Goal: Task Accomplishment & Management: Manage account settings

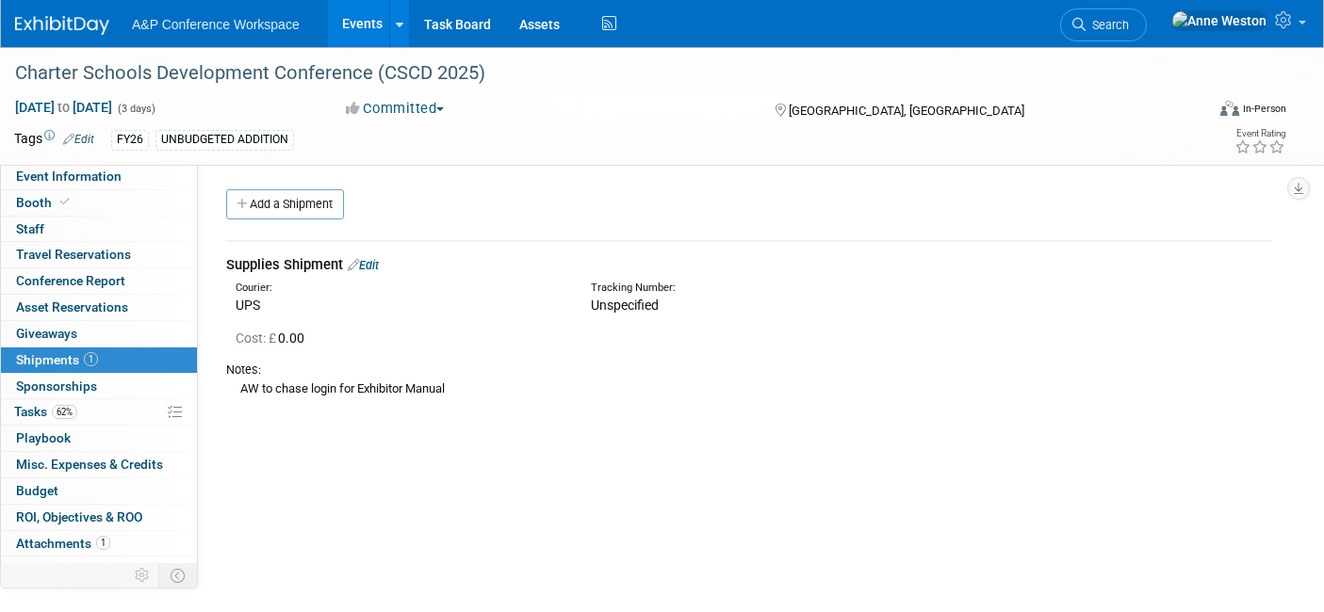
click at [1129, 30] on span "Search" at bounding box center [1107, 25] width 43 height 14
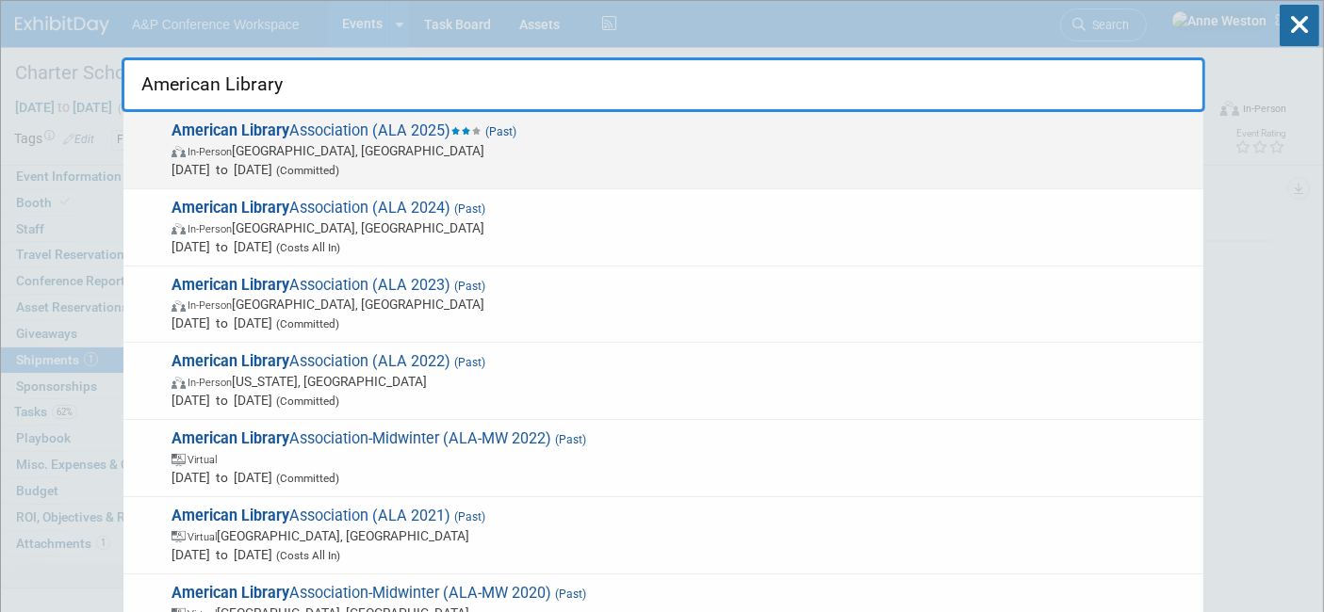
type input "American Library"
click at [367, 133] on span "American Library Association (ALA 2025) (Past) In-Person Philadelphia, PA Jun 2…" at bounding box center [680, 150] width 1028 height 57
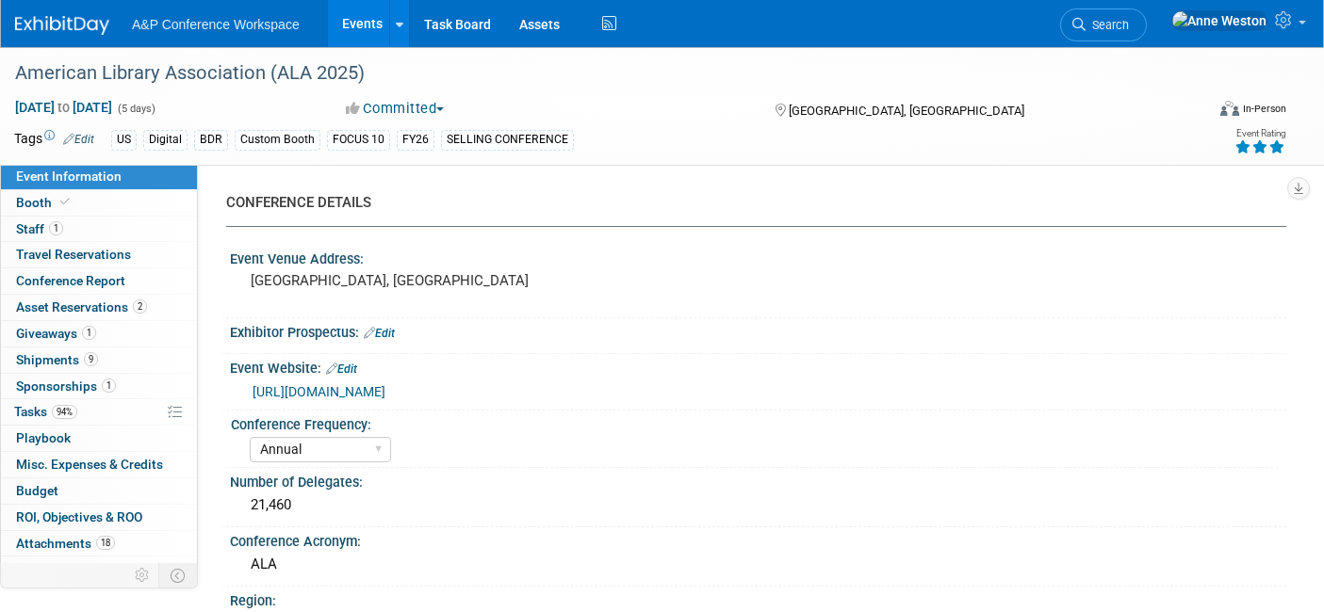
select select "Annual"
select select "Level 1"
select select "In-Person Booth"
select select "Libraries"
select select "Bloomsbury Digital Resources"
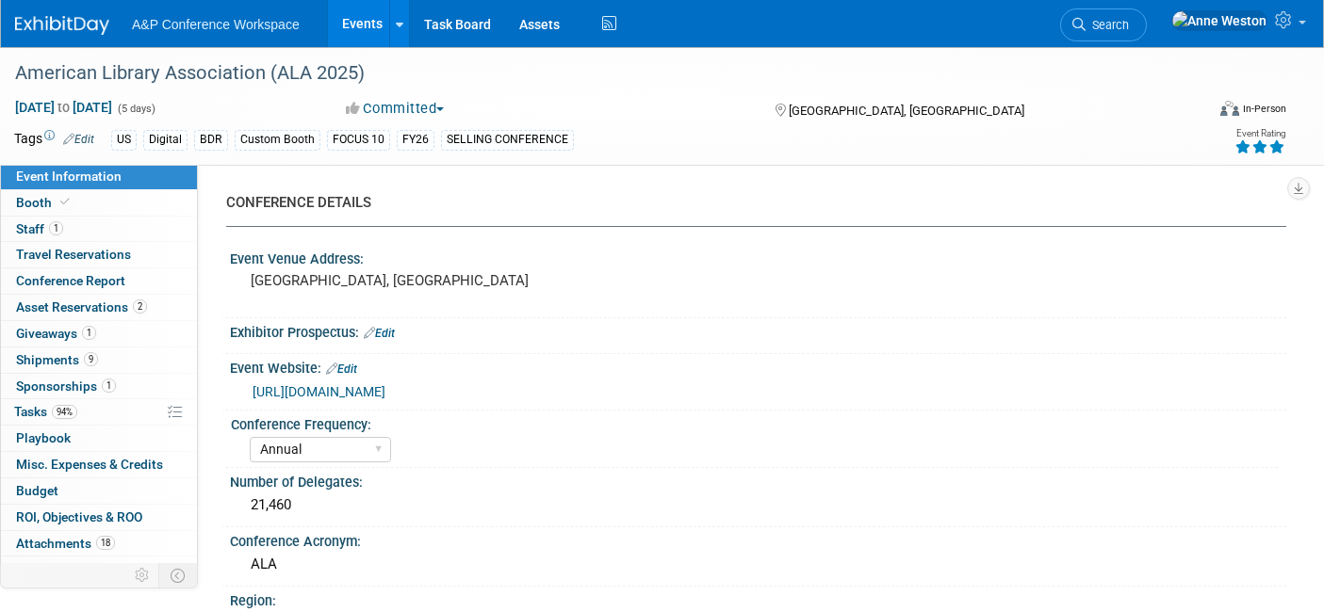
select select "[PERSON_NAME]"
select select "BDR Product Awareness and Trial Generation​"
click at [51, 407] on span "Tasks 94%" at bounding box center [45, 411] width 63 height 15
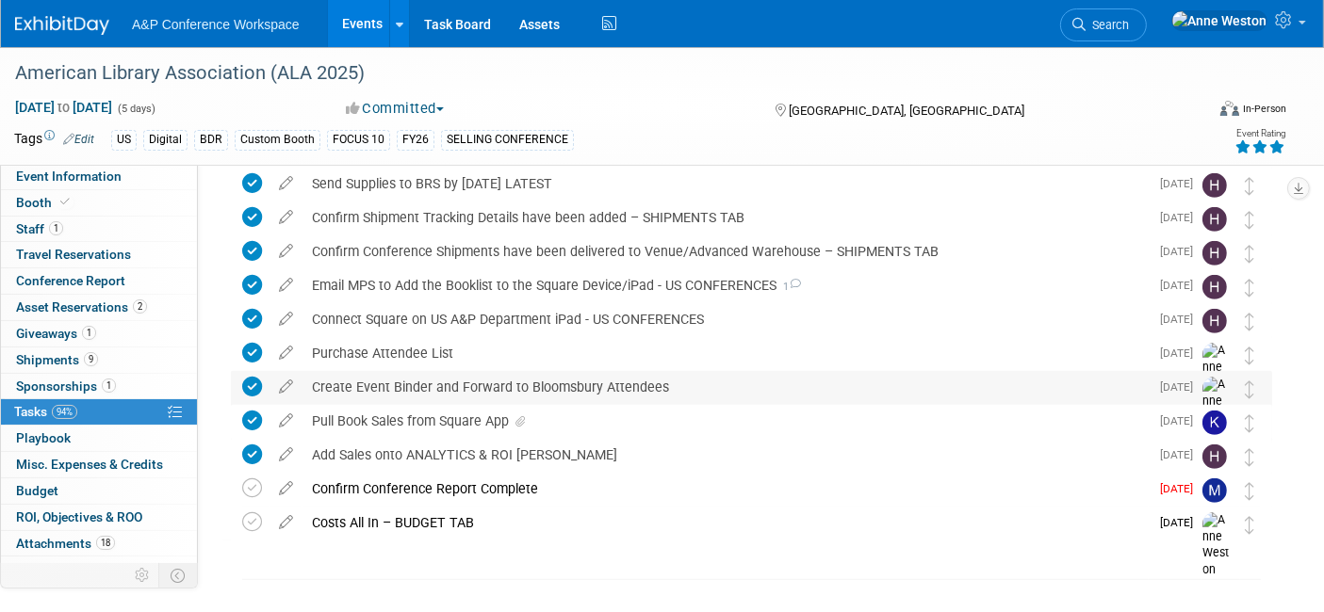
scroll to position [831, 0]
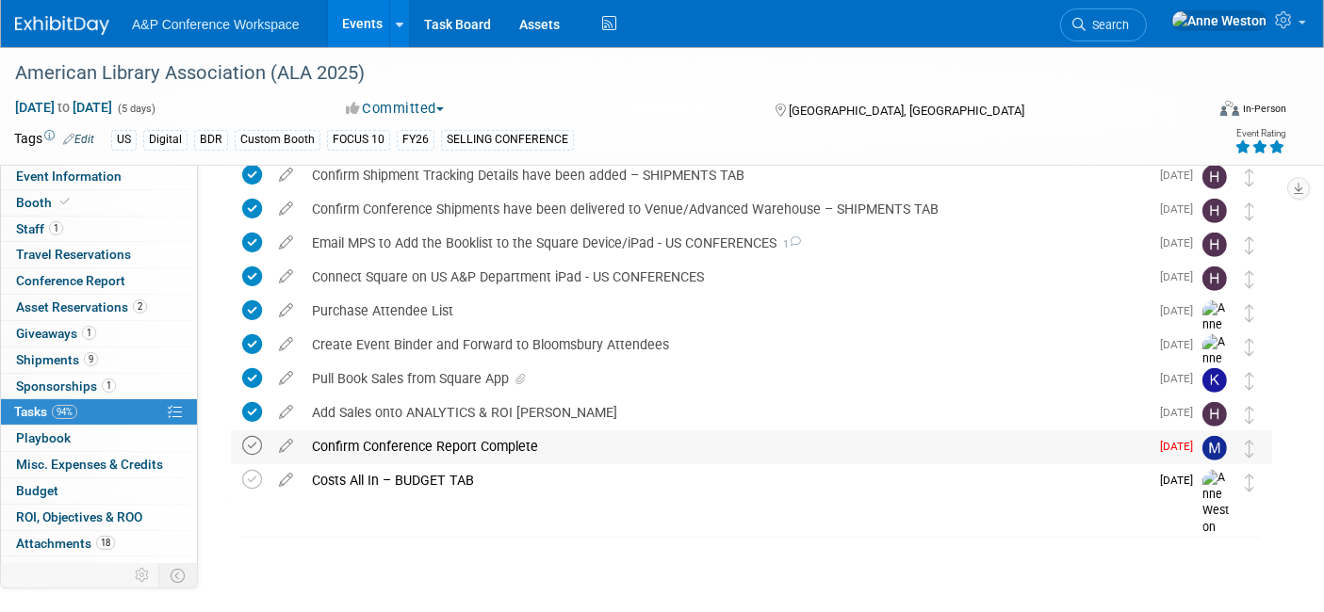
click at [247, 449] on icon at bounding box center [252, 446] width 20 height 20
click at [256, 437] on icon at bounding box center [252, 446] width 20 height 20
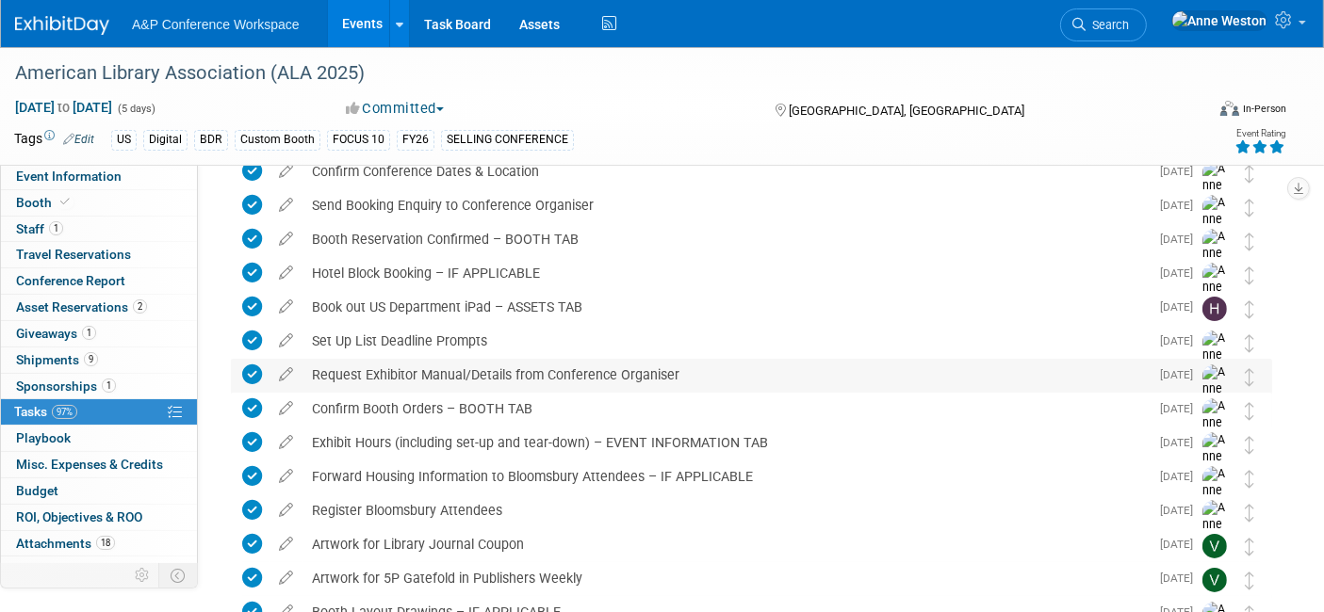
scroll to position [0, 0]
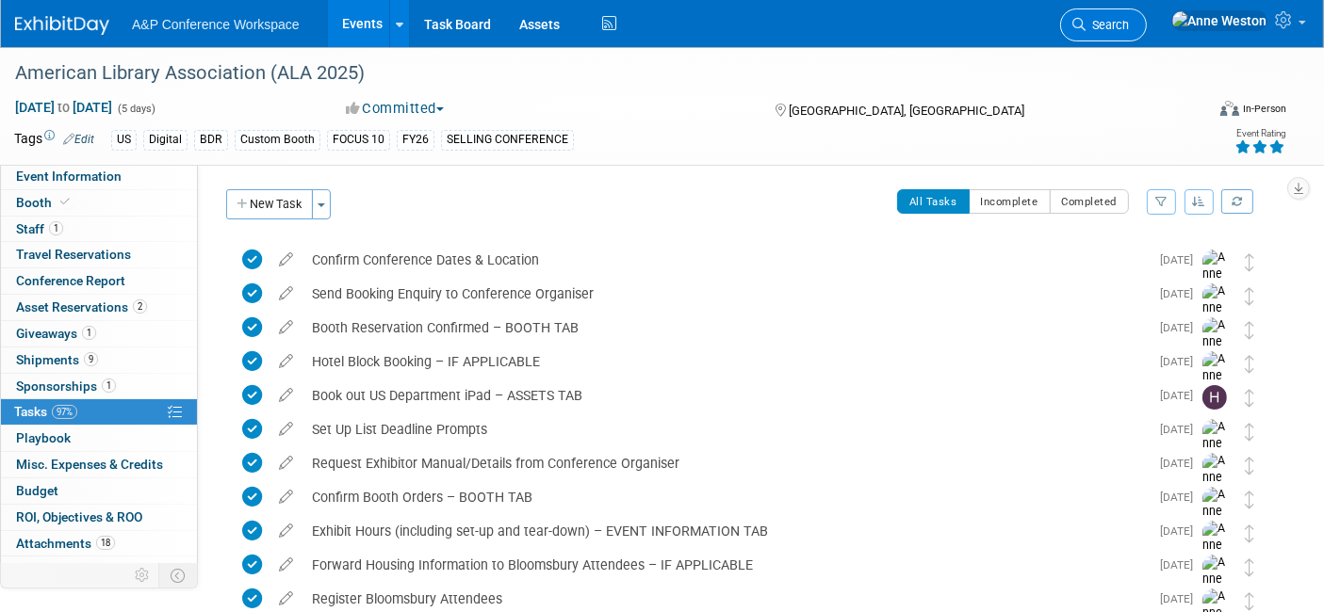
click at [1147, 16] on link "Search" at bounding box center [1103, 24] width 87 height 33
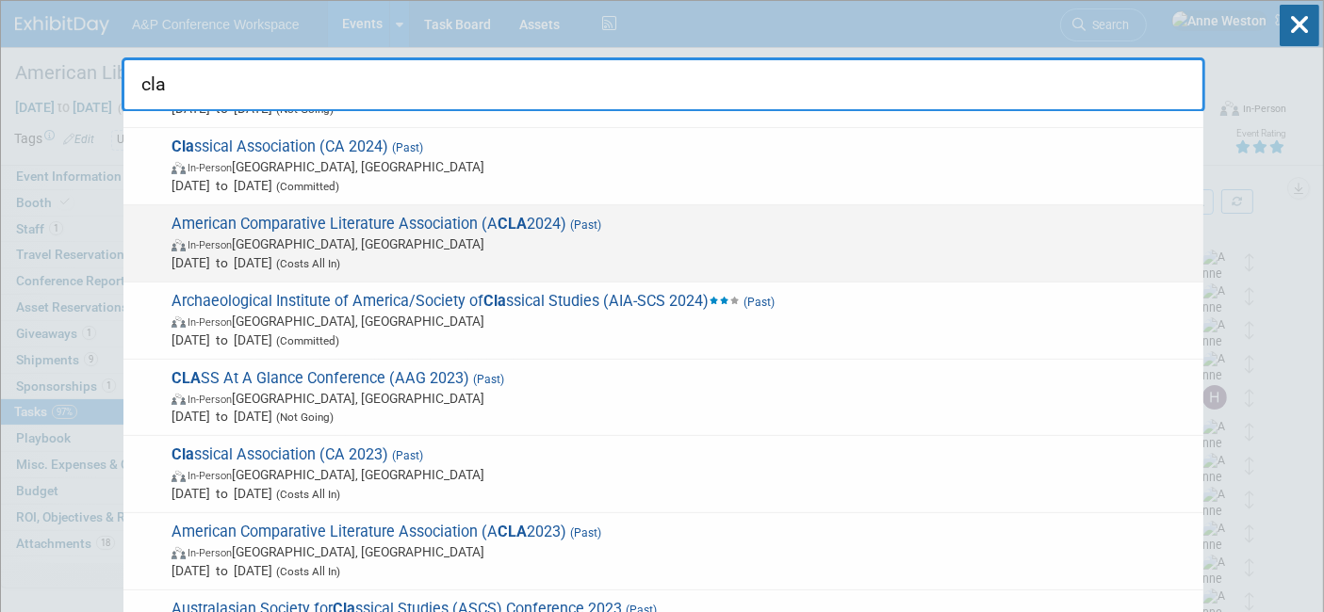
scroll to position [418, 0]
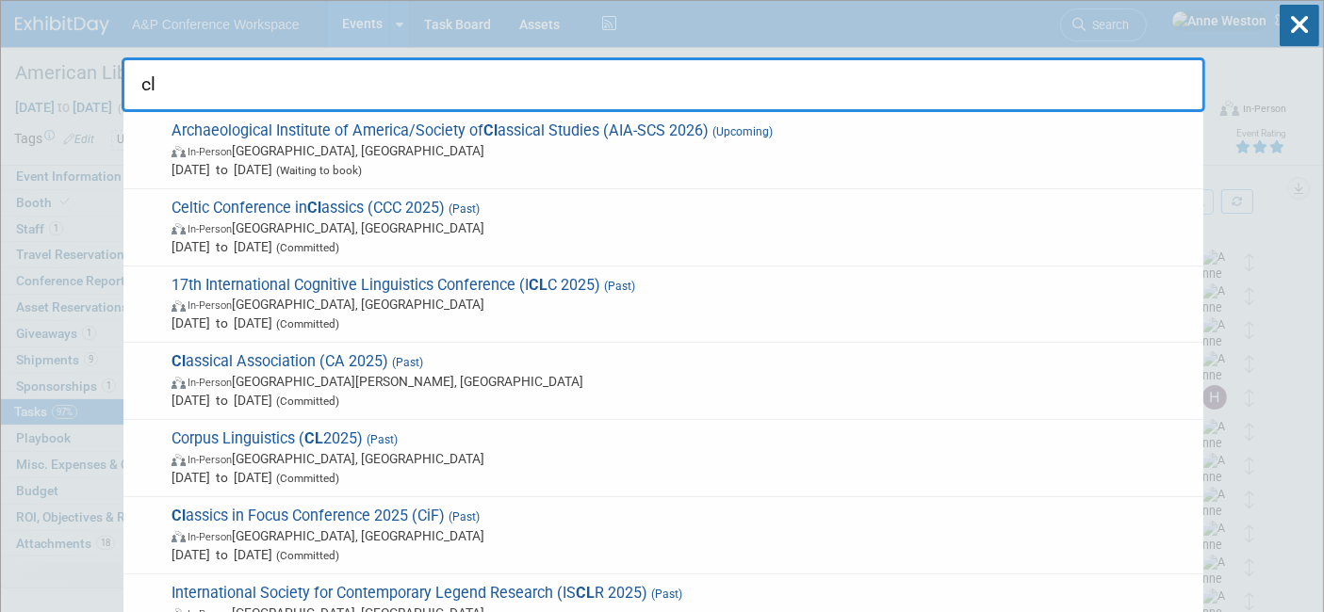
type input "c"
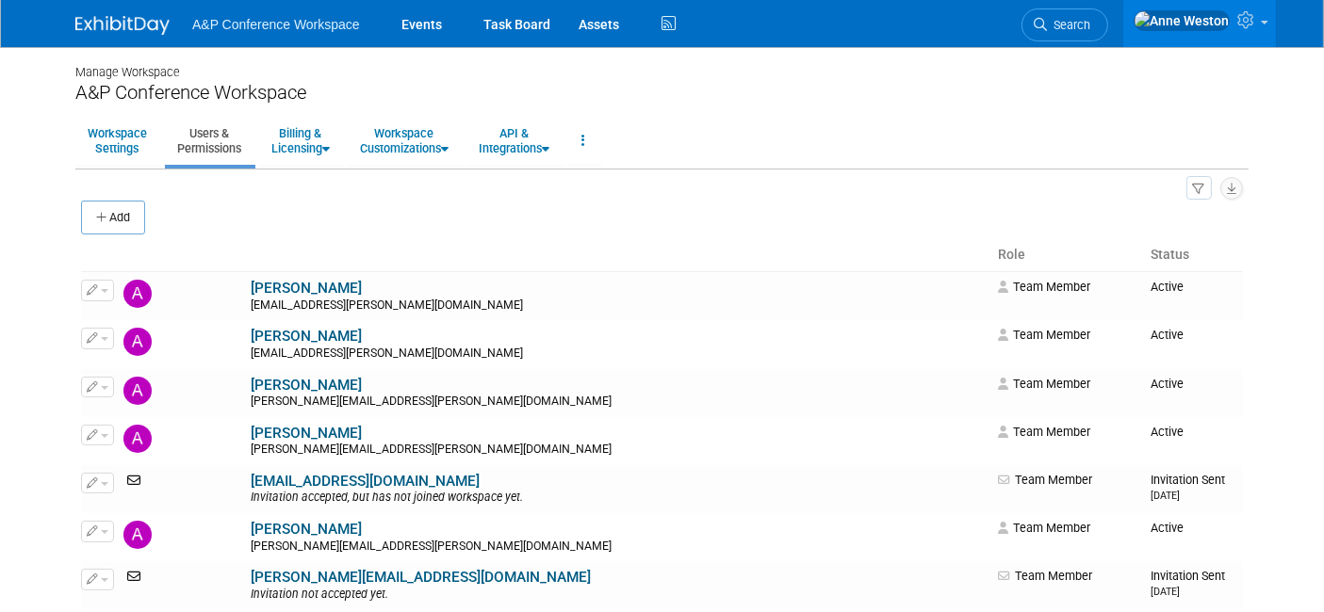
click at [114, 20] on img at bounding box center [122, 25] width 94 height 19
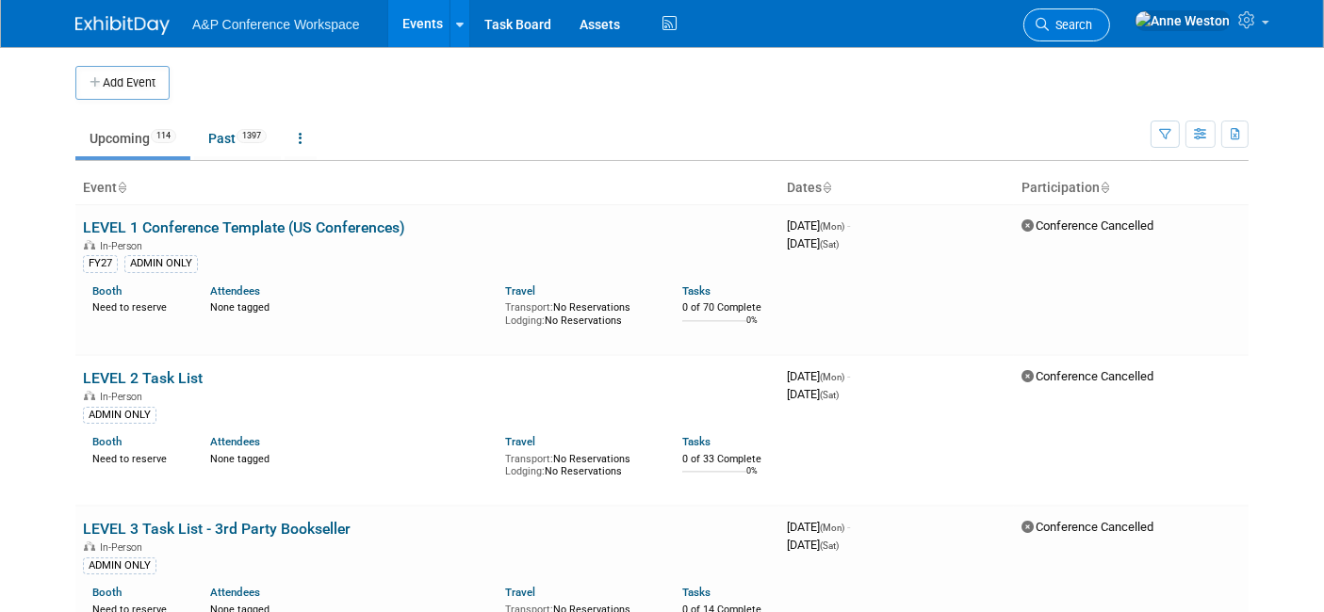
click at [1092, 18] on span "Search" at bounding box center [1070, 25] width 43 height 14
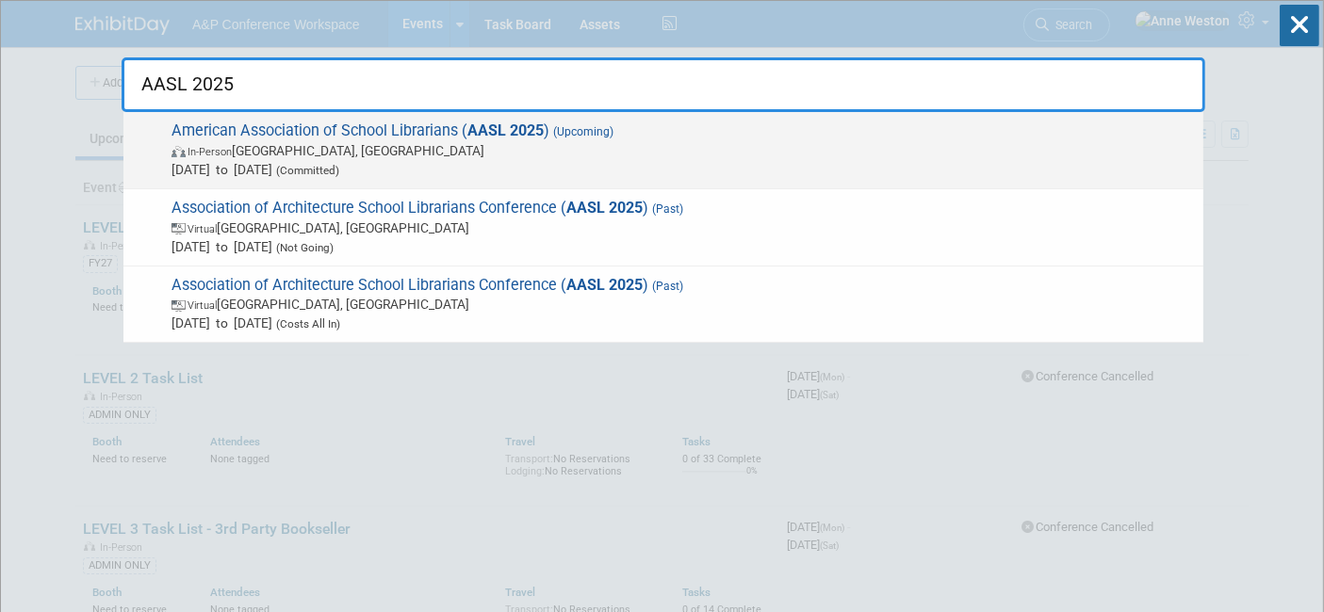
type input "AASL 2025"
click at [331, 130] on span "American Association of School Librarians ( AASL 2025 ) (Upcoming) In-Person St…" at bounding box center [680, 150] width 1028 height 57
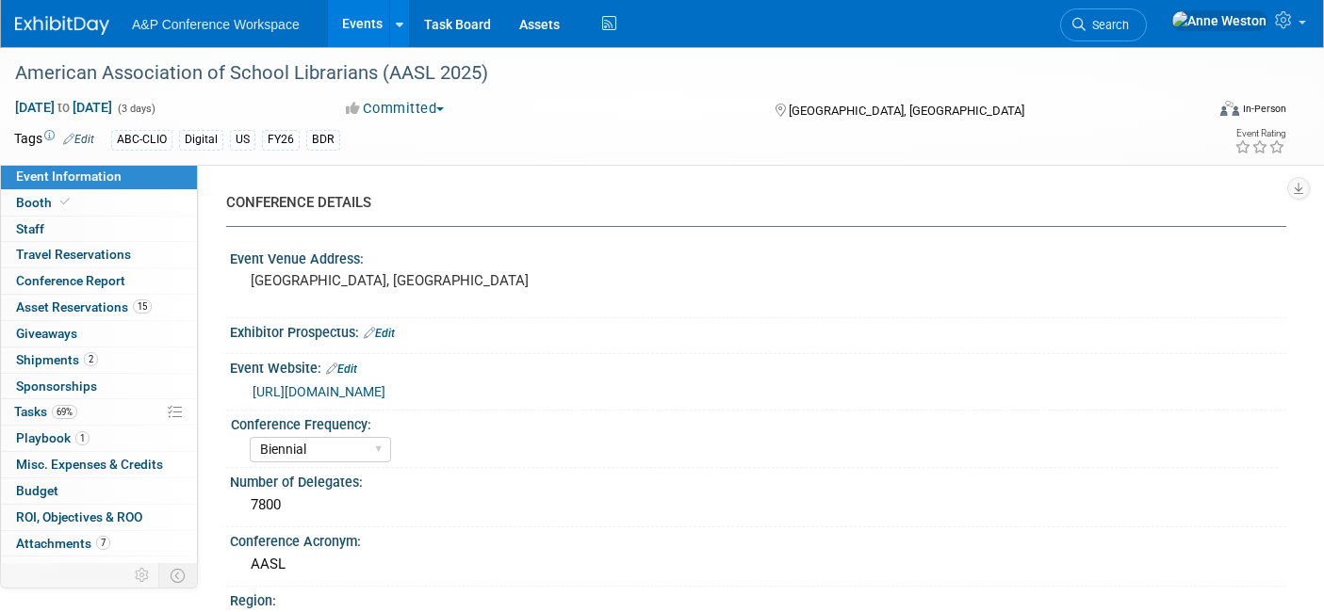
select select "Biennial"
select select "Level 1"
select select "In-Person Booth"
select select "Schools"
select select "Bloomsbury Digital Resources"
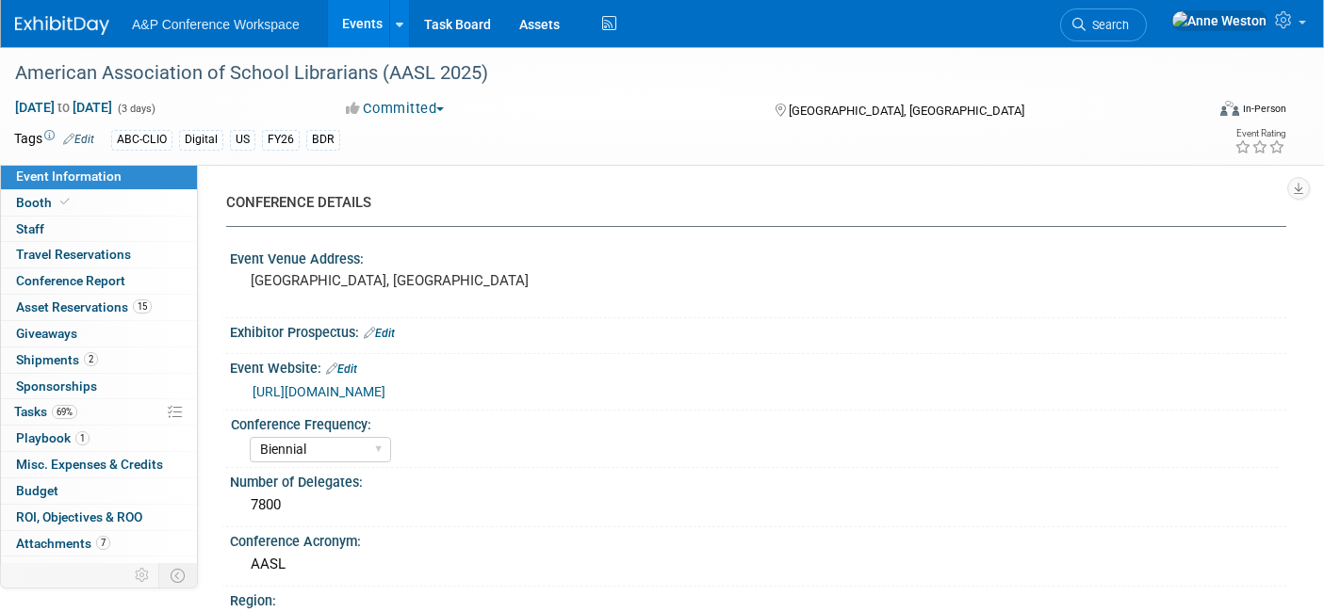
select select "[PERSON_NAME]"
select select "BDR Product Awareness and Trial Generation​"
click at [75, 356] on span "Shipments 2" at bounding box center [57, 359] width 82 height 15
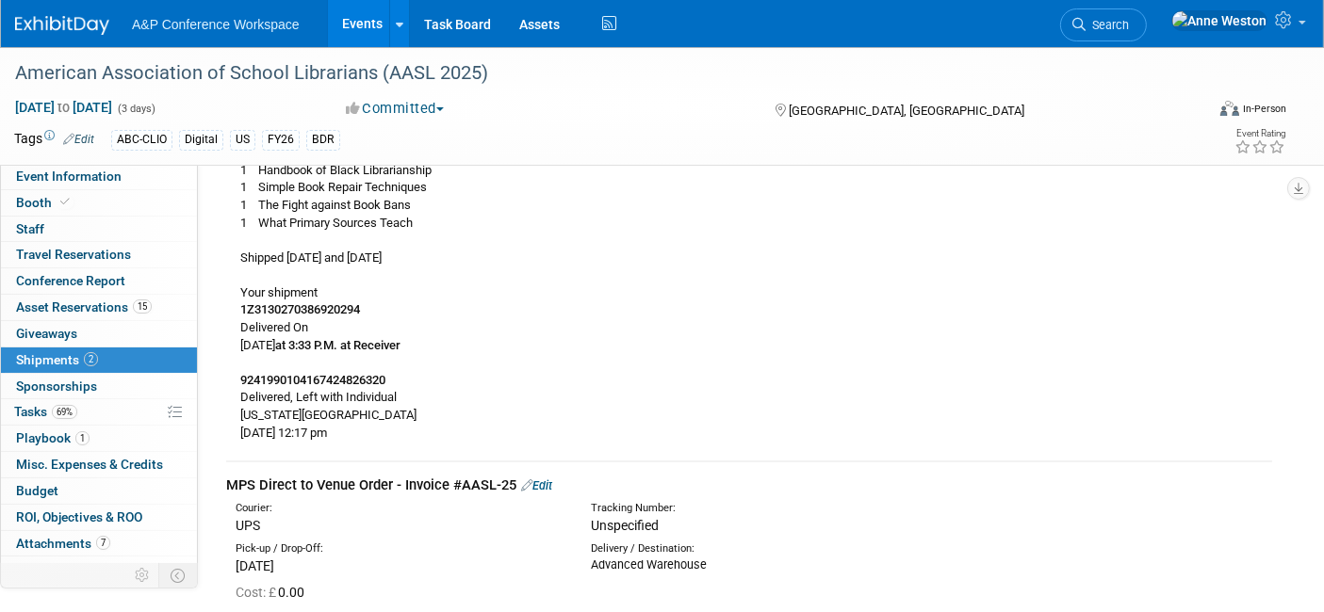
scroll to position [523, 0]
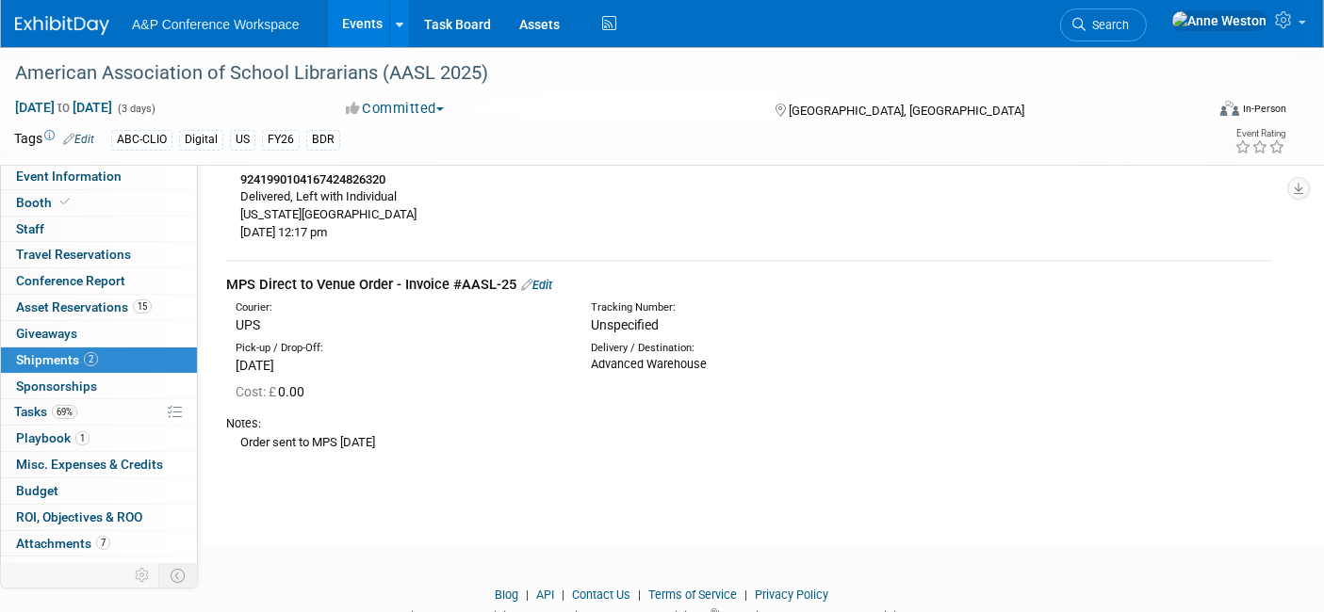
click at [538, 280] on link "Edit" at bounding box center [536, 285] width 31 height 14
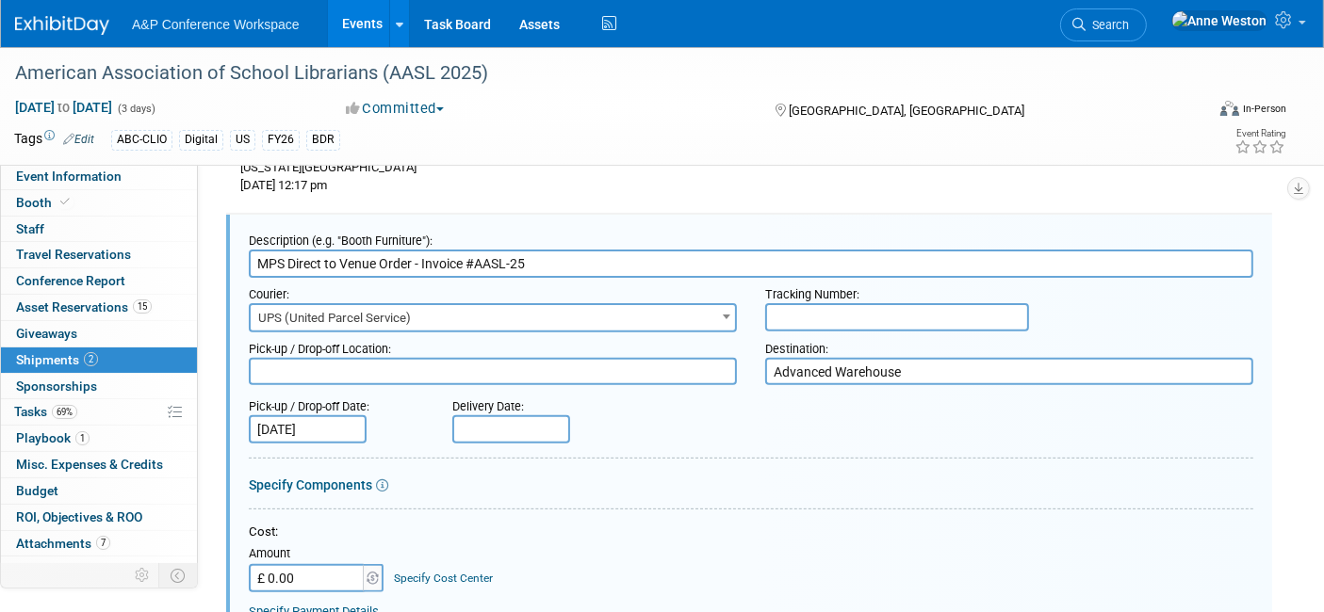
scroll to position [0, 0]
click at [516, 261] on input "MPS Direct to Venue Order - Invoice #AASL-25" at bounding box center [751, 264] width 1004 height 28
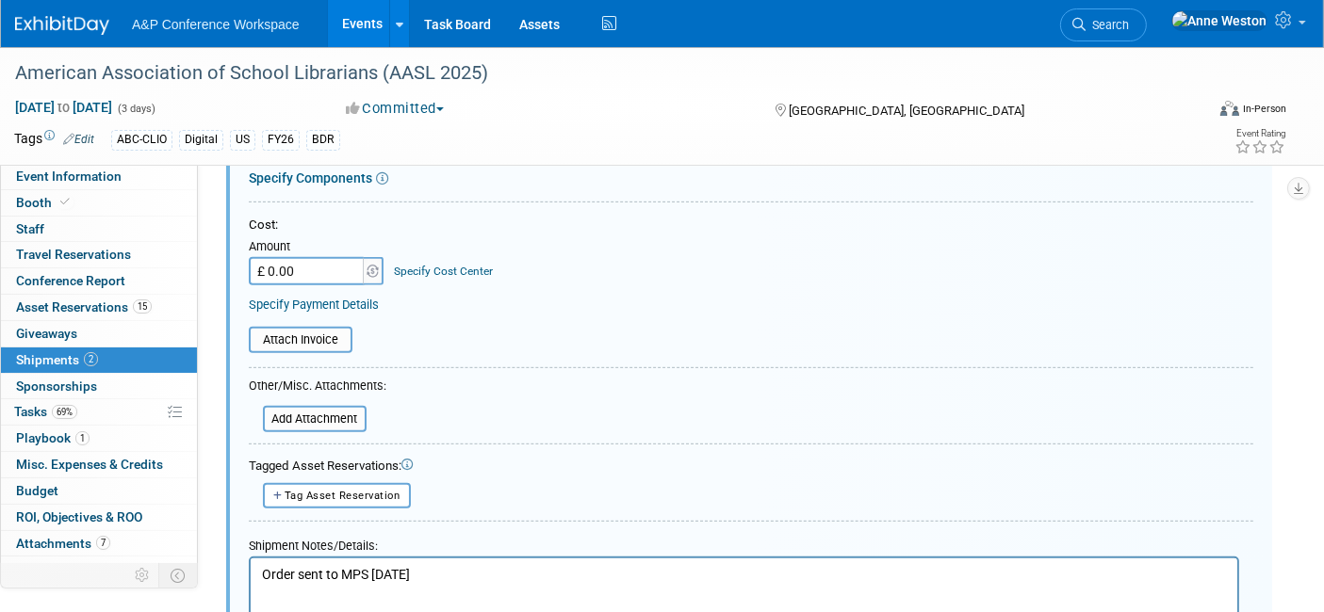
scroll to position [988, 0]
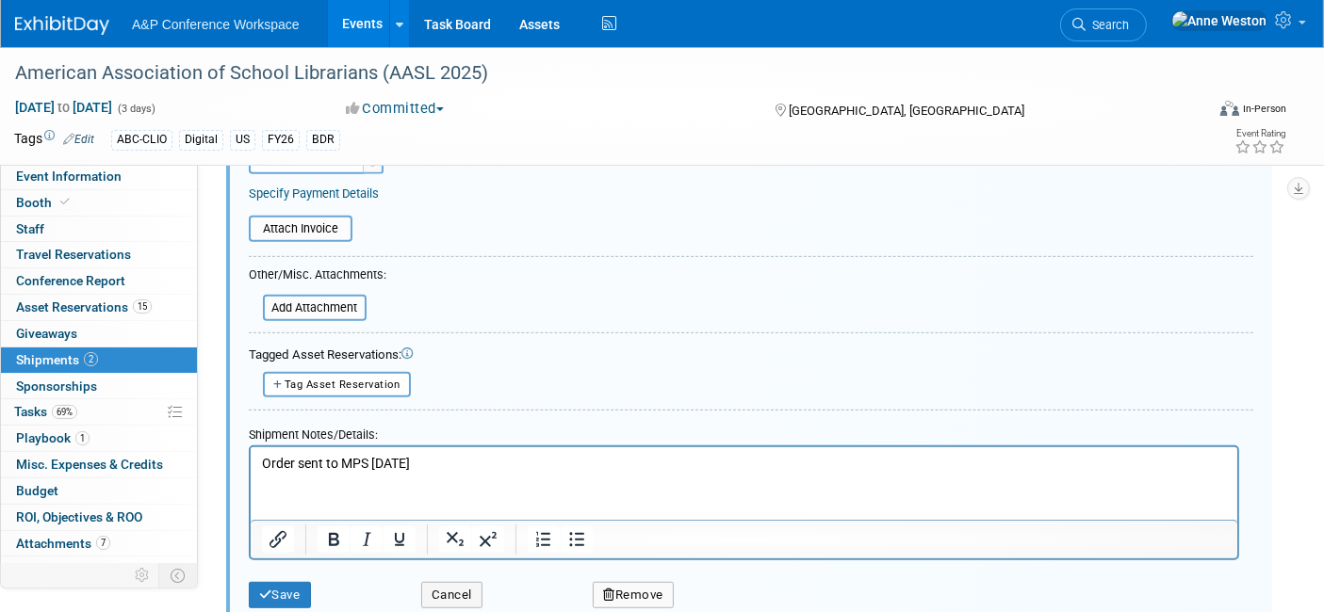
type input "MPS Direct to Venue Order - Invoice #AASL25"
click at [507, 459] on p "Order sent to MPS 11-09-2025" at bounding box center [743, 463] width 965 height 19
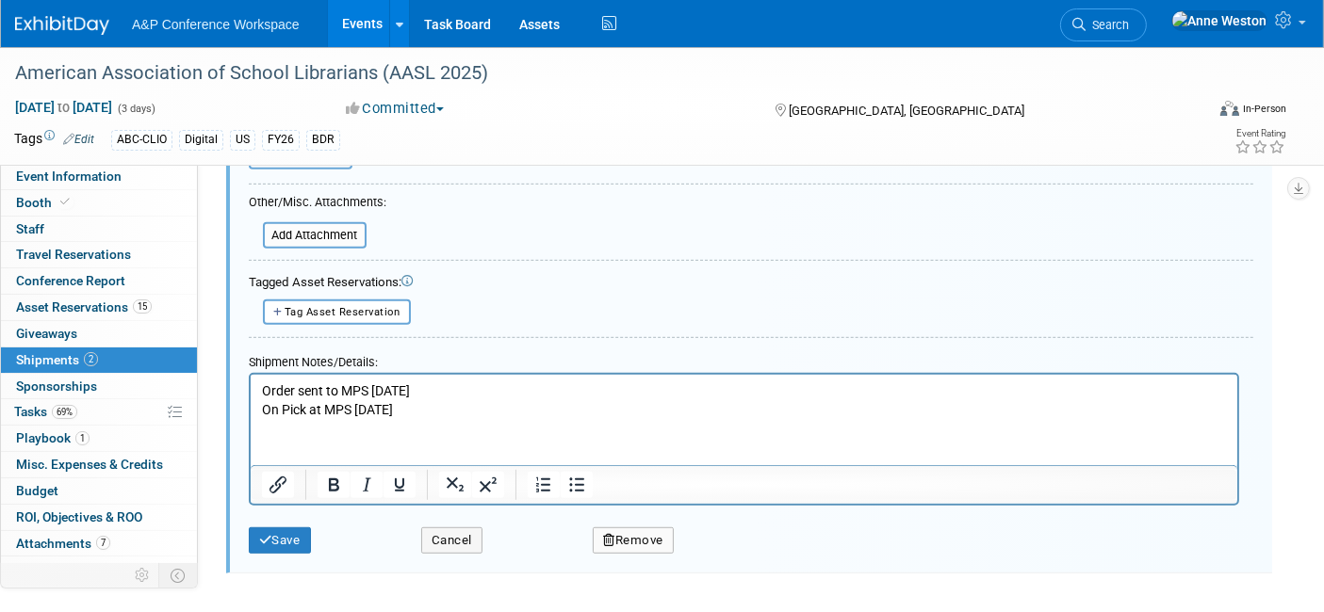
scroll to position [1093, 0]
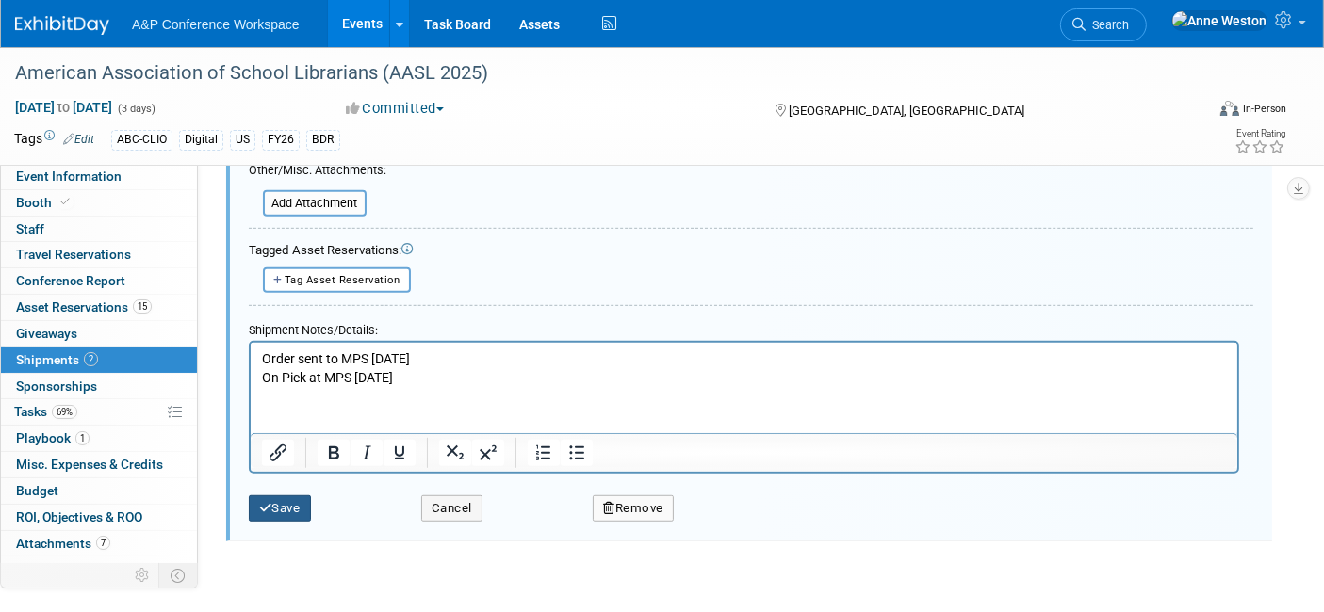
click at [271, 496] on button "Save" at bounding box center [280, 509] width 62 height 26
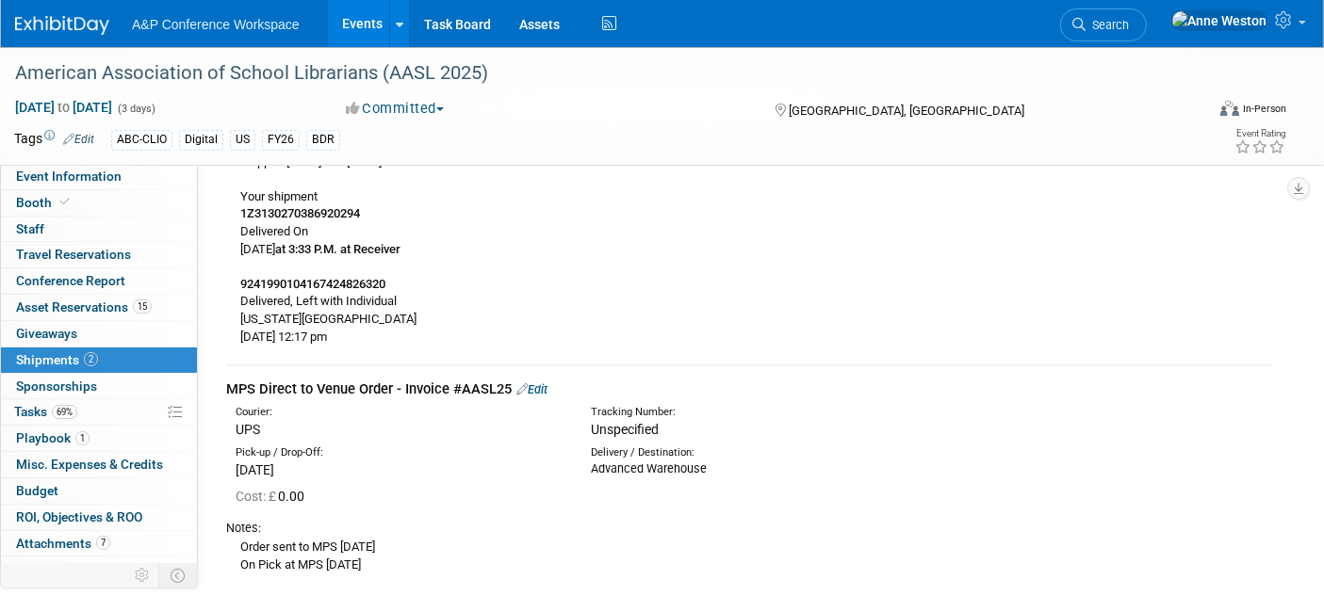
scroll to position [0, 0]
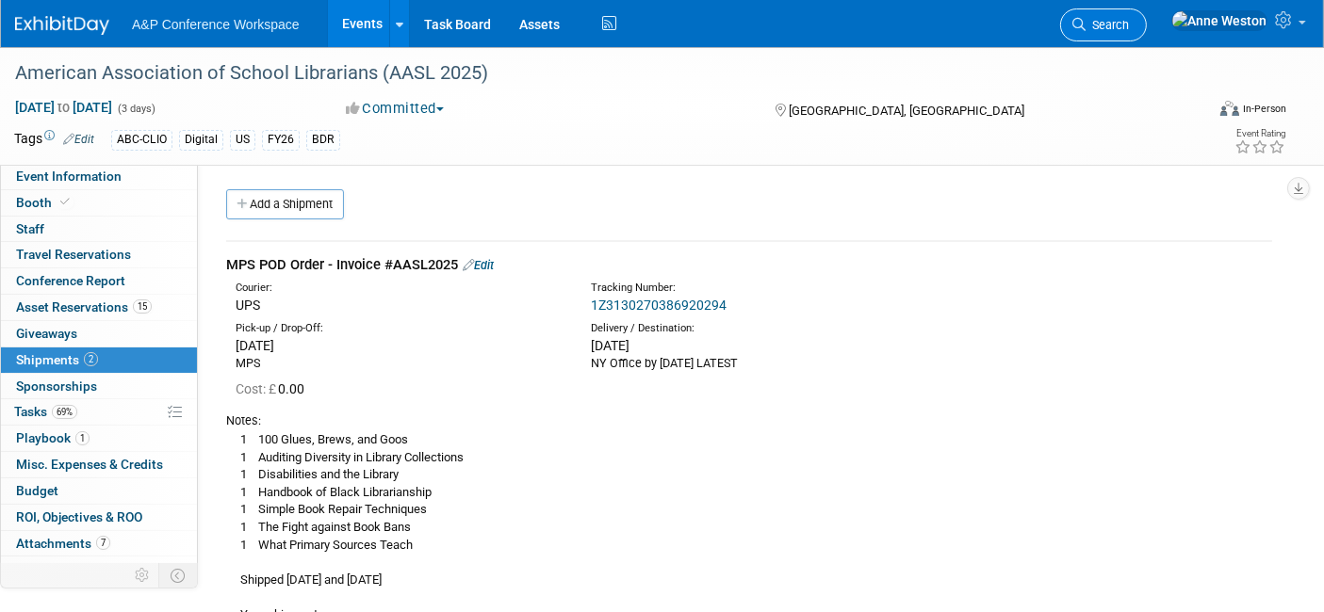
click at [1129, 25] on span "Search" at bounding box center [1107, 25] width 43 height 14
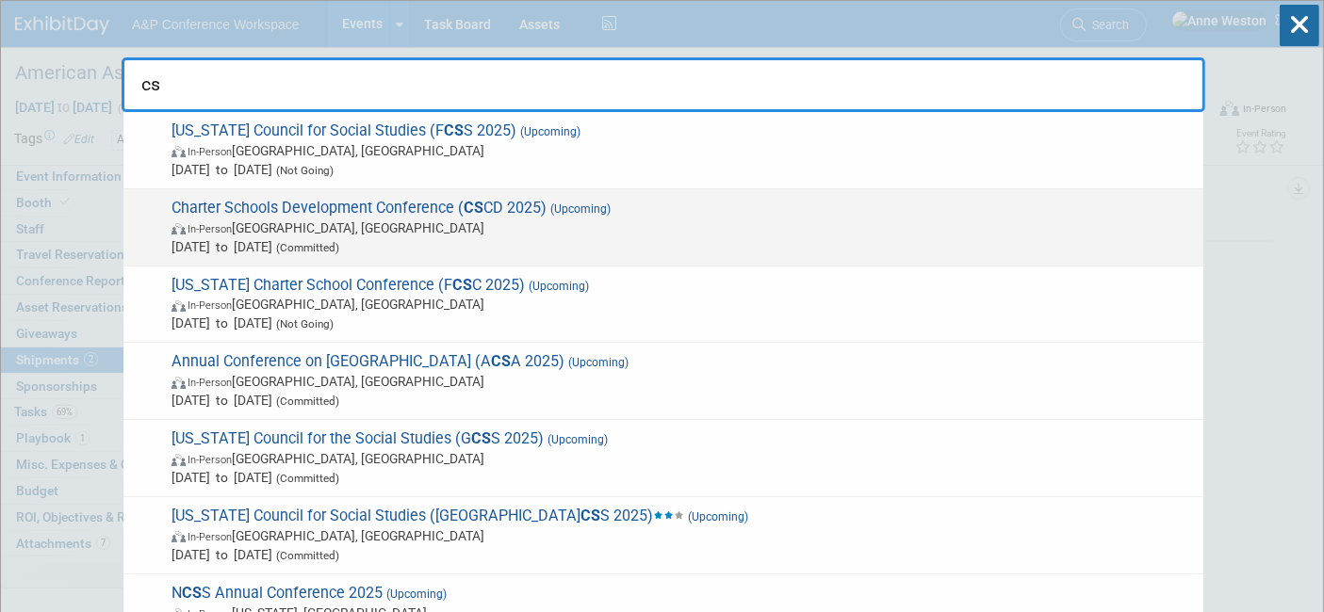
type input "cs"
click at [387, 220] on span "In-Person Palm Springs, CA" at bounding box center [682, 228] width 1022 height 19
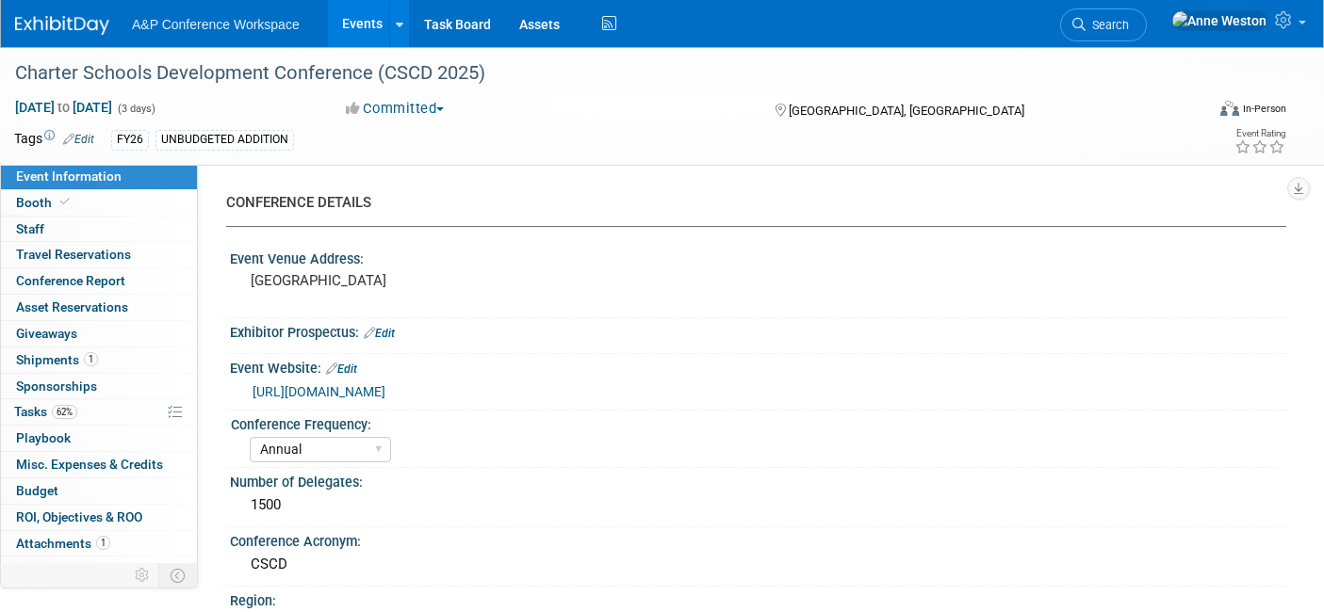
select select "Annual"
select select "Level 2"
select select "In-Person Booth"
select select "Schools"
select select "Bloomsbury Digital Resources"
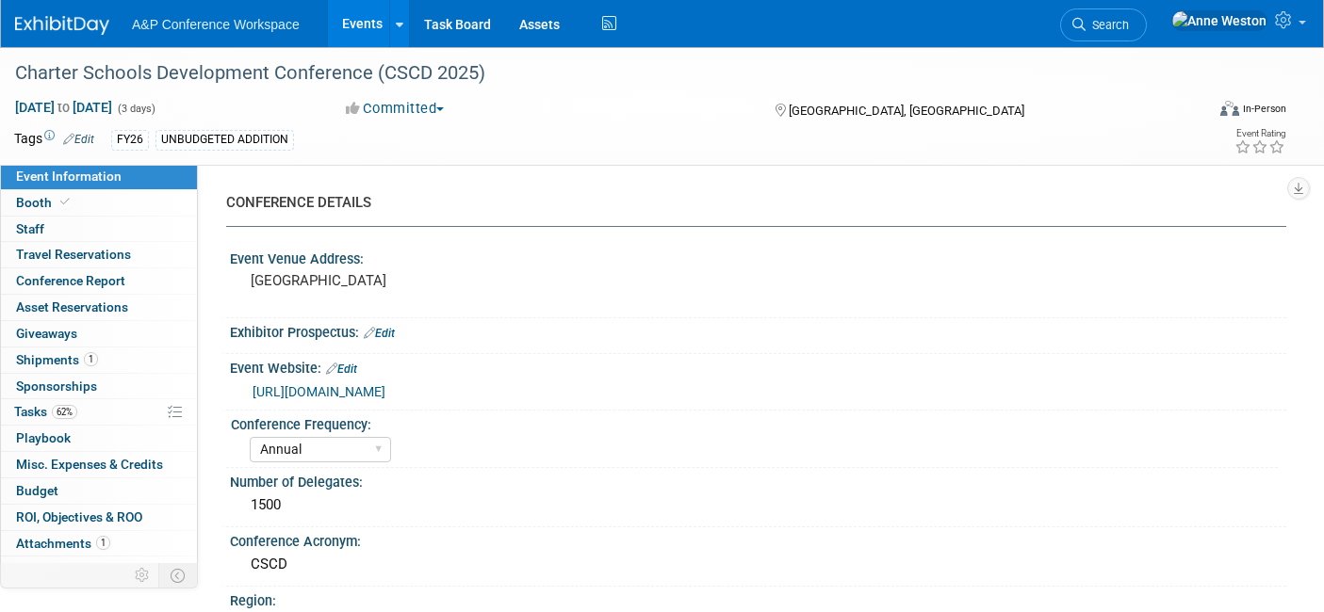
select select "[PERSON_NAME]"
select select "BDR Product Awareness and Trial Generation​"
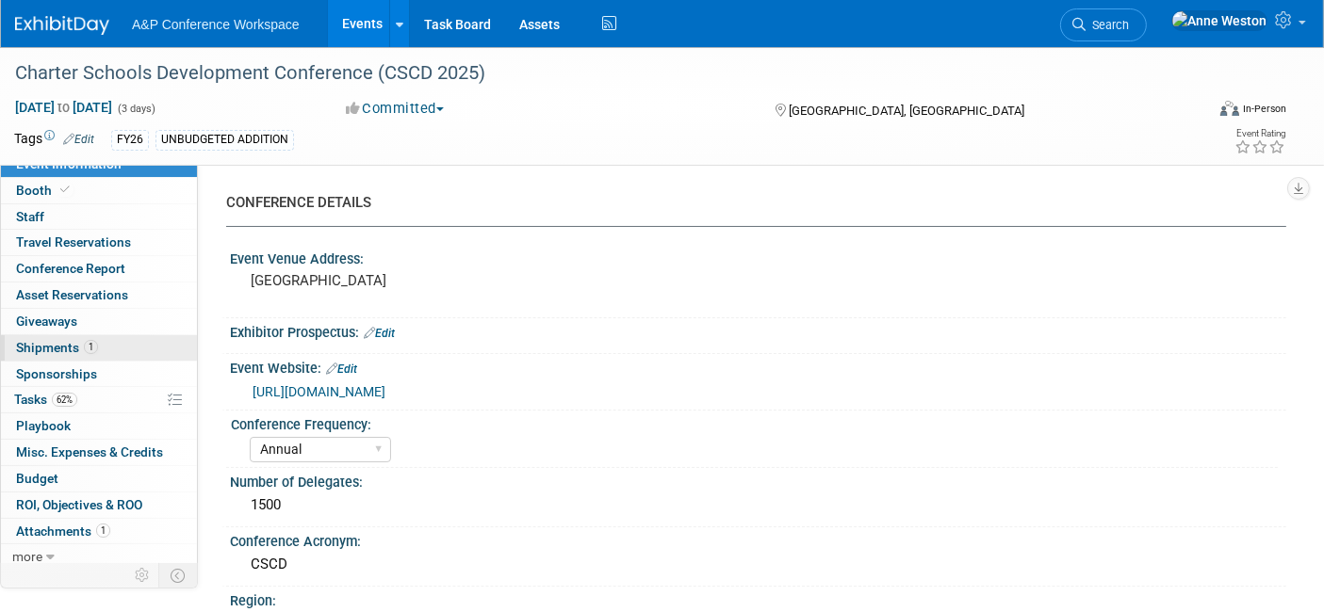
scroll to position [16, 0]
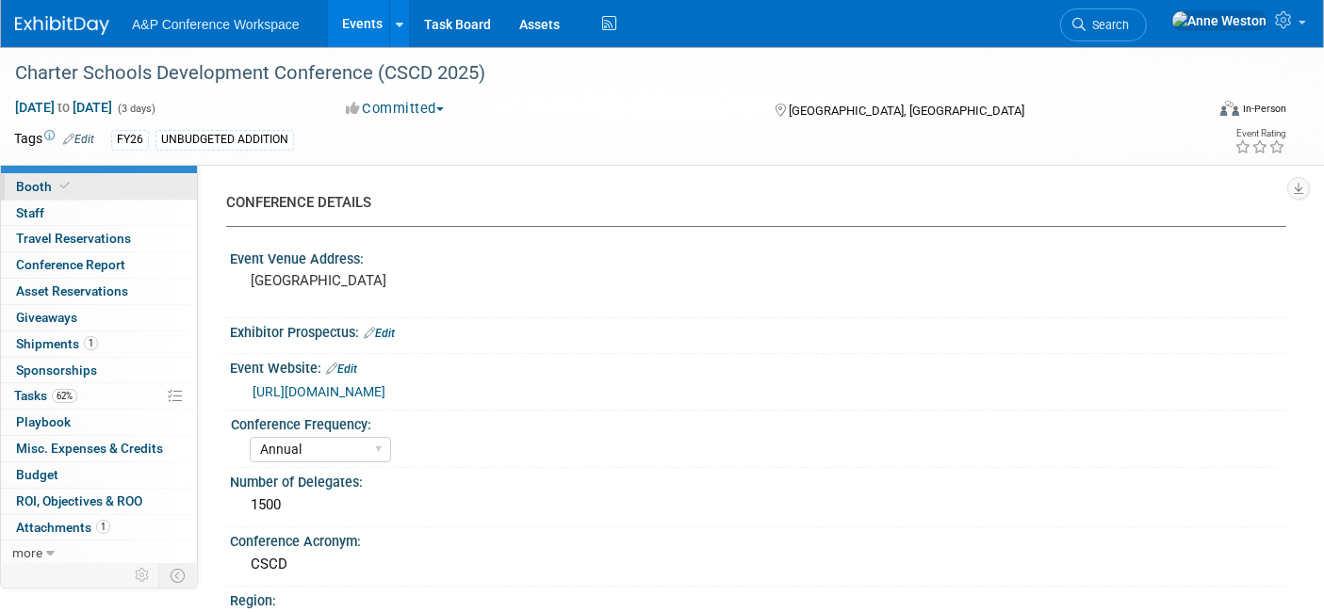
click at [75, 185] on link "Booth" at bounding box center [99, 186] width 196 height 25
select select "CLDC - Digital/BDR"
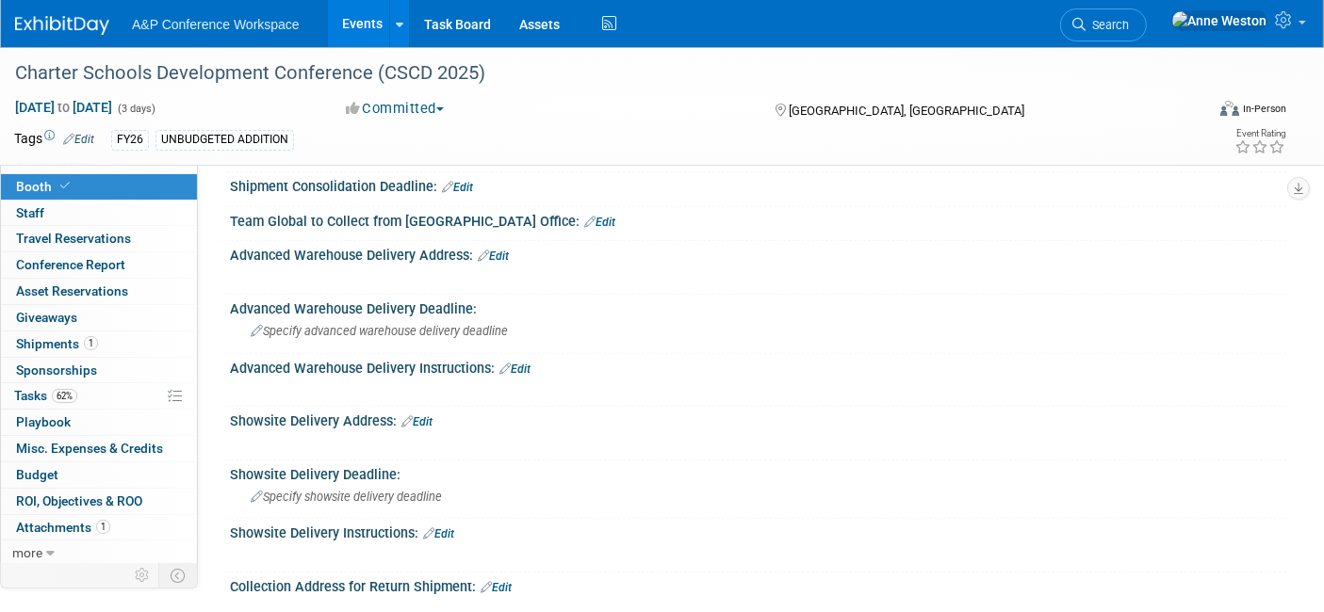
scroll to position [942, 0]
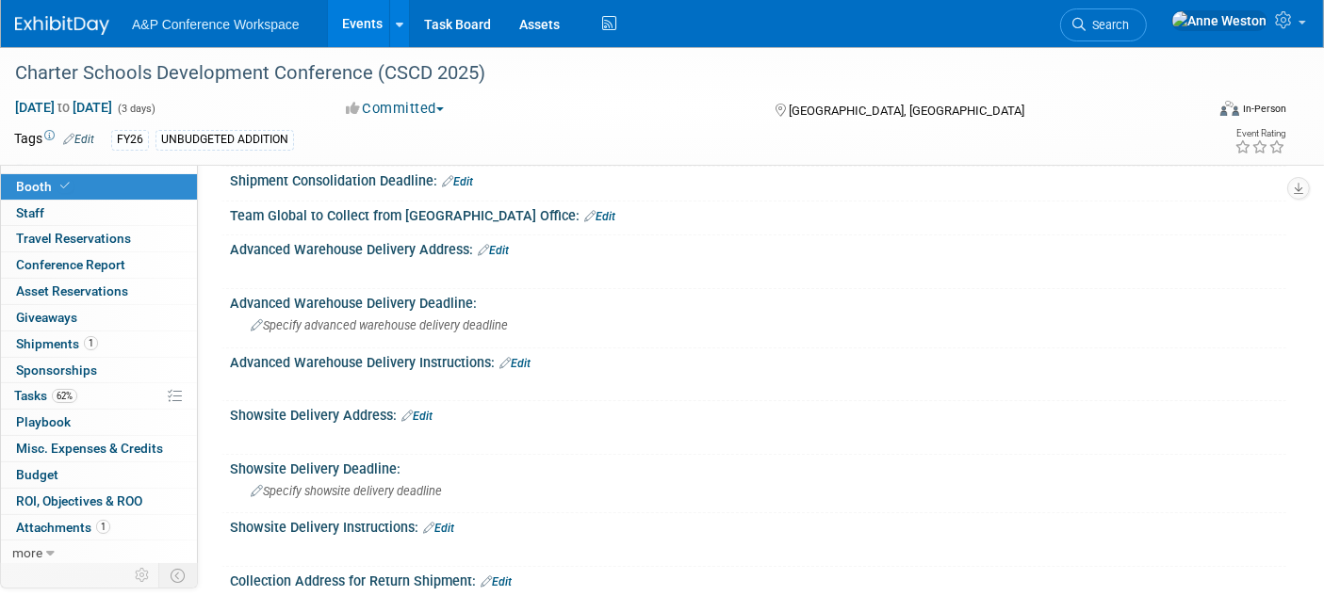
click at [500, 246] on link "Edit" at bounding box center [493, 250] width 31 height 13
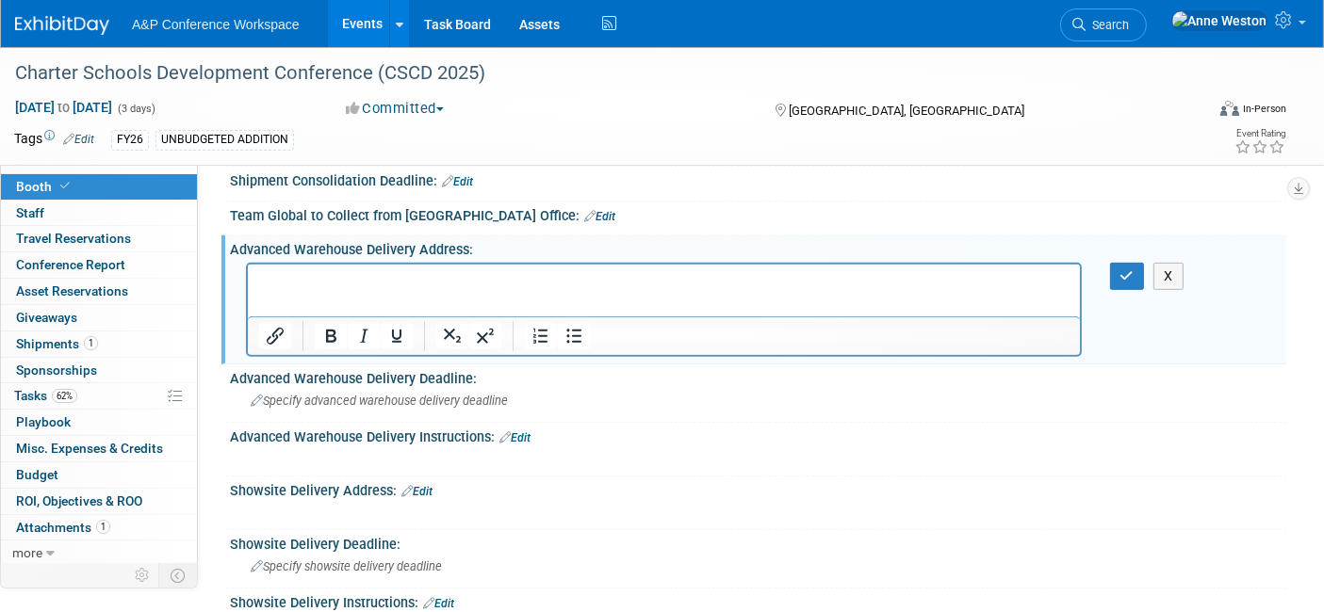
scroll to position [0, 0]
click at [463, 394] on span "Specify advanced warehouse delivery deadline" at bounding box center [379, 401] width 257 height 14
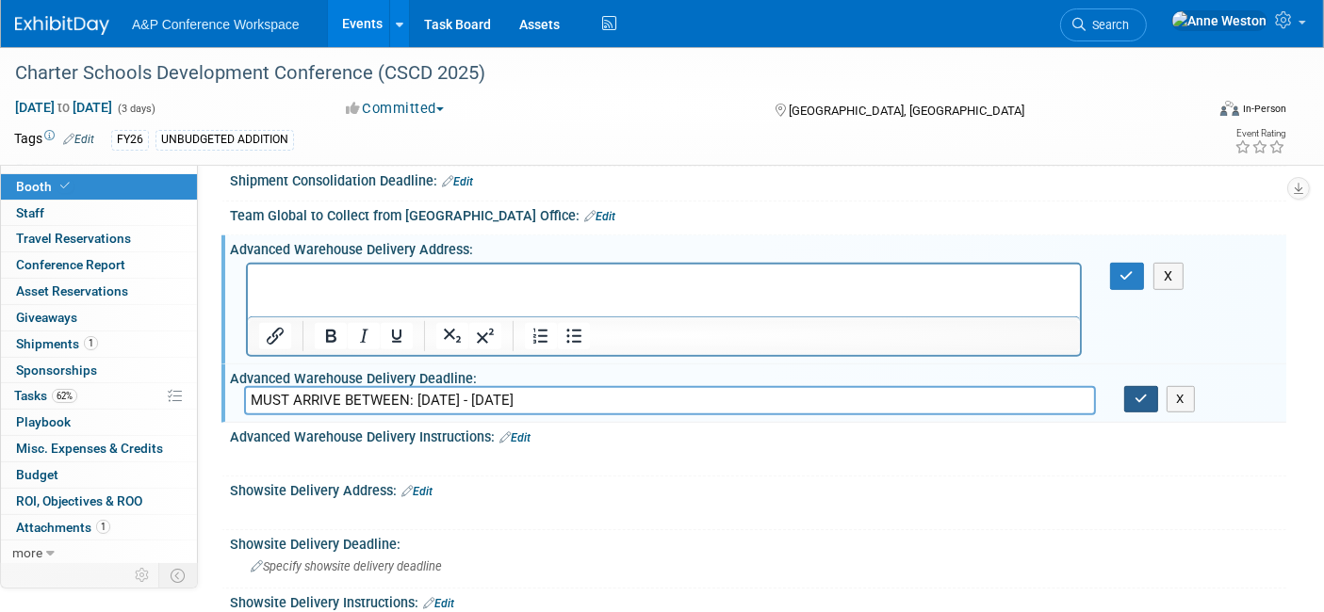
type input "MUST ARRIVE BETWEEN: [DATE] - [DATE]"
click at [1132, 386] on button "button" at bounding box center [1141, 399] width 34 height 26
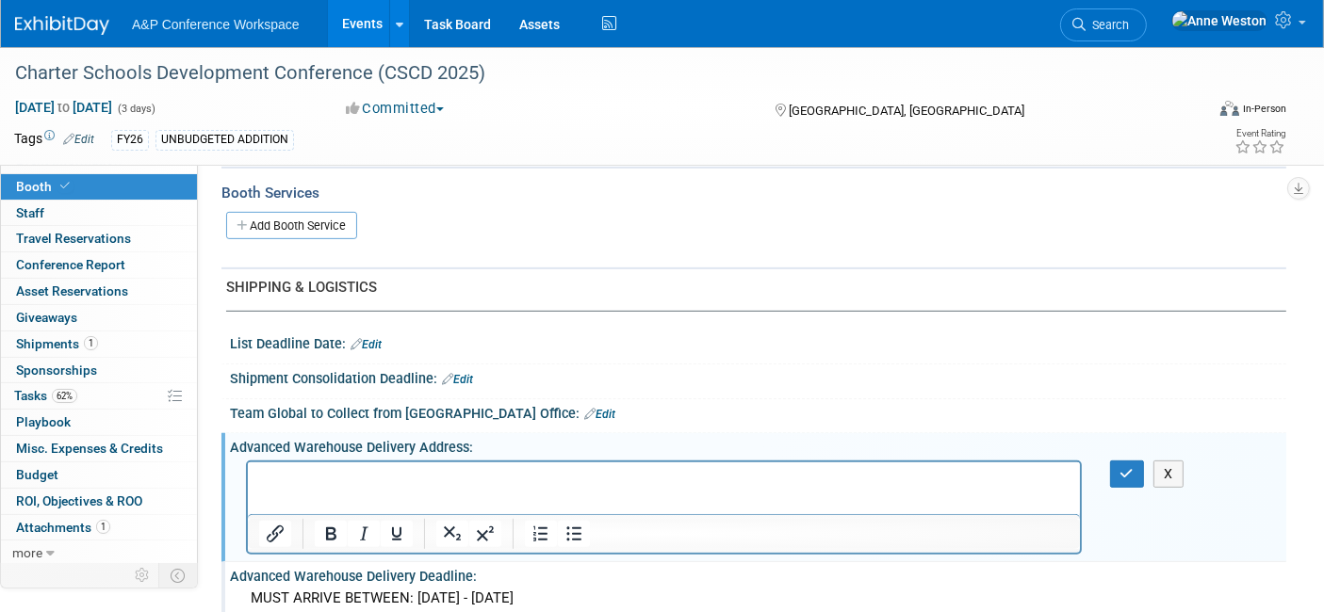
scroll to position [837, 0]
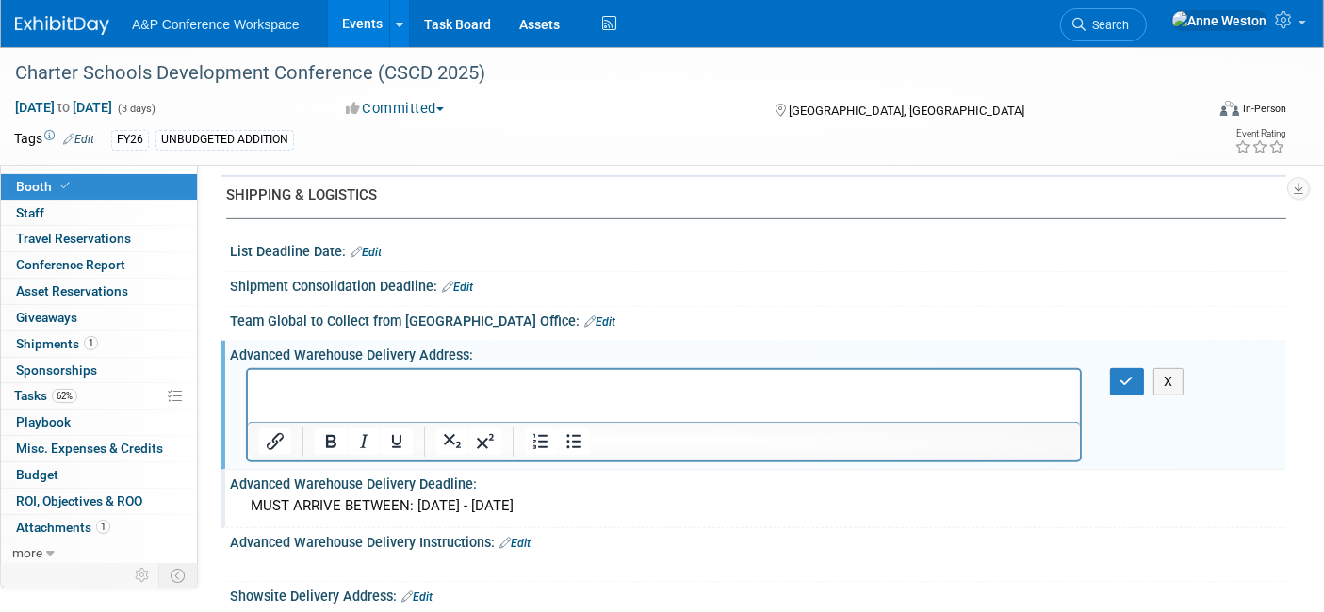
click at [302, 385] on p "Rich Text Area. Press ALT-0 for help." at bounding box center [663, 386] width 810 height 19
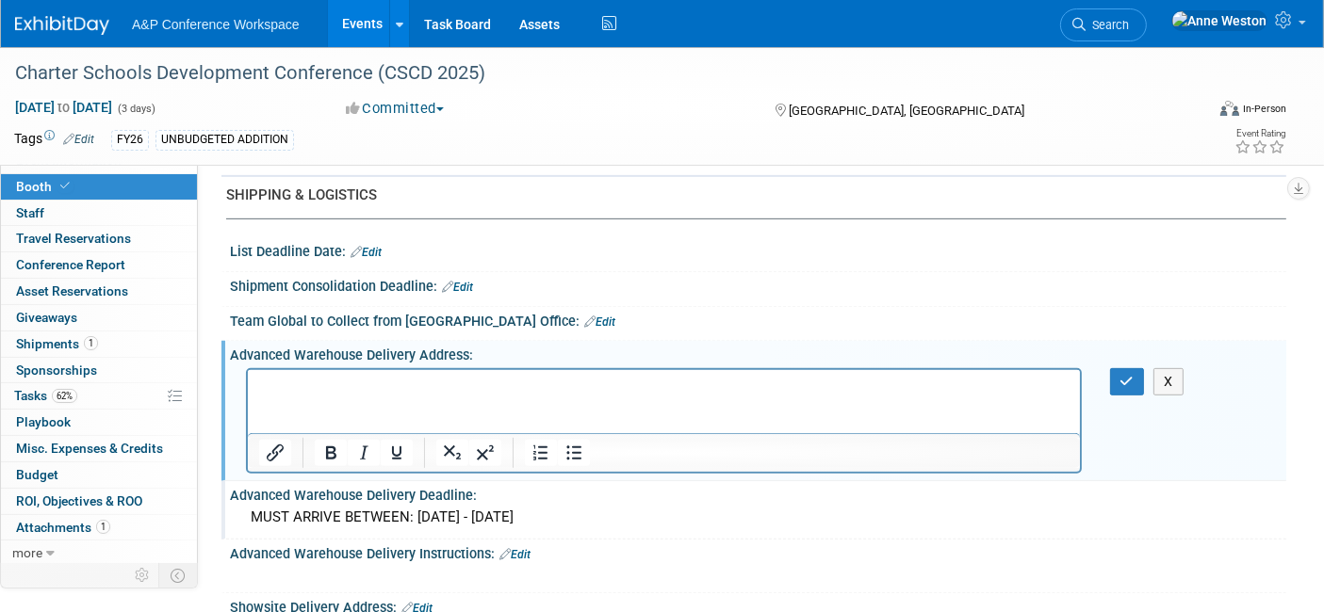
paste body "Rich Text Area. Press ALT-0 for help."
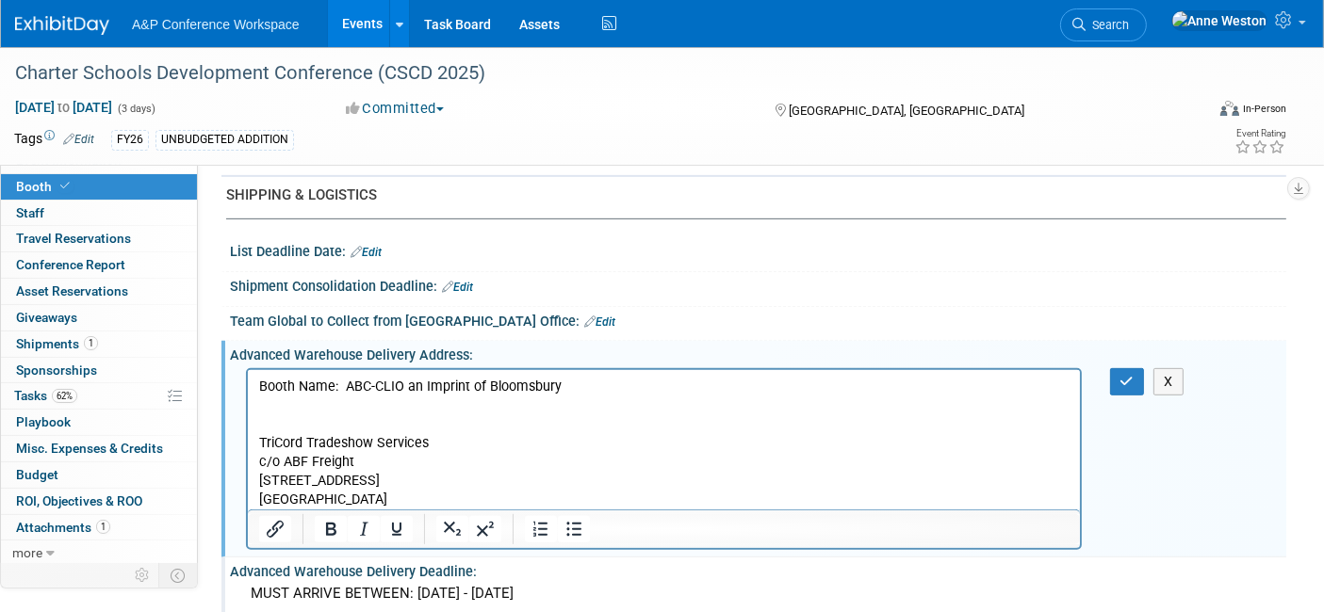
click at [286, 389] on p "Booth Name: ABC-CLIO an Imprint of Bloomsbury" at bounding box center [663, 386] width 810 height 19
click at [275, 402] on p "Rich Text Area. Press ALT-0 for help." at bounding box center [663, 405] width 810 height 19
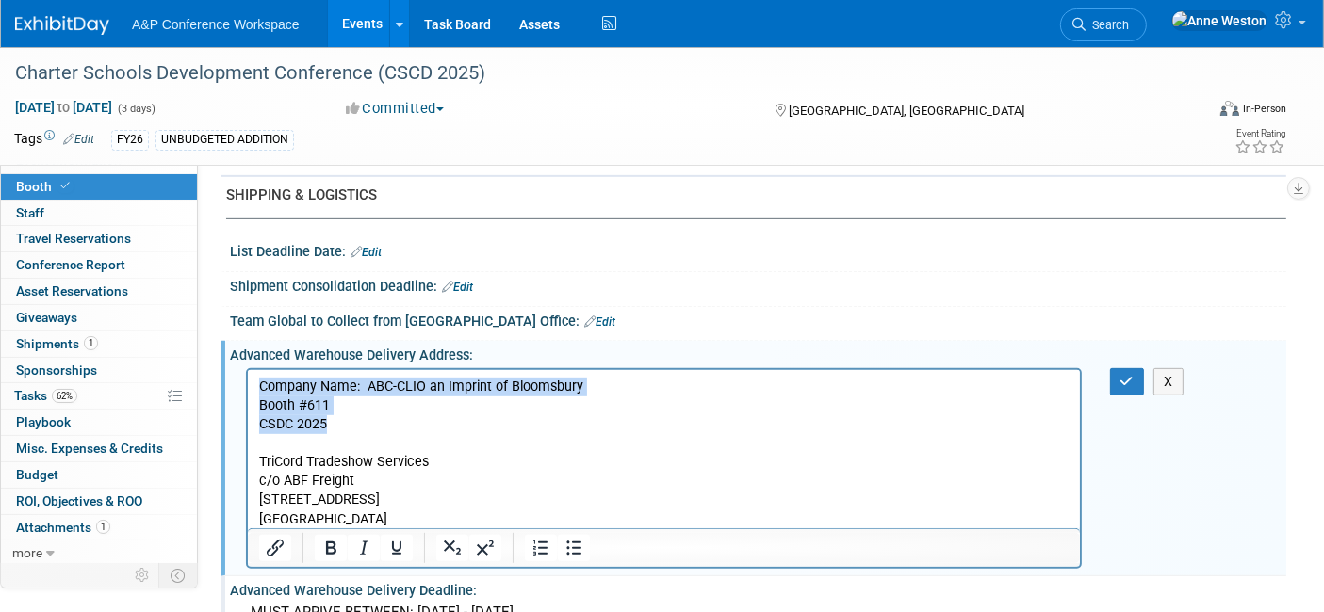
drag, startPoint x: 349, startPoint y: 421, endPoint x: 474, endPoint y: 769, distance: 369.6
click at [247, 377] on html "Company Name: ABC-CLIO an Imprint of Bloomsbury Booth #611 CSDC 2025 TriCord Tr…" at bounding box center [663, 448] width 832 height 159
click at [320, 537] on icon "Bold" at bounding box center [330, 548] width 23 height 23
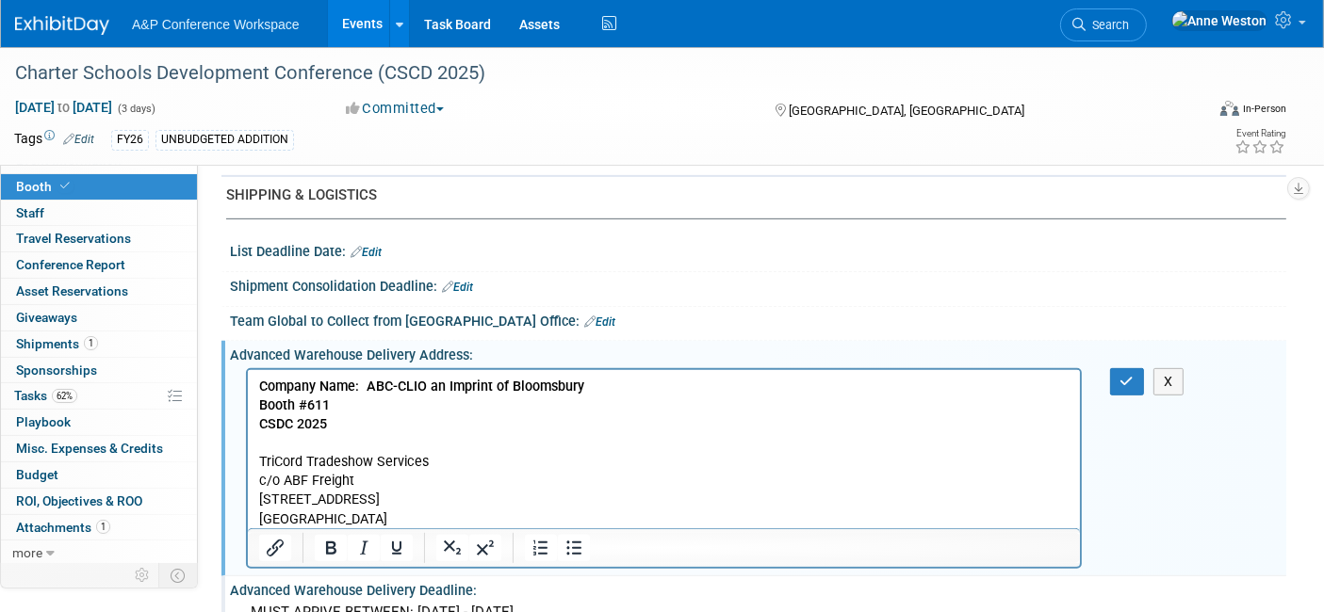
click at [294, 447] on p "Rich Text Area. Press ALT-0 for help." at bounding box center [663, 442] width 810 height 19
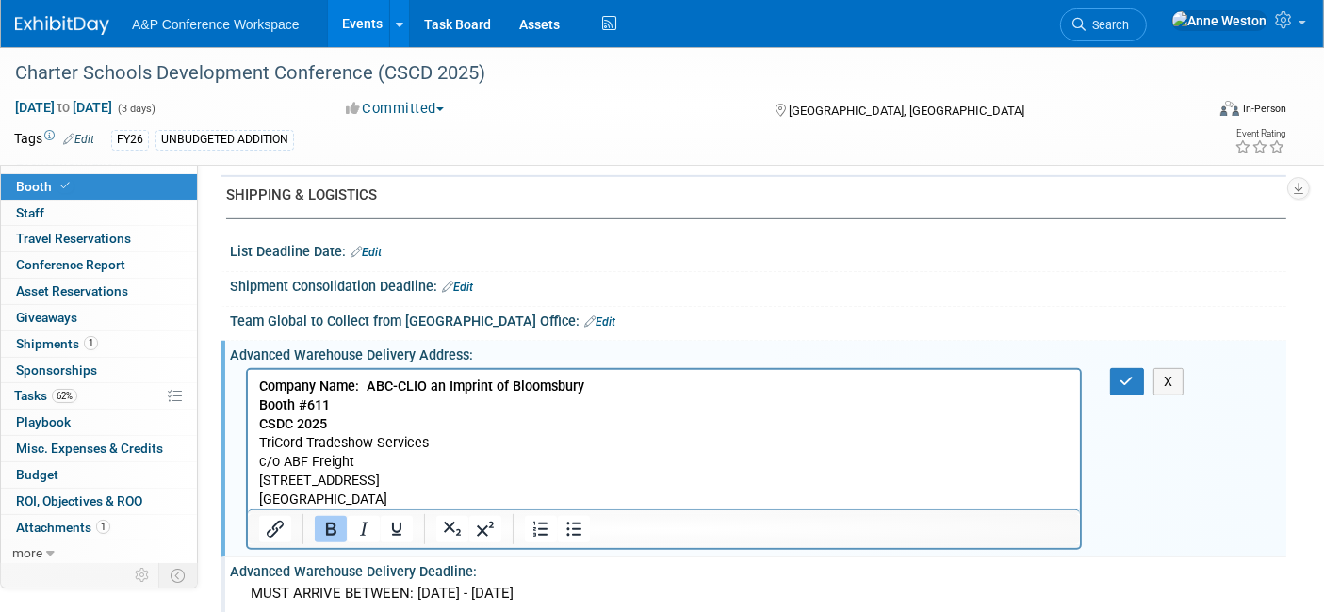
click at [261, 419] on b "CSDC 2025" at bounding box center [292, 424] width 68 height 16
click at [281, 423] on b "Conference: CSDC 2025" at bounding box center [332, 424] width 149 height 16
click at [281, 424] on b "Conference: CSDC 2025" at bounding box center [332, 424] width 149 height 16
click at [1121, 375] on icon "button" at bounding box center [1127, 381] width 14 height 13
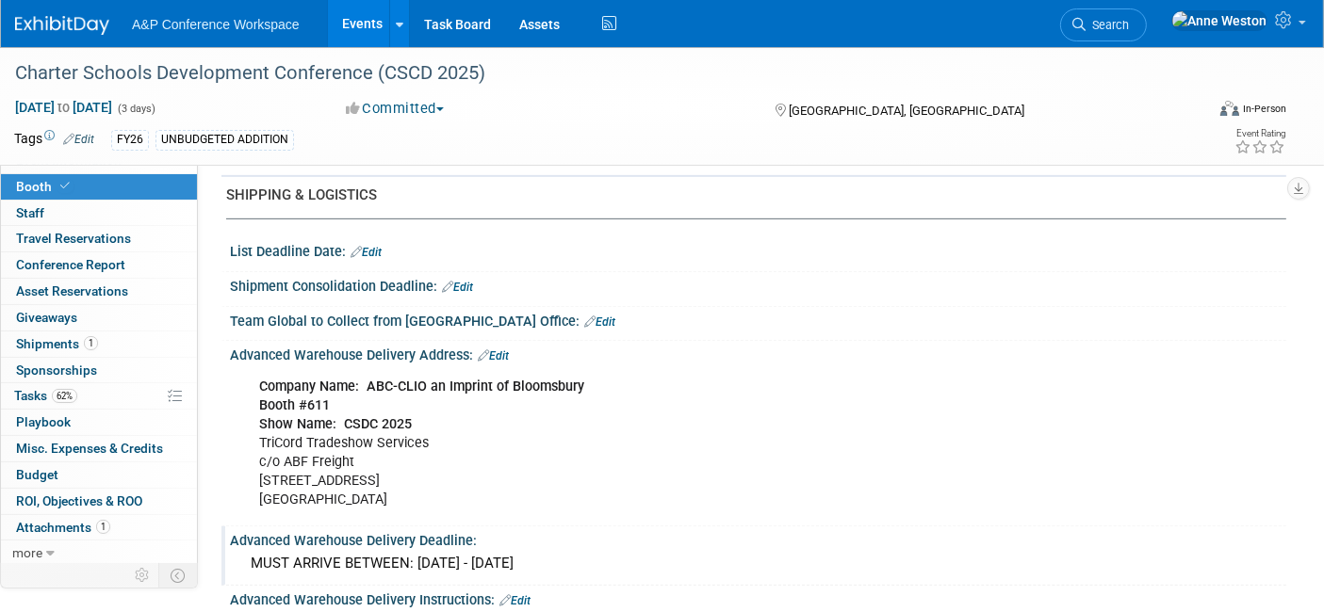
click at [369, 246] on link "Edit" at bounding box center [366, 252] width 31 height 13
click at [369, 237] on div "List Deadline Date: Edit" at bounding box center [758, 249] width 1056 height 24
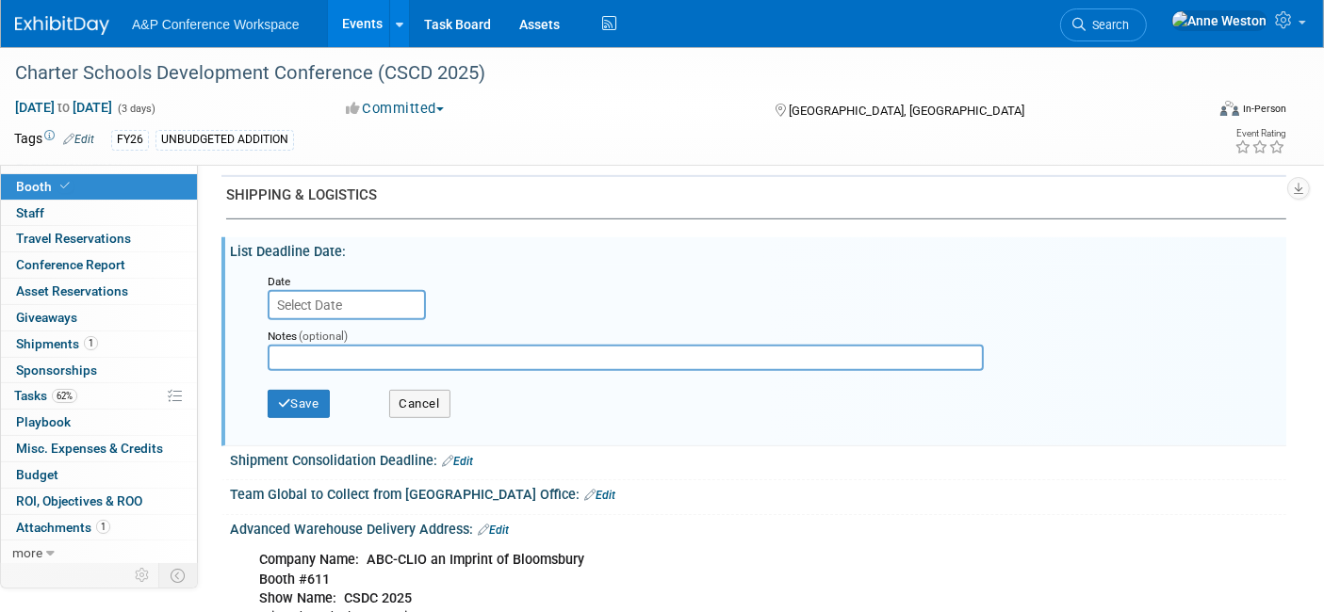
click at [340, 294] on input "text" at bounding box center [347, 305] width 158 height 30
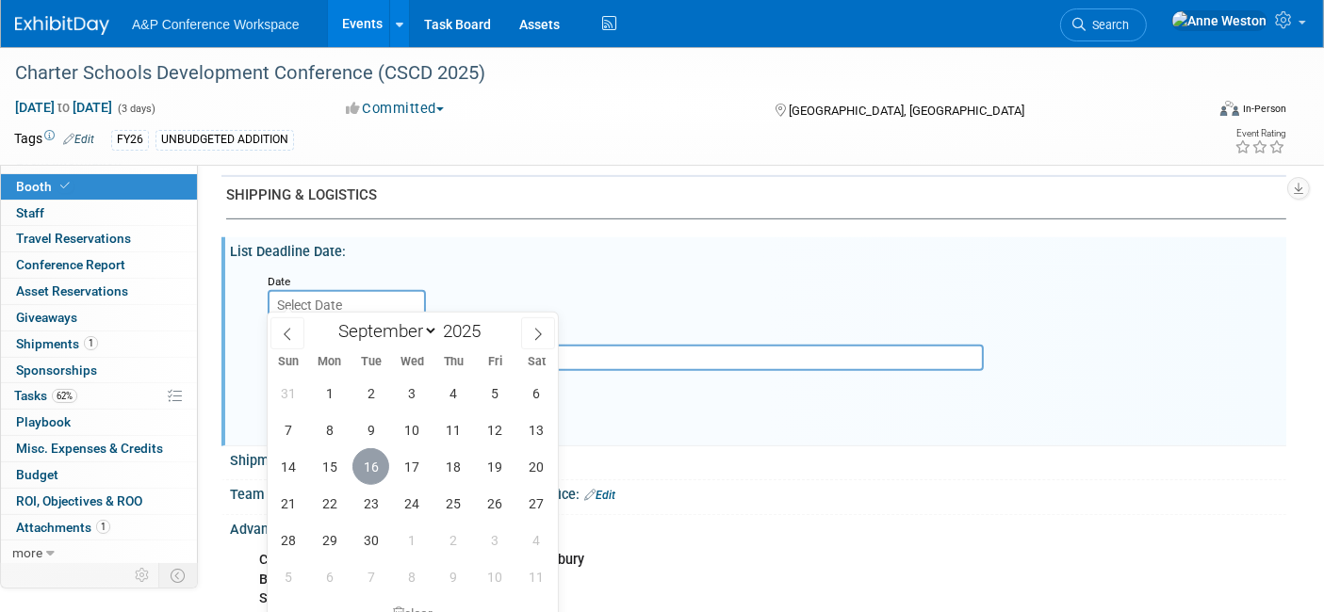
click at [367, 463] on span "16" at bounding box center [370, 467] width 37 height 37
type input "[DATE]"
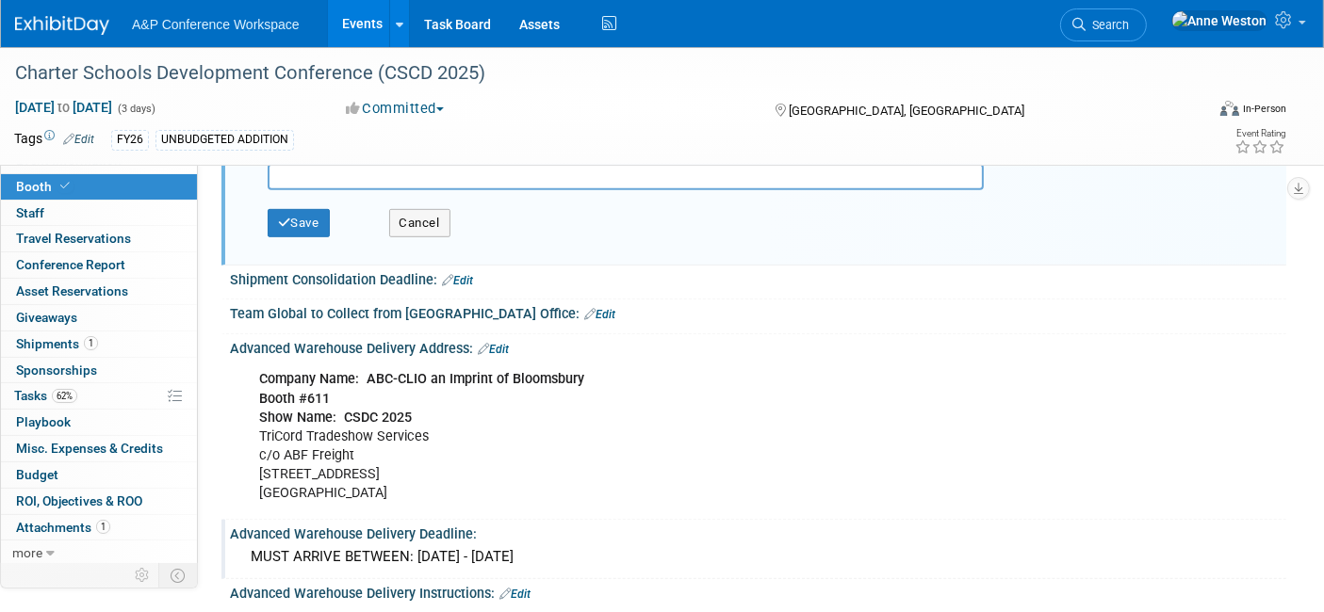
scroll to position [732, 0]
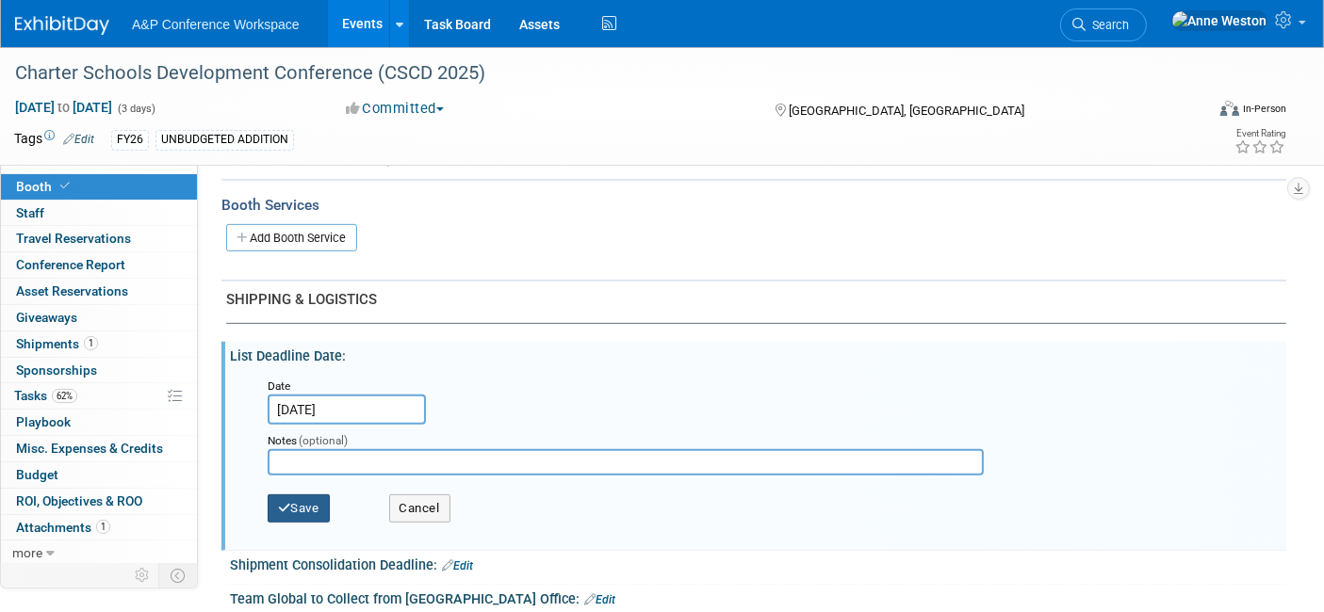
click at [299, 495] on button "Save" at bounding box center [299, 509] width 62 height 28
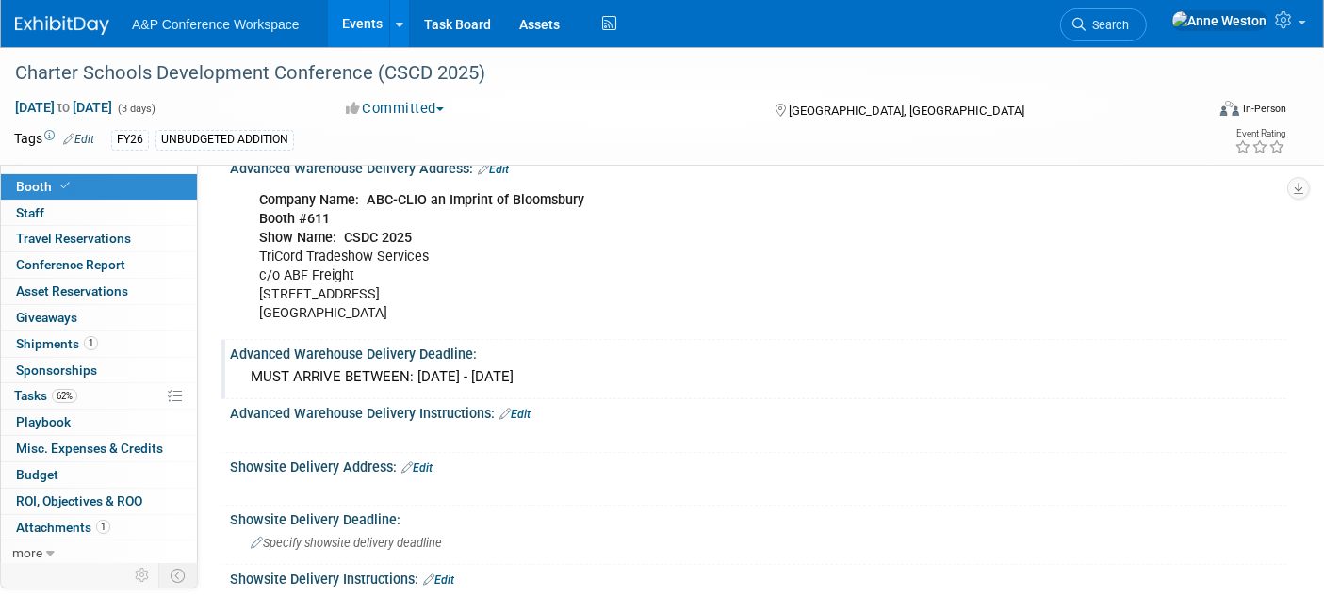
scroll to position [1047, 0]
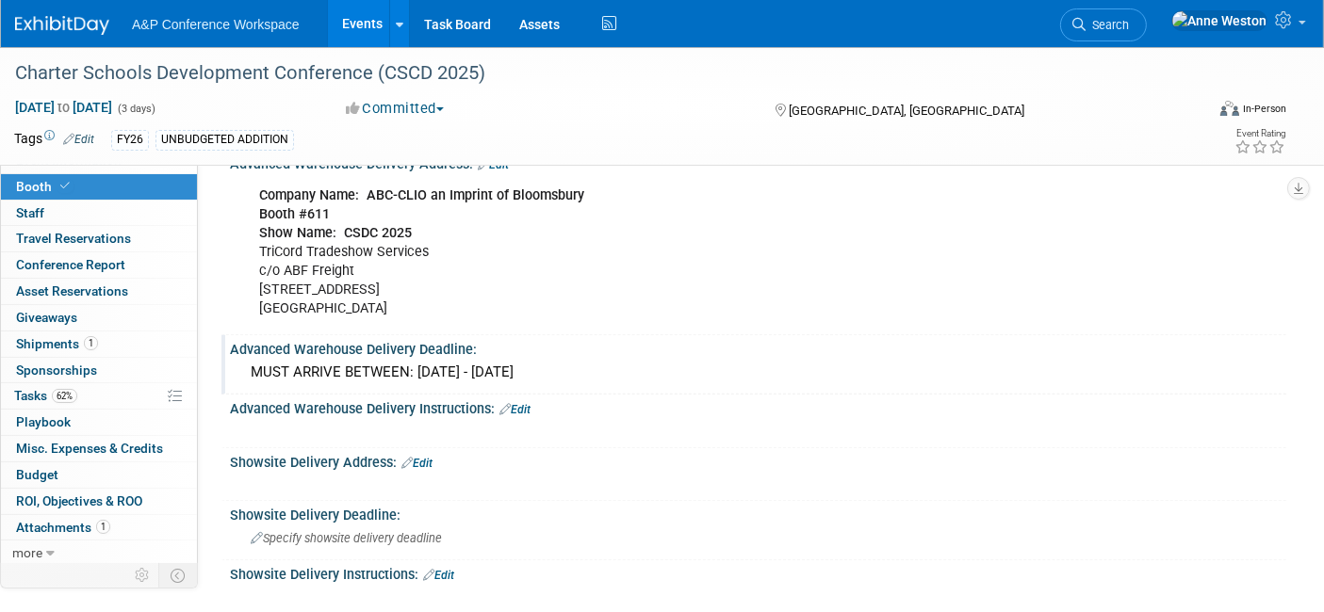
click at [343, 475] on div at bounding box center [664, 484] width 836 height 19
click at [429, 457] on link "Edit" at bounding box center [416, 463] width 31 height 13
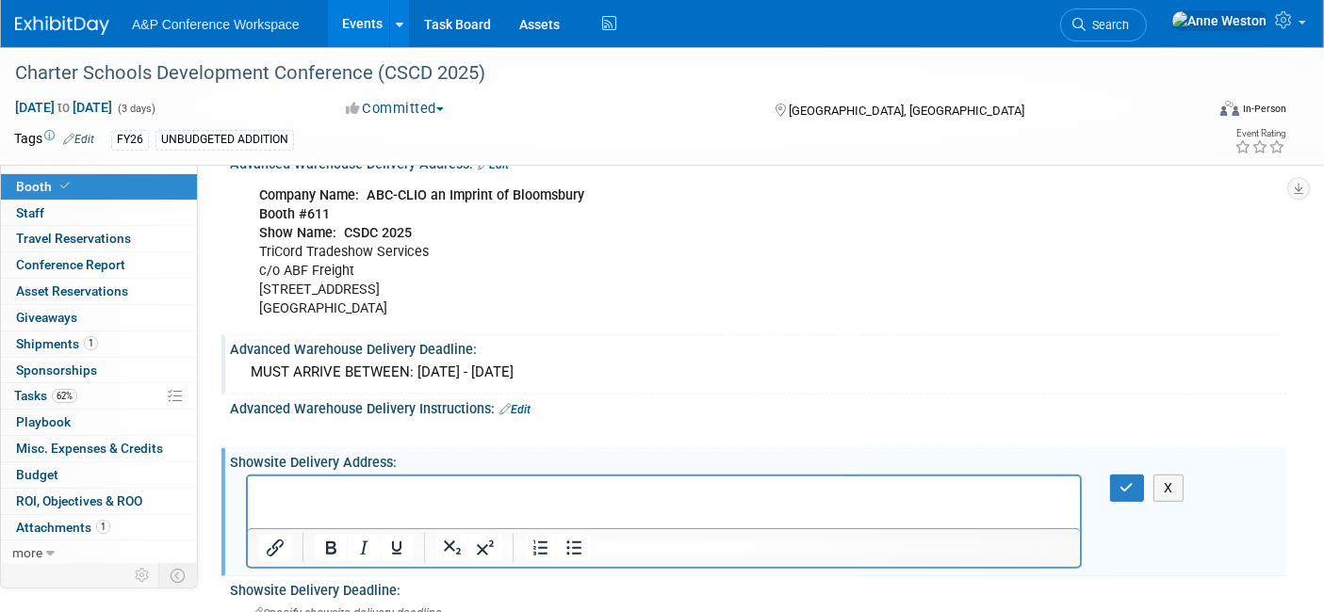
scroll to position [0, 0]
click at [1116, 475] on button "button" at bounding box center [1127, 488] width 35 height 27
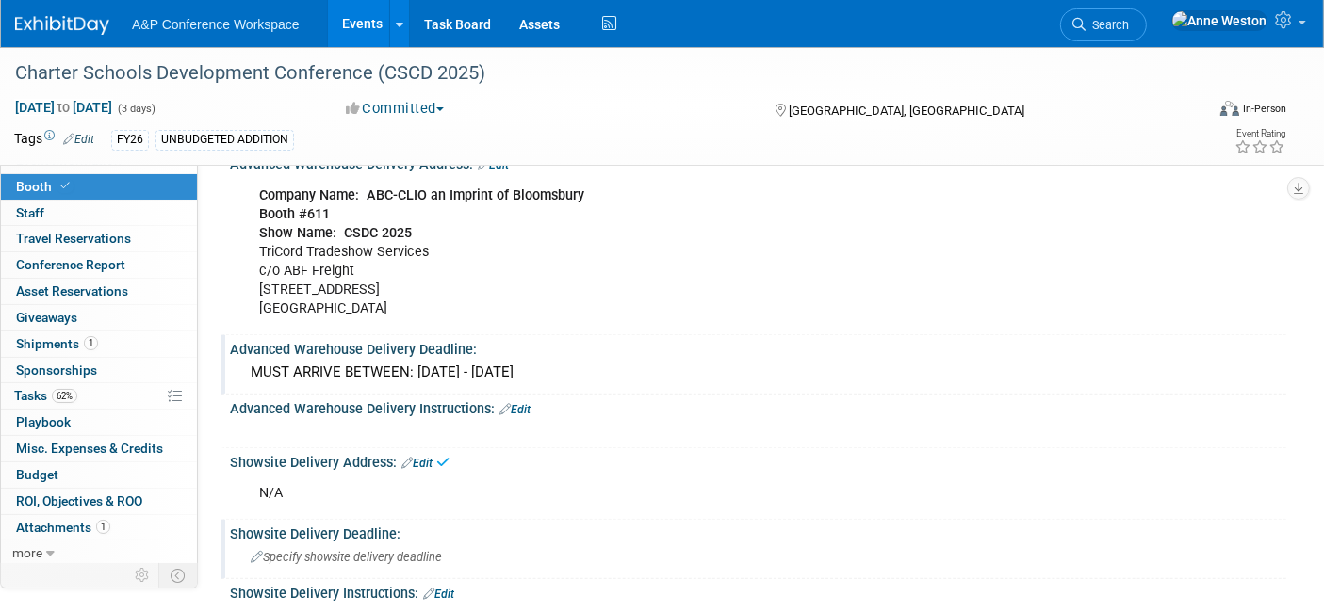
click at [383, 550] on span "Specify showsite delivery deadline" at bounding box center [346, 557] width 191 height 14
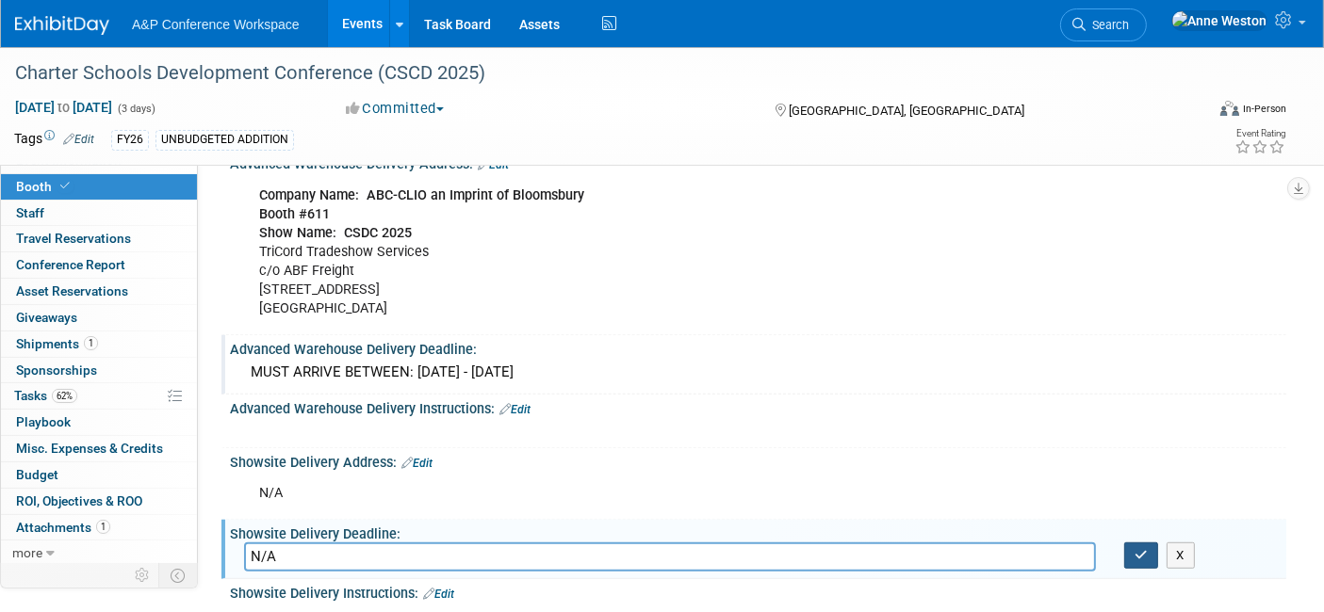
type input "N/A"
click at [1135, 549] on icon "button" at bounding box center [1141, 555] width 13 height 12
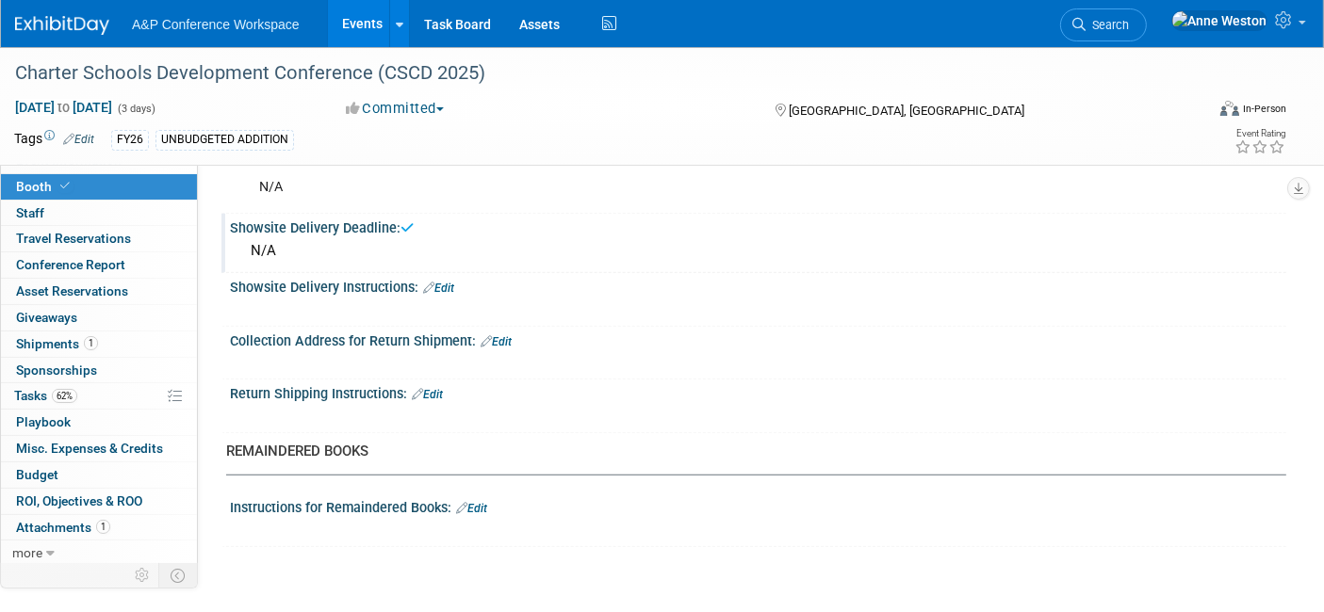
scroll to position [1361, 0]
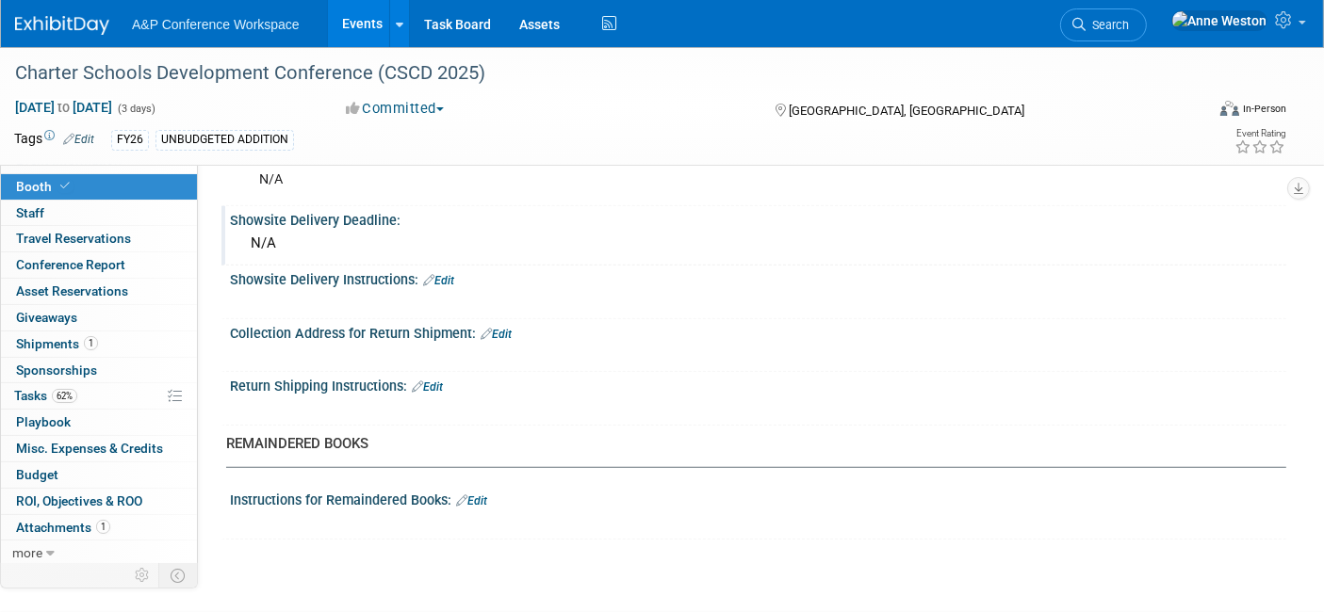
click at [447, 274] on link "Edit" at bounding box center [438, 280] width 31 height 13
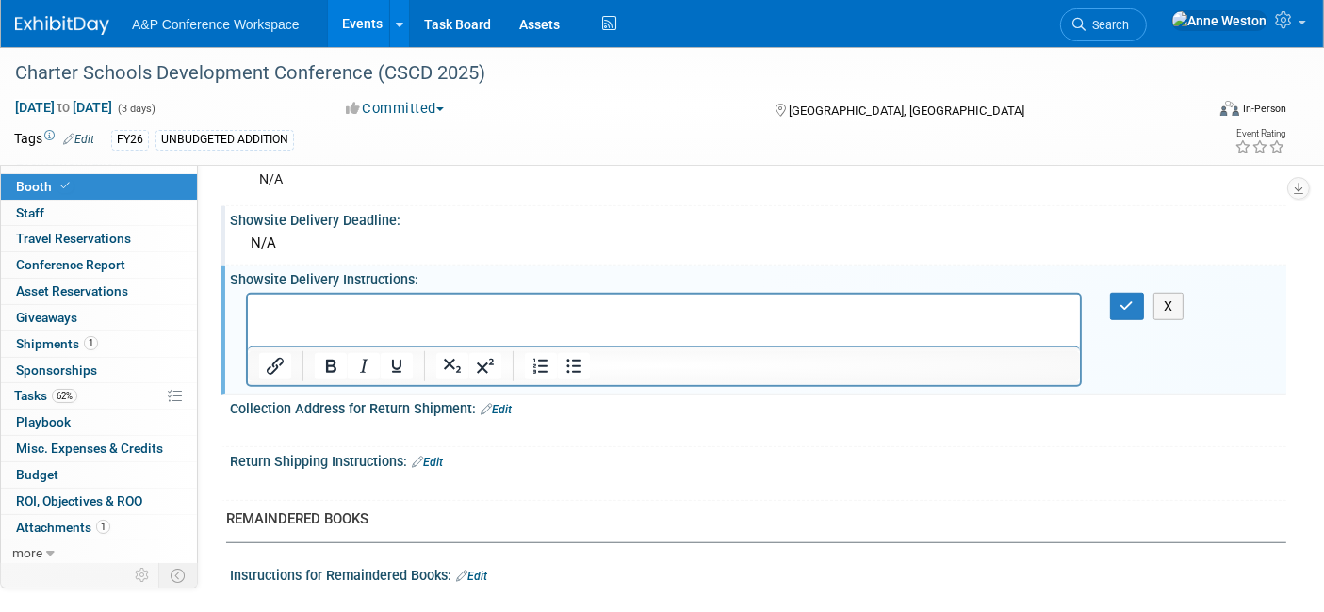
scroll to position [0, 0]
click at [1128, 300] on icon "button" at bounding box center [1127, 306] width 14 height 13
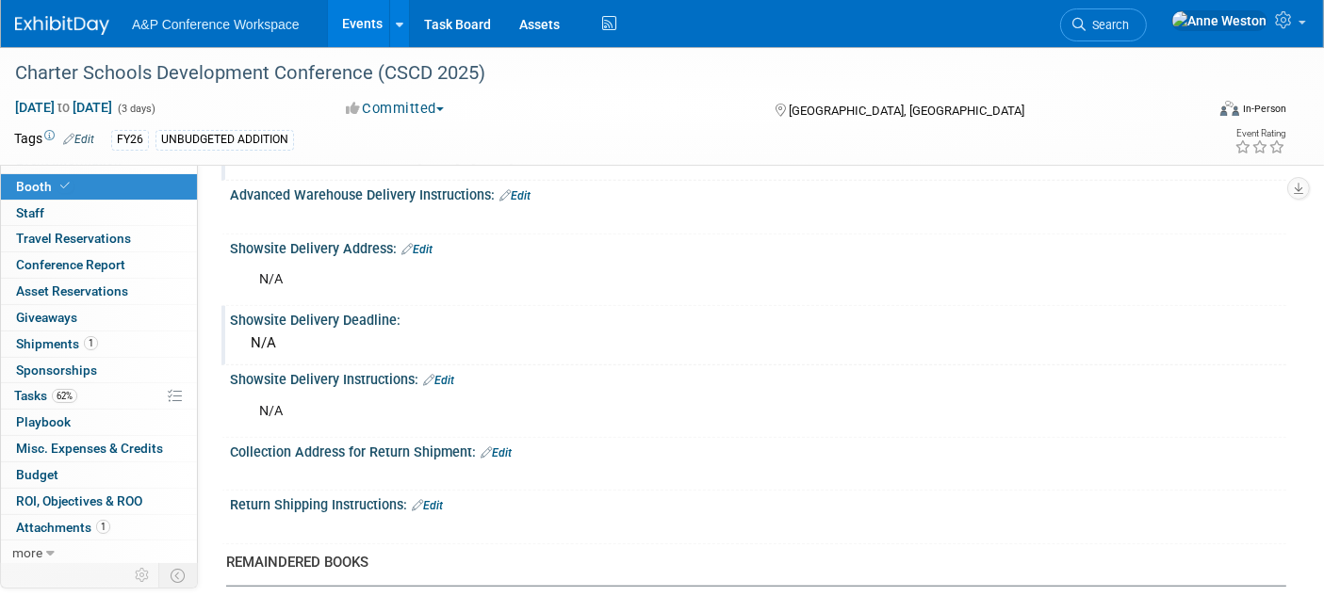
scroll to position [942, 0]
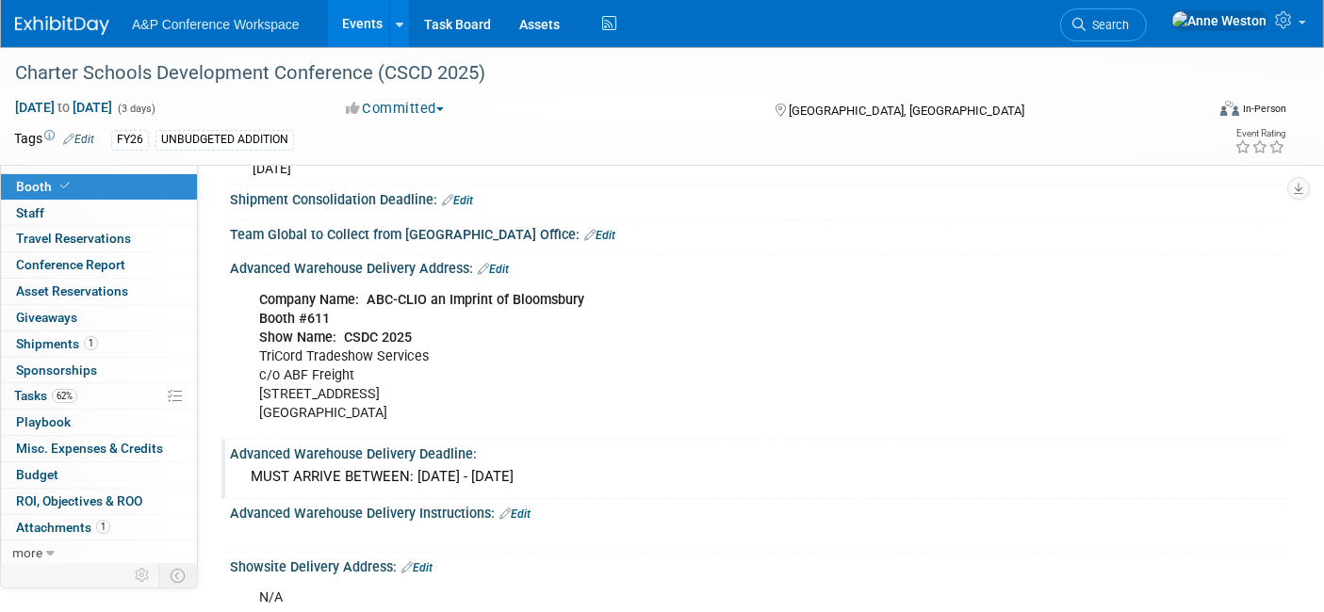
click at [519, 508] on link "Edit" at bounding box center [514, 514] width 31 height 13
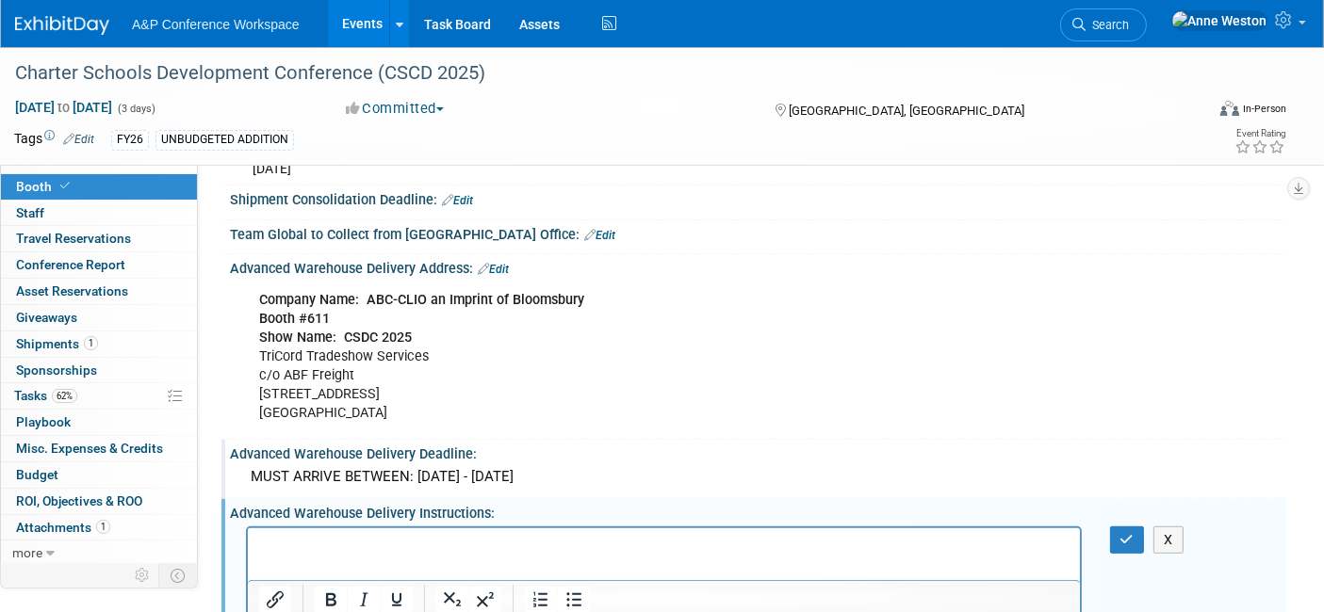
scroll to position [0, 0]
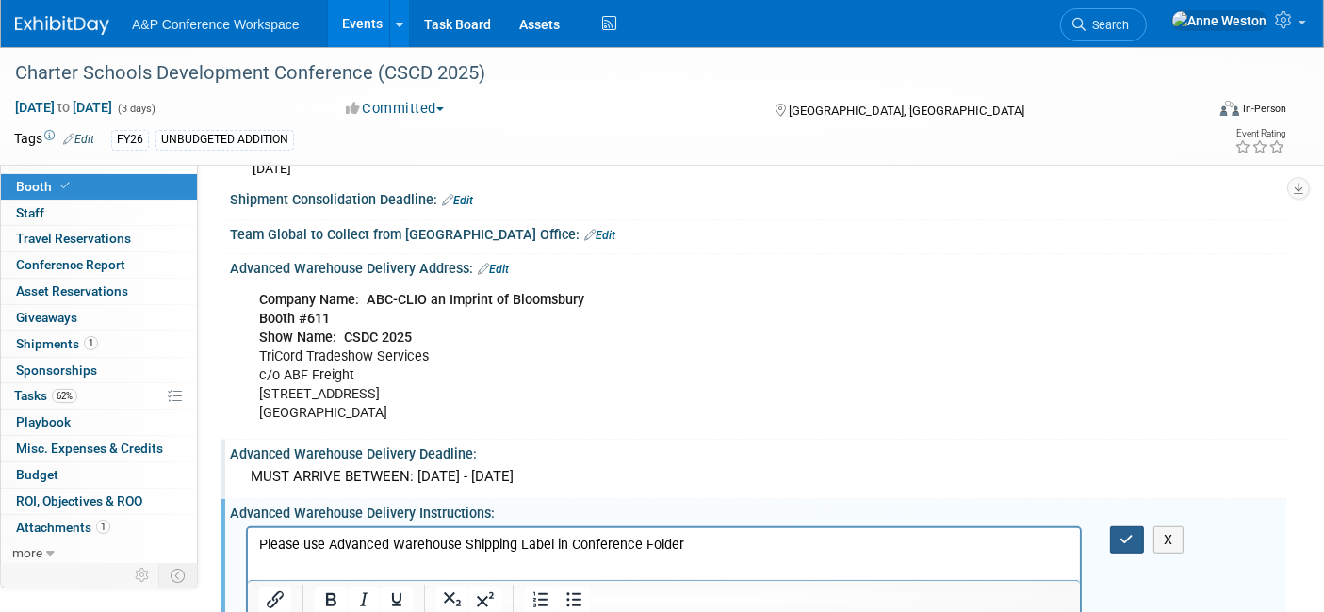
click at [1126, 527] on button "button" at bounding box center [1127, 540] width 35 height 27
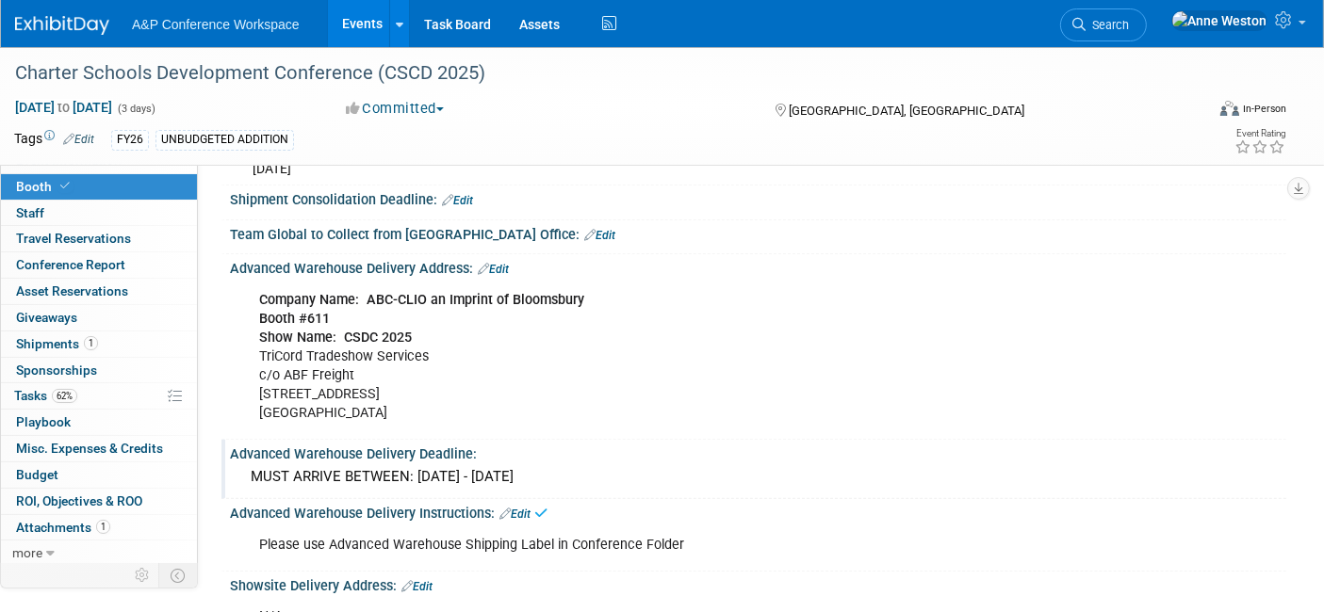
click at [525, 508] on link "Edit" at bounding box center [514, 514] width 31 height 13
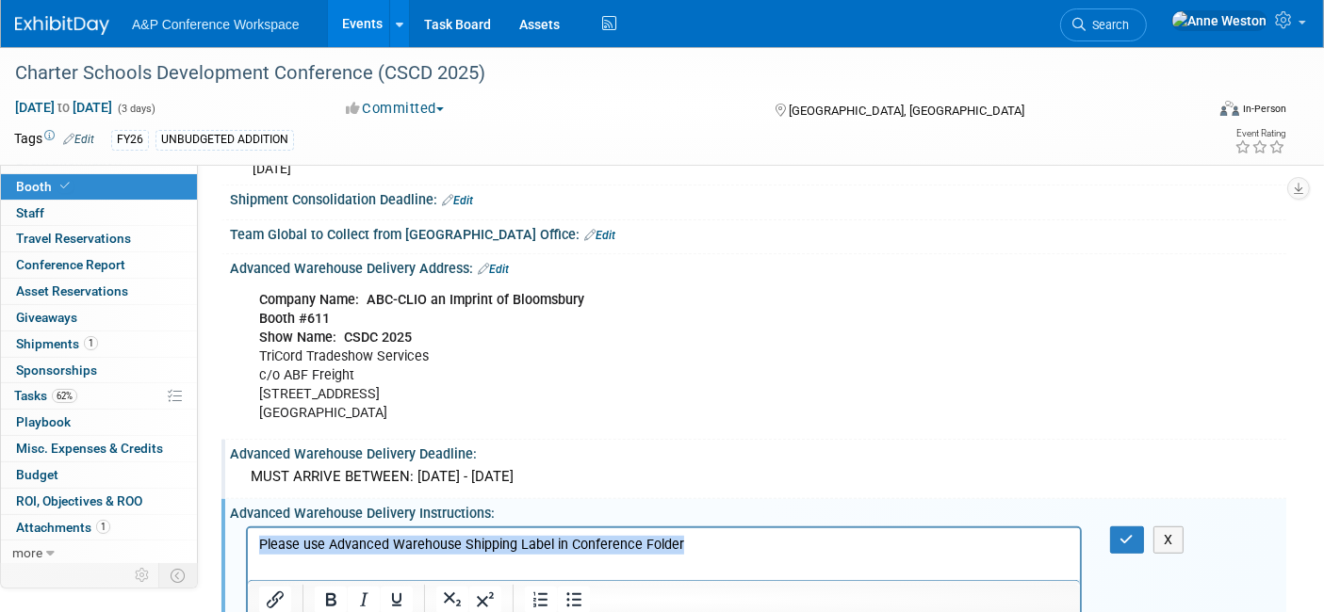
drag, startPoint x: 710, startPoint y: 542, endPoint x: 492, endPoint y: 1048, distance: 550.8
click at [247, 528] on html "Please use Advanced Warehouse Shipping Label in Conference Folder" at bounding box center [663, 541] width 832 height 26
click at [328, 589] on icon "Bold" at bounding box center [330, 600] width 23 height 23
click at [385, 589] on icon "Underline" at bounding box center [396, 600] width 23 height 23
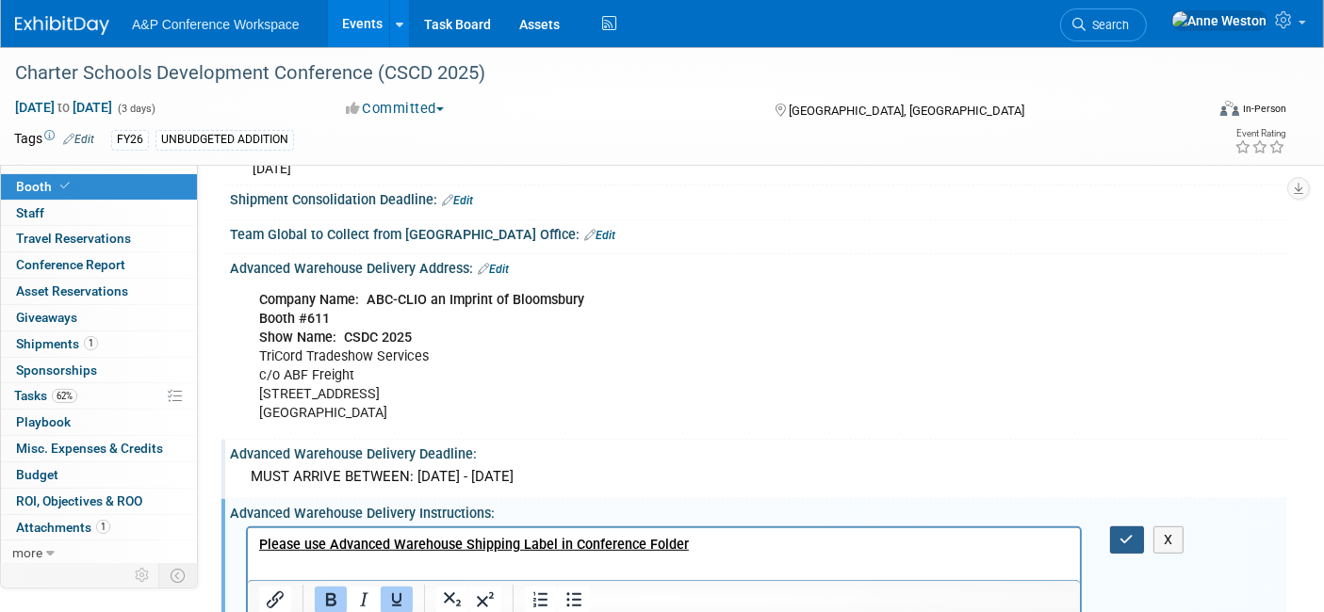
click at [1116, 527] on button "button" at bounding box center [1127, 540] width 35 height 27
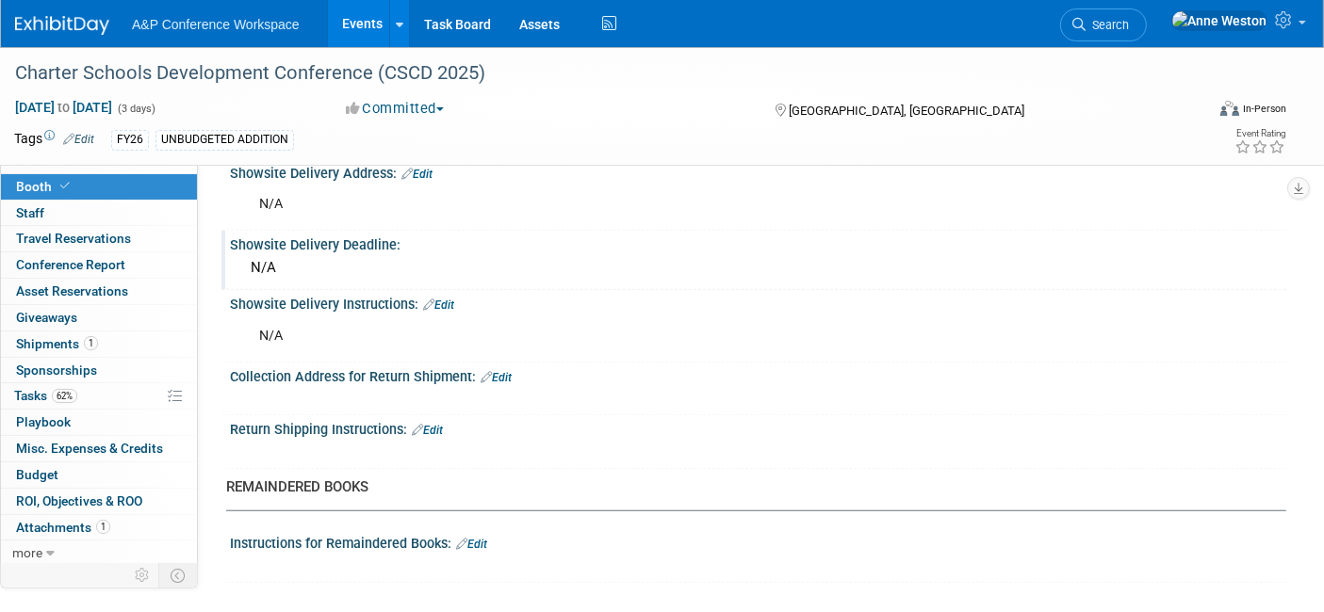
scroll to position [1361, 0]
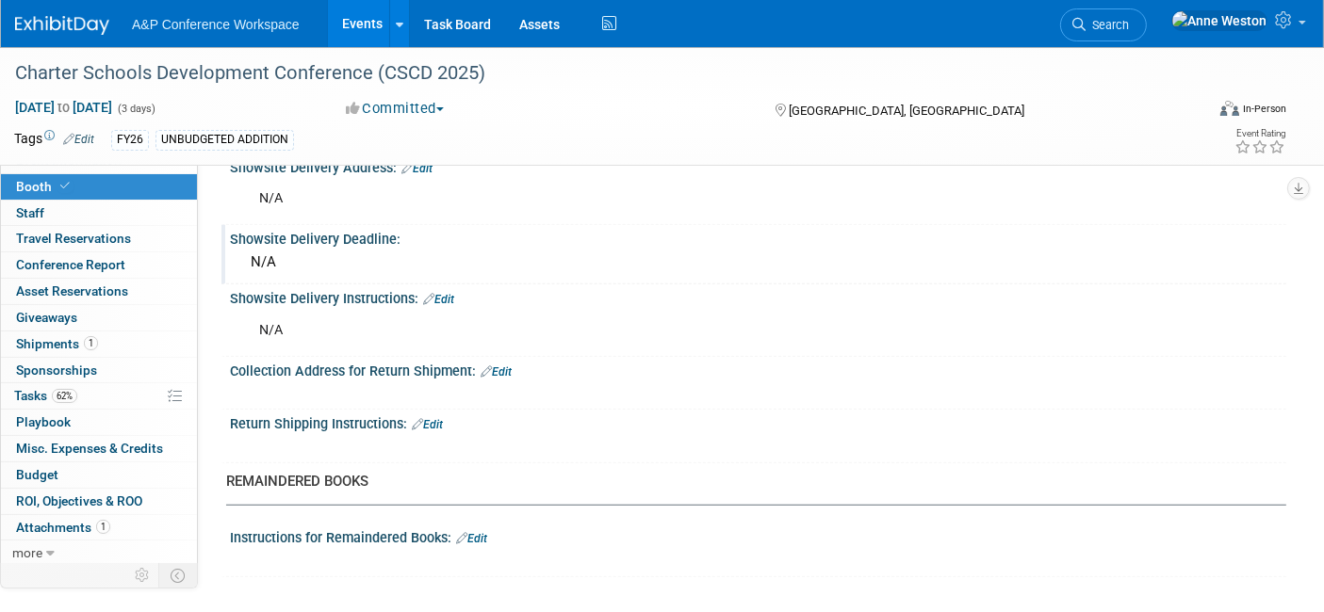
click at [479, 532] on link "Edit" at bounding box center [471, 538] width 31 height 13
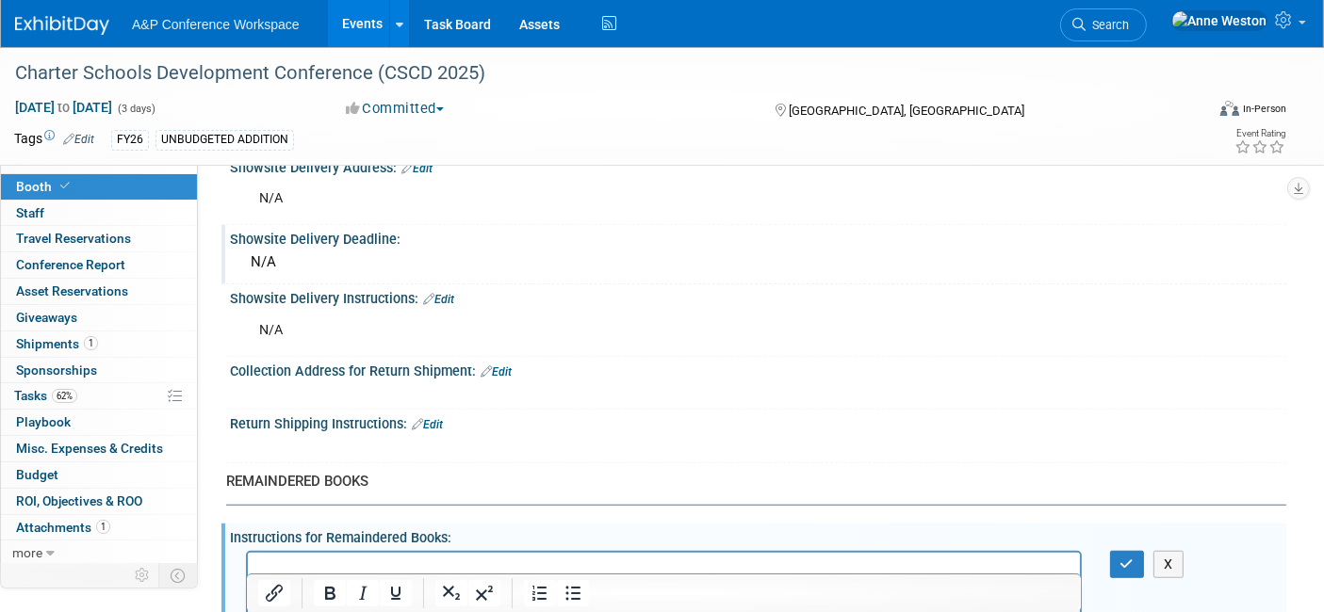
scroll to position [0, 0]
click at [1118, 551] on button "button" at bounding box center [1127, 564] width 35 height 27
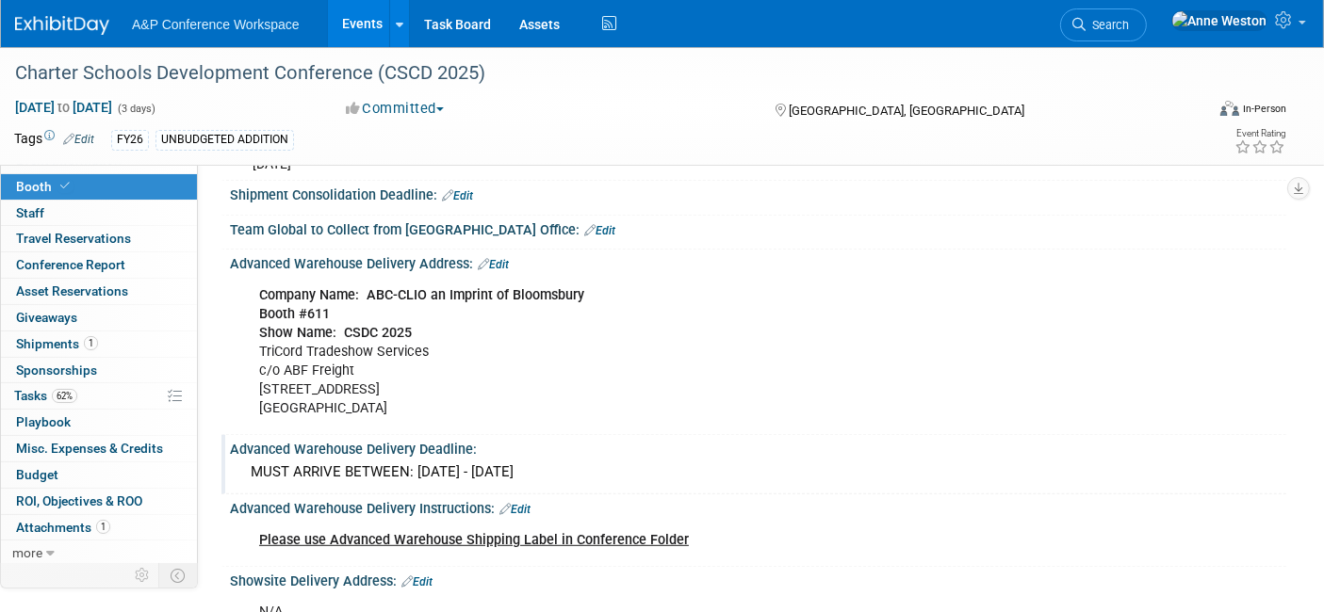
scroll to position [1047, 0]
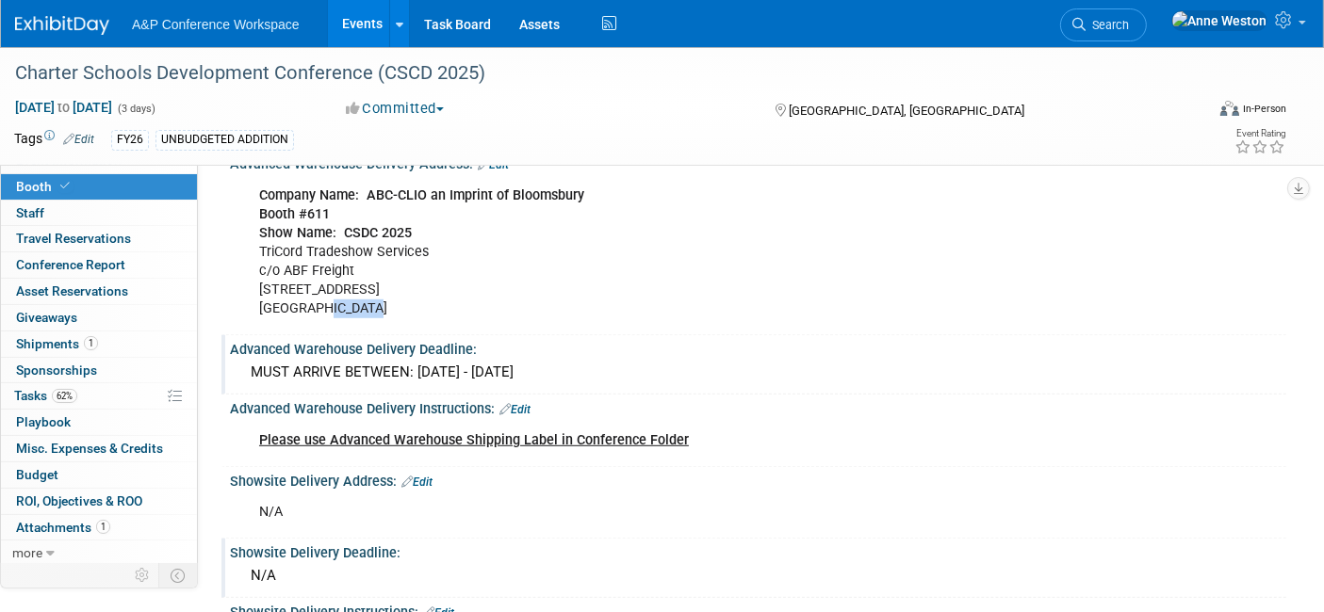
drag, startPoint x: 314, startPoint y: 299, endPoint x: 364, endPoint y: 297, distance: 50.0
click at [364, 297] on div "Company Name: ABC-CLIO an Imprint of Bloomsbury Booth #611 Show Name: CSDC 2025…" at bounding box center [664, 253] width 836 height 152
drag, startPoint x: 258, startPoint y: 294, endPoint x: 379, endPoint y: 299, distance: 120.7
click at [379, 299] on div "Company Name: ABC-CLIO an Imprint of Bloomsbury Booth #611 Show Name: CSDC 2025…" at bounding box center [664, 253] width 836 height 152
copy div "[GEOGRAPHIC_DATA]"
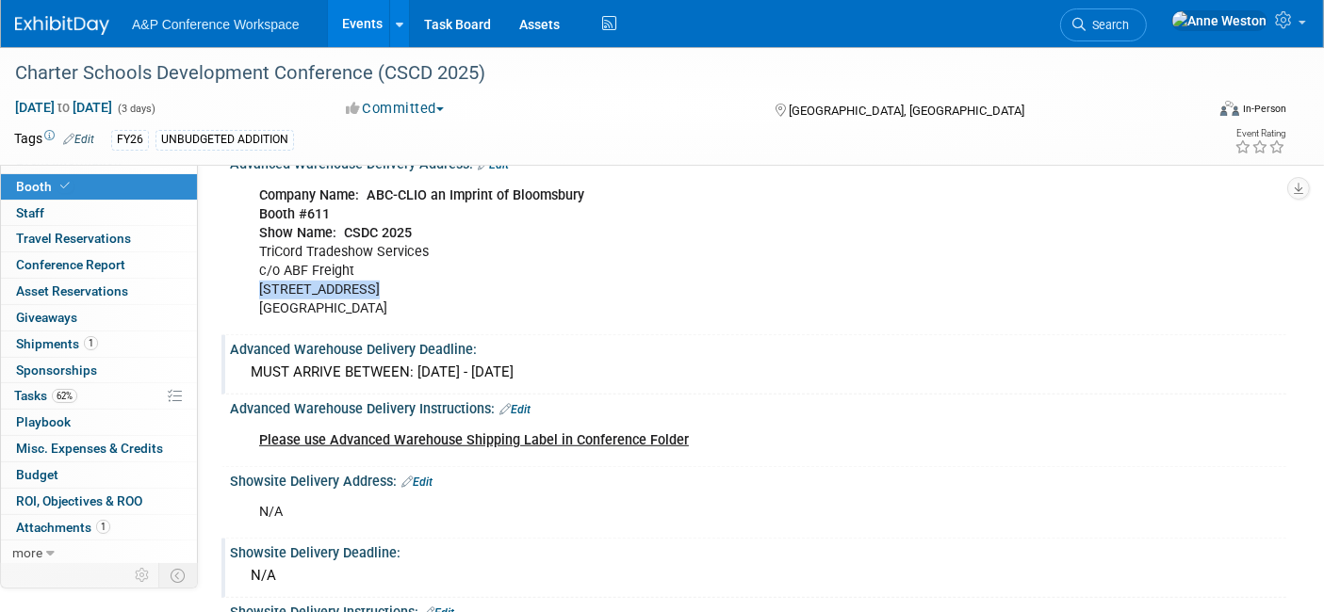
drag, startPoint x: 371, startPoint y: 277, endPoint x: 253, endPoint y: 280, distance: 118.8
click at [253, 280] on div "Company Name: ABC-CLIO an Imprint of Bloomsbury Booth #611 Show Name: CSDC 2025…" at bounding box center [664, 253] width 836 height 152
copy div "[STREET_ADDRESS]"
click at [555, 216] on div "Company Name: ABC-CLIO an Imprint of Bloomsbury Booth #611 Show Name: CSDC 2025…" at bounding box center [664, 253] width 836 height 152
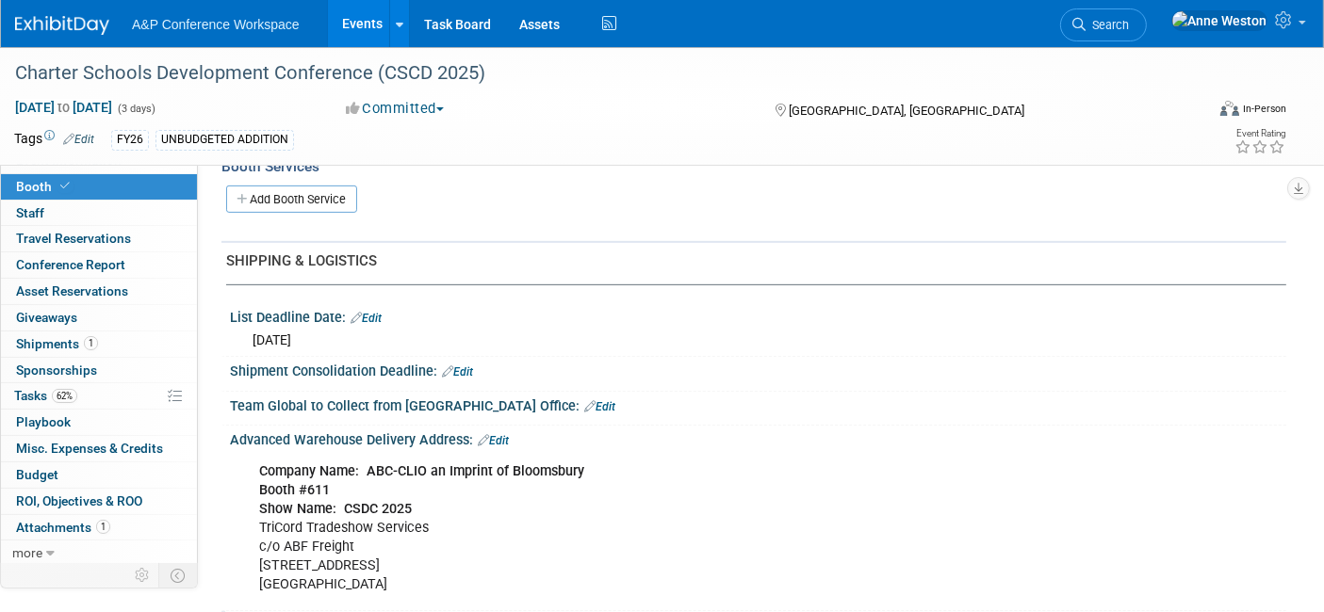
scroll to position [628, 0]
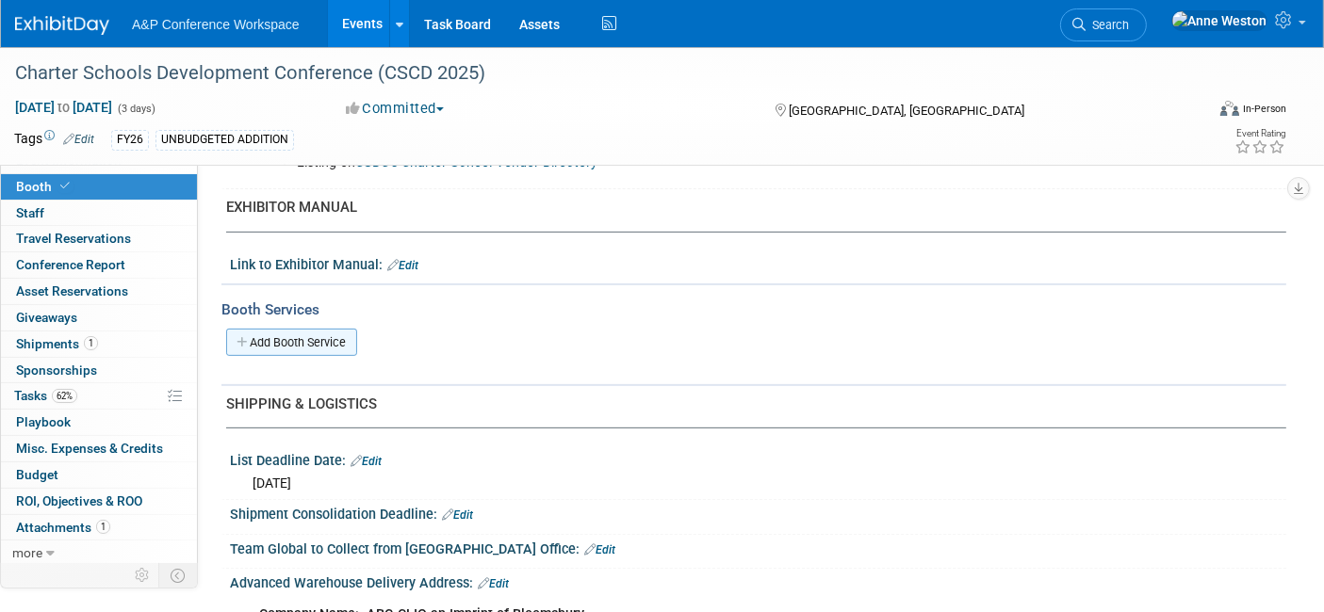
click at [295, 330] on link "Add Booth Service" at bounding box center [291, 342] width 131 height 27
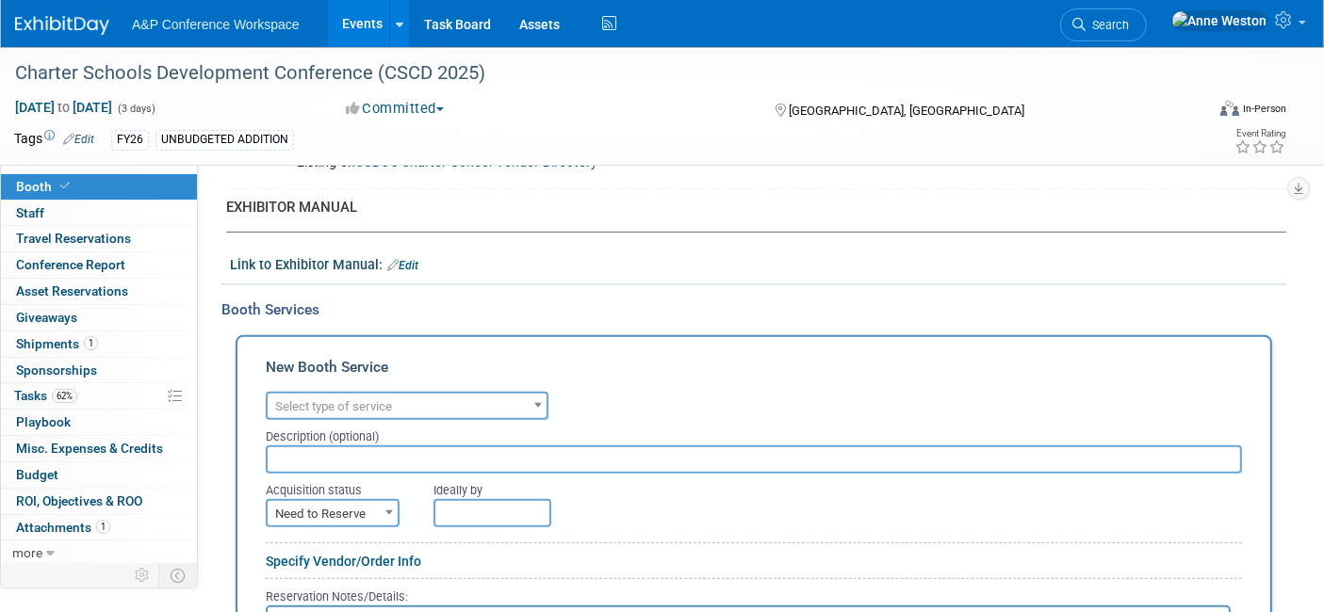
scroll to position [732, 0]
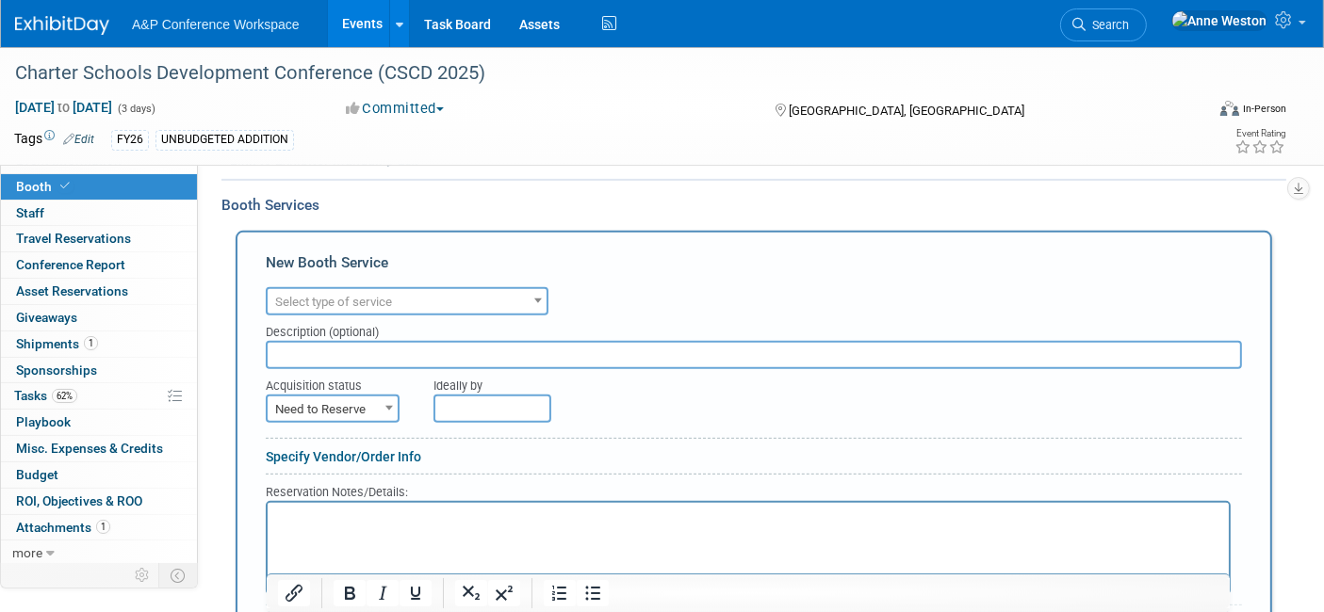
click at [345, 295] on span "Select type of service" at bounding box center [333, 302] width 117 height 14
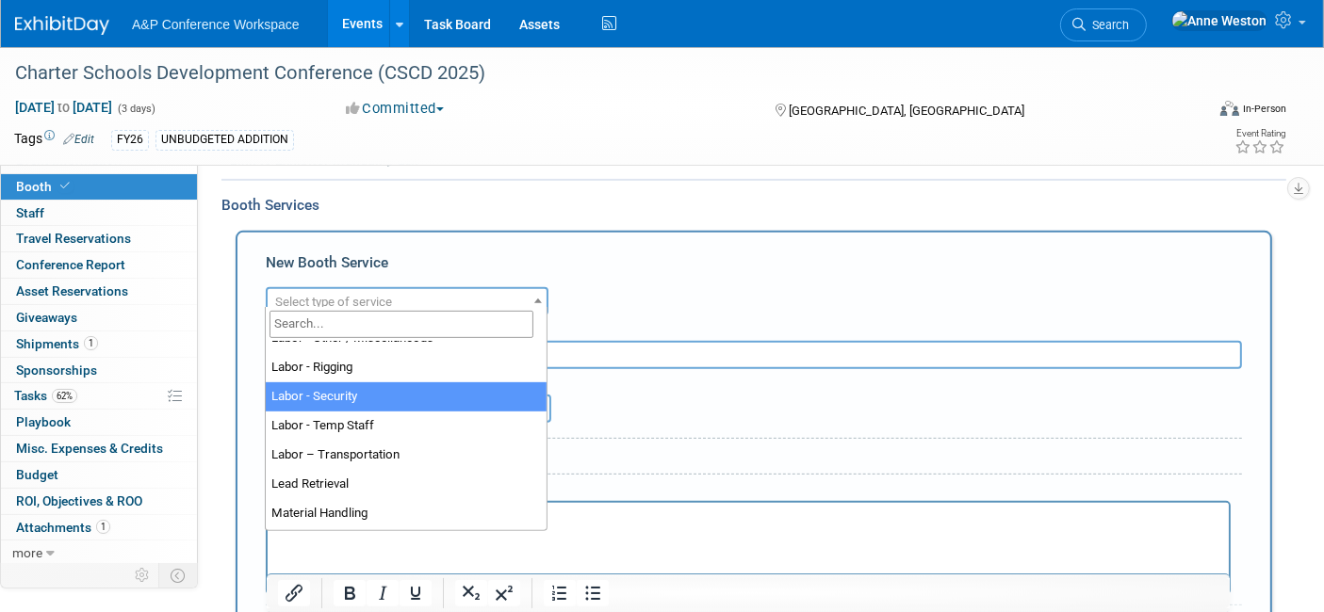
scroll to position [314, 0]
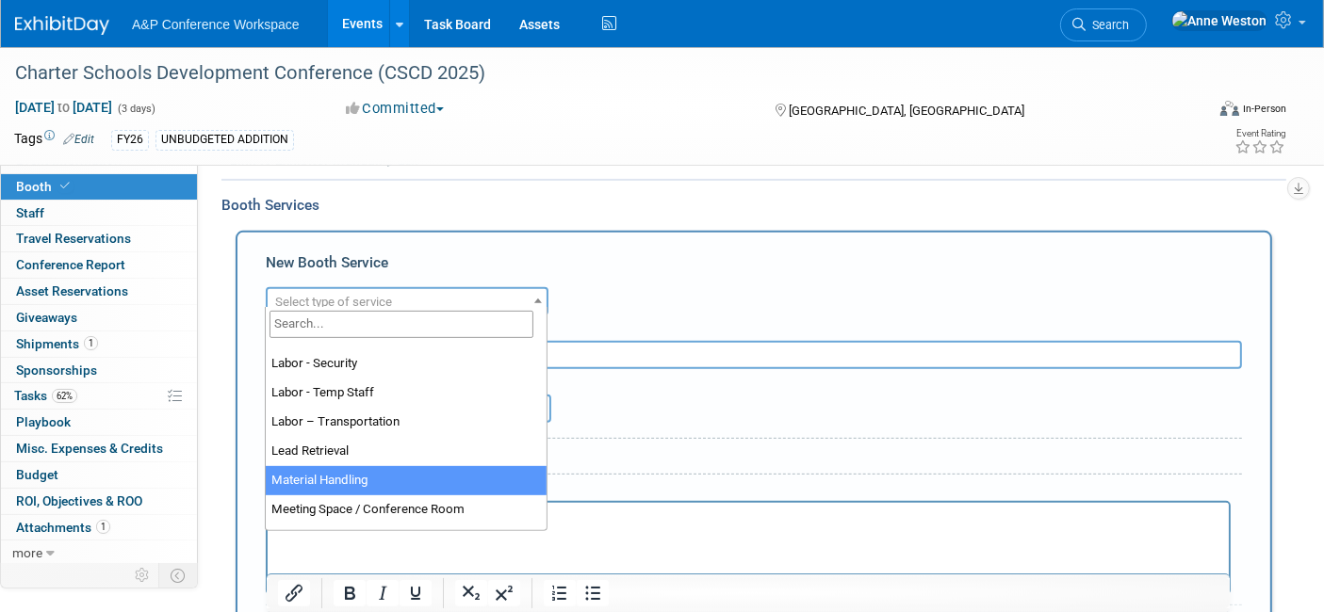
select select "10"
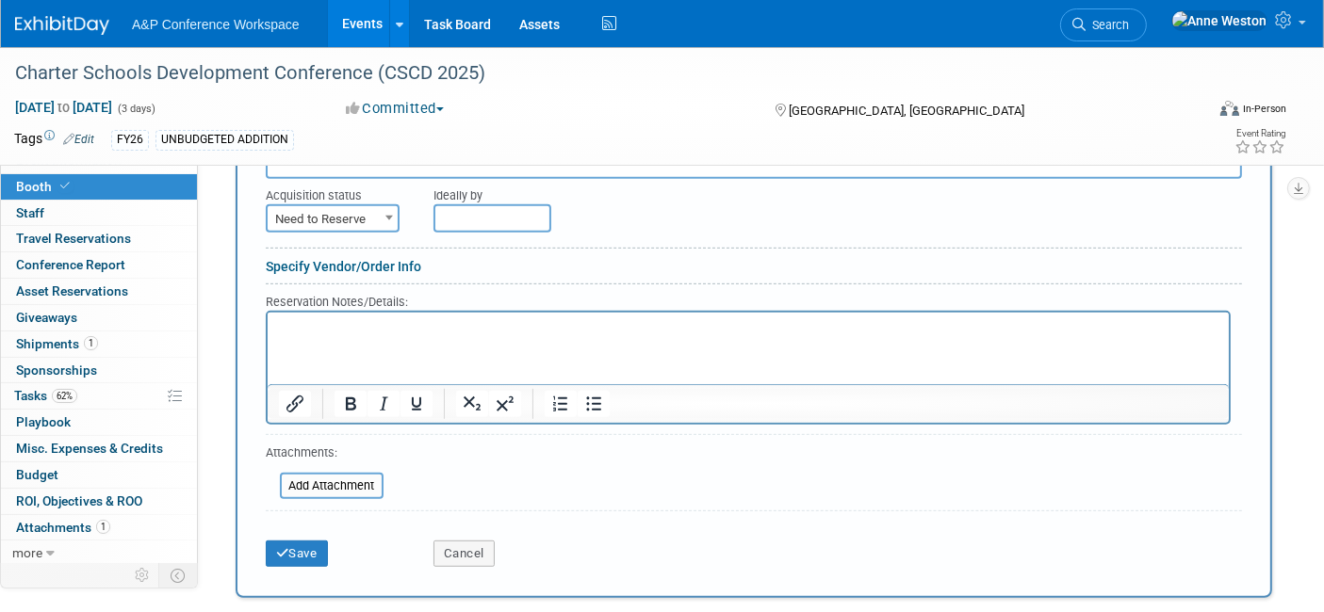
scroll to position [942, 0]
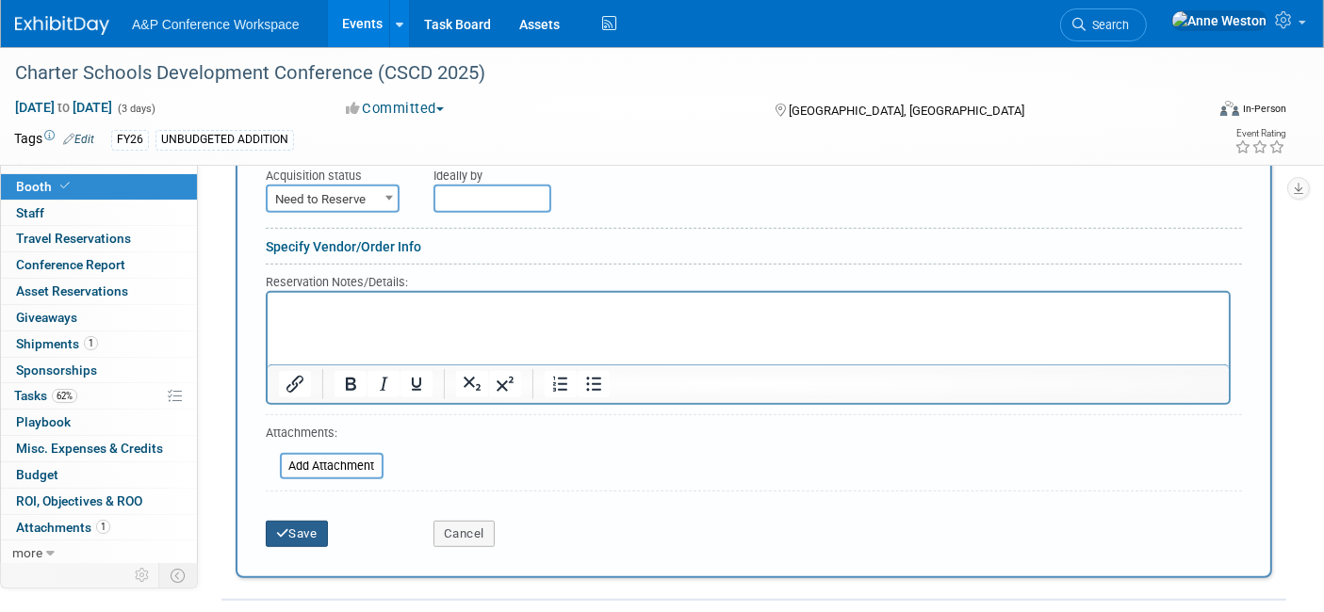
click at [294, 521] on button "Save" at bounding box center [297, 534] width 62 height 26
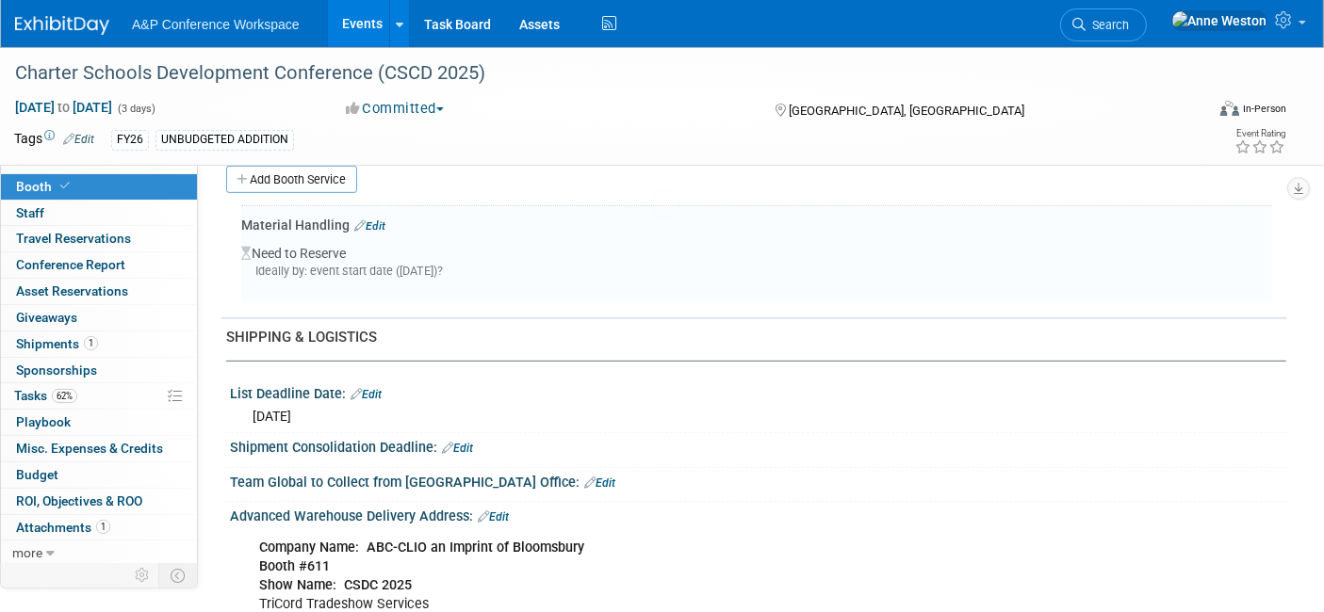
scroll to position [789, 0]
click at [318, 171] on link "Add Booth Service" at bounding box center [291, 181] width 131 height 27
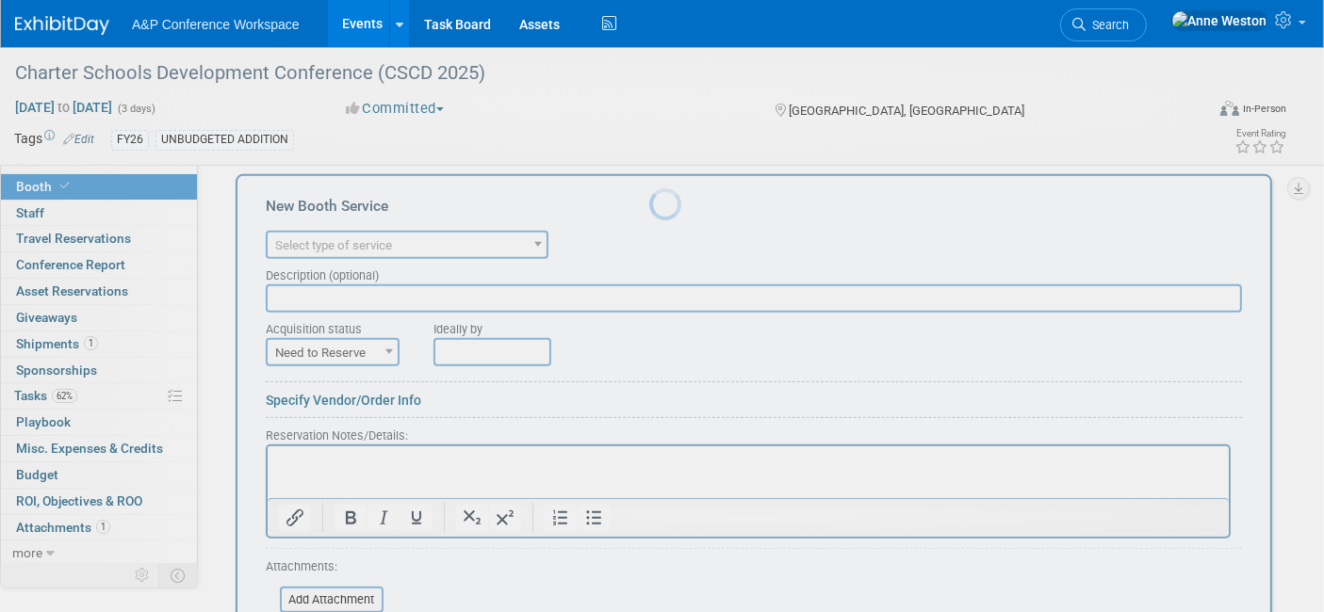
scroll to position [0, 0]
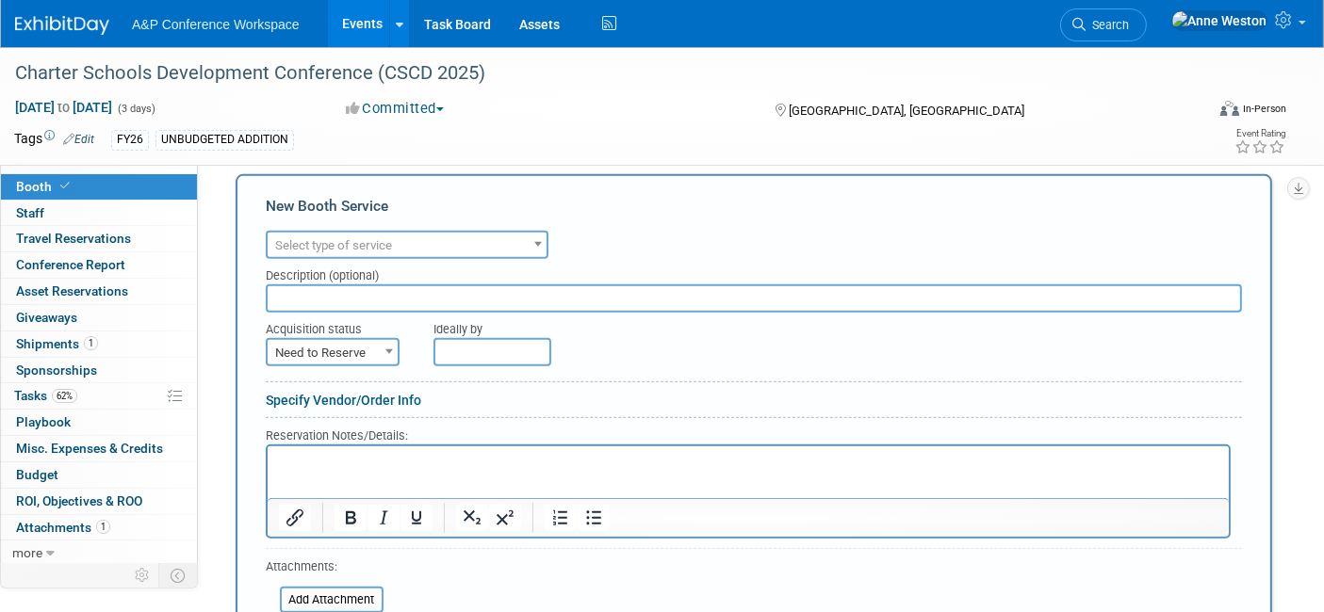
click at [341, 238] on span "Select type of service" at bounding box center [333, 245] width 117 height 14
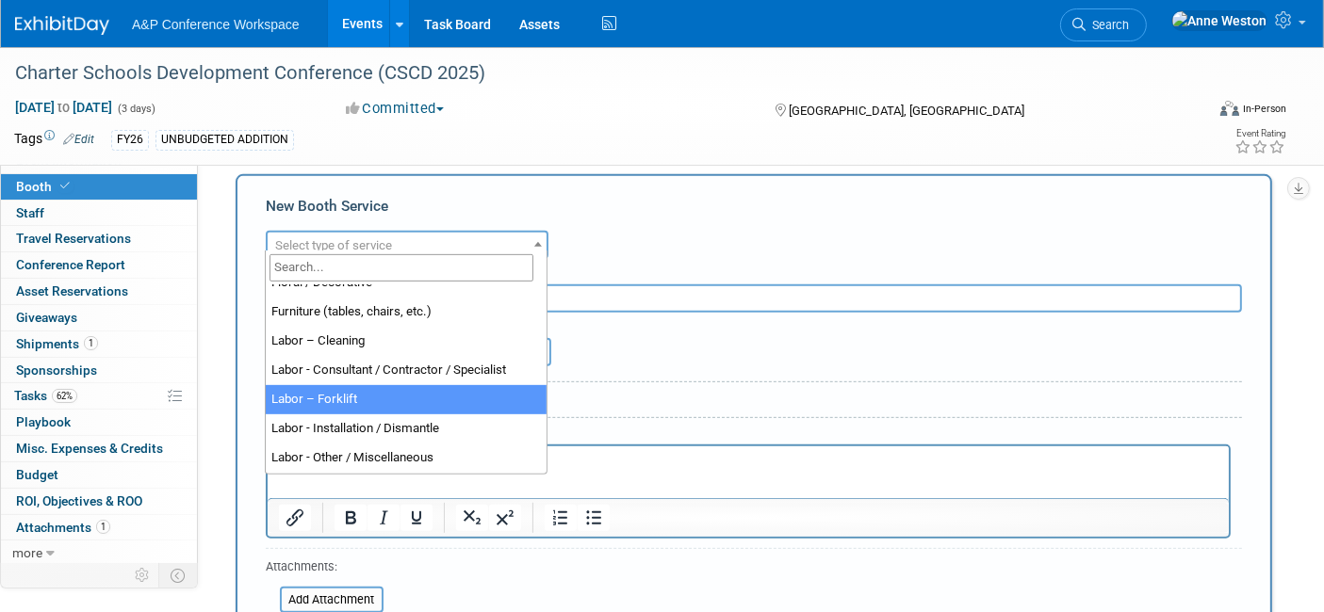
scroll to position [209, 0]
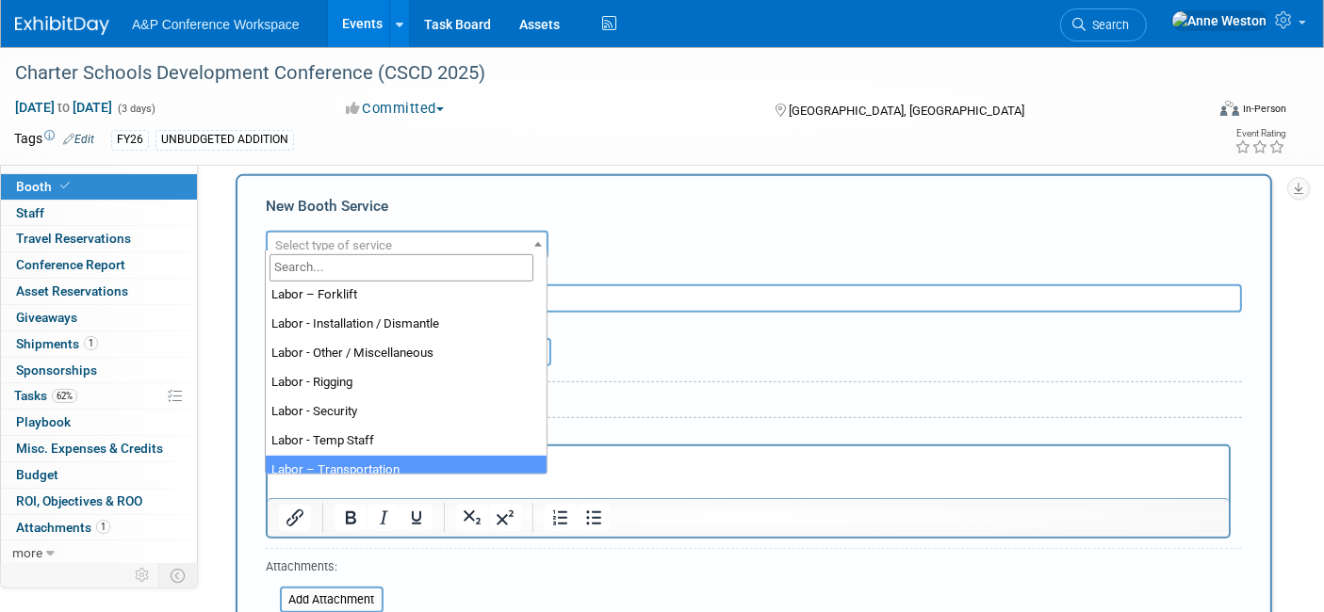
select select "15"
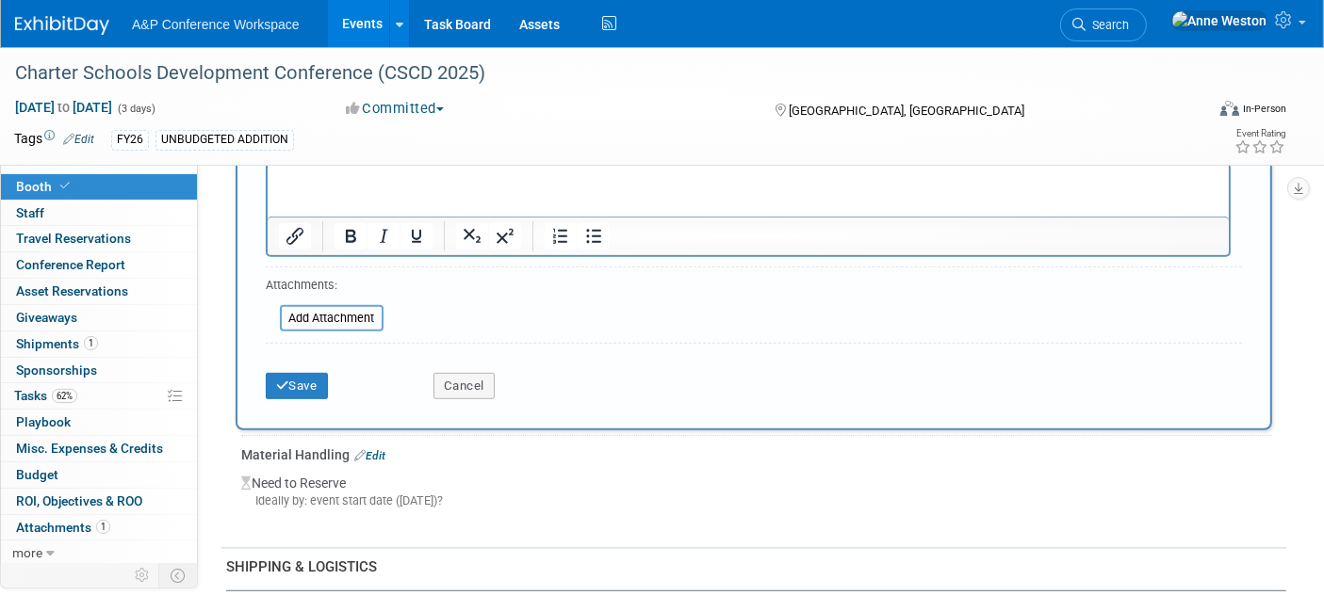
scroll to position [1103, 0]
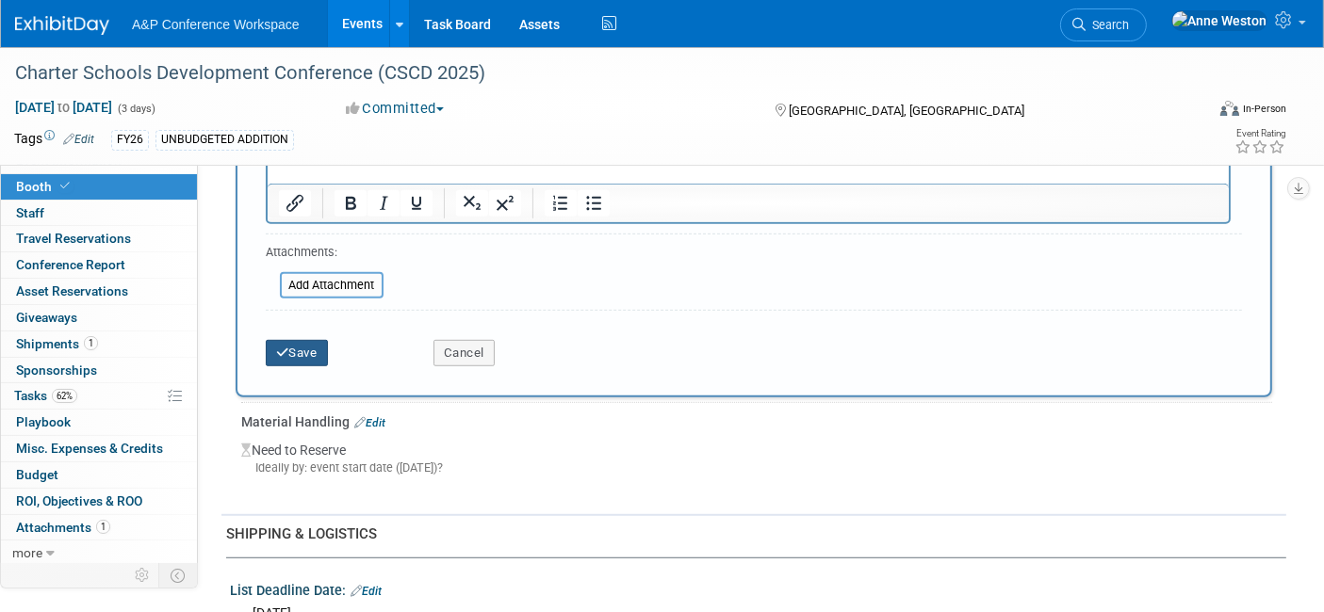
click at [306, 340] on button "Save" at bounding box center [297, 353] width 62 height 26
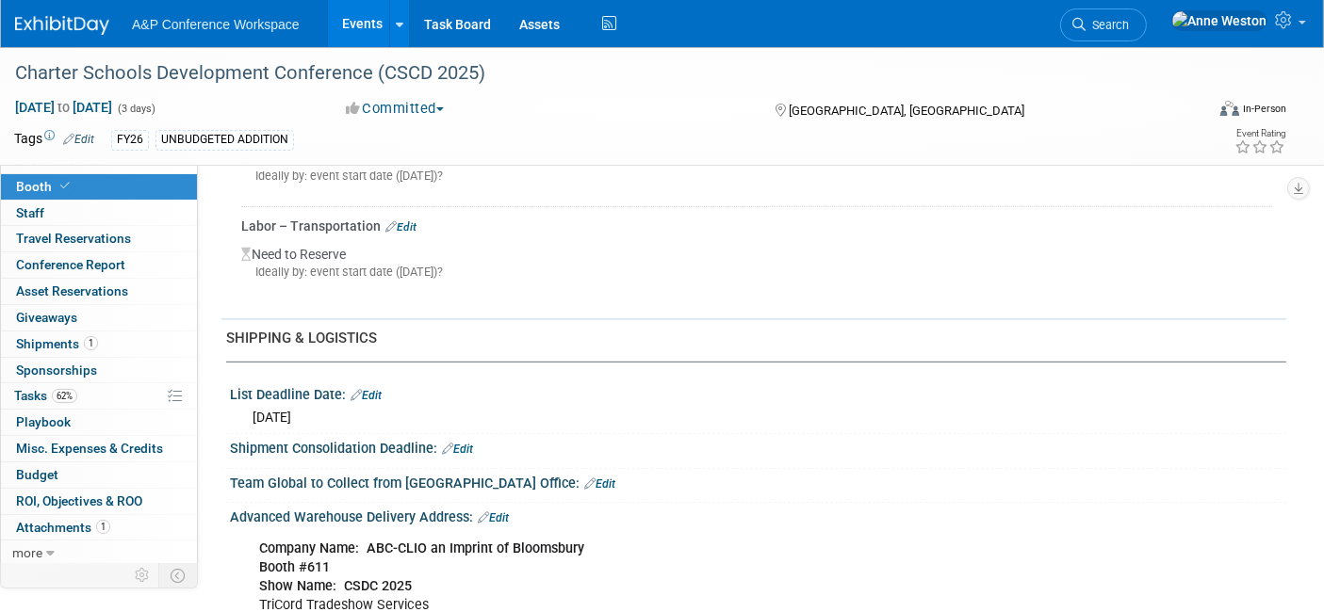
scroll to position [676, 0]
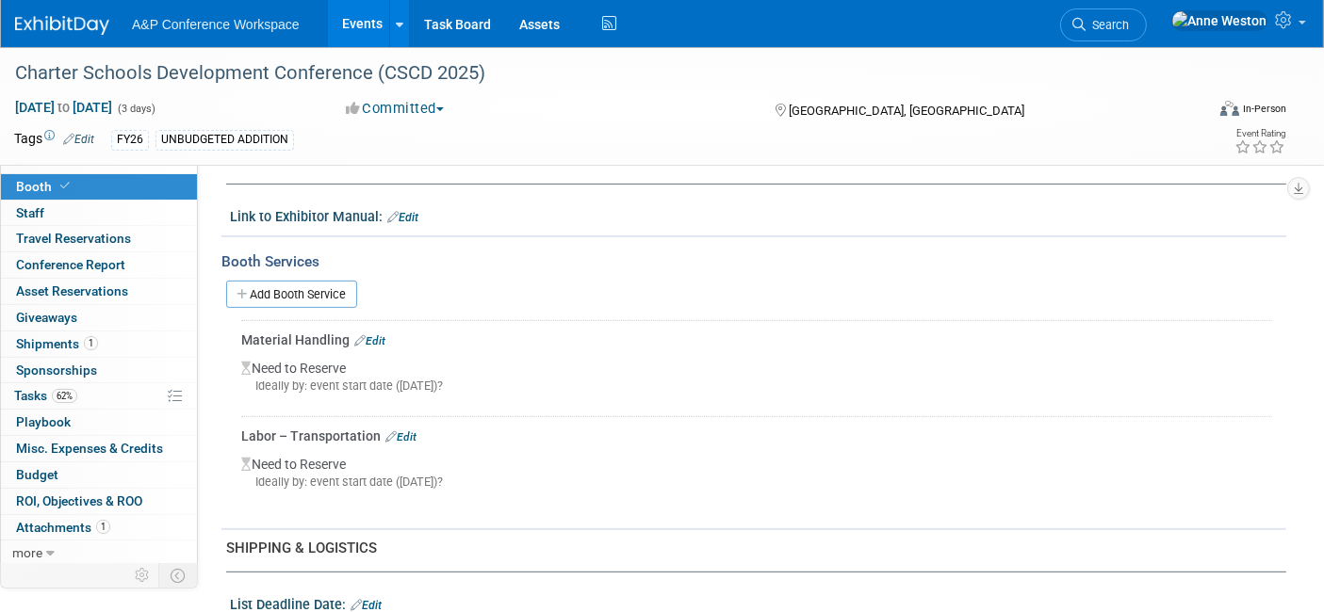
click at [372, 335] on link "Edit" at bounding box center [369, 341] width 31 height 13
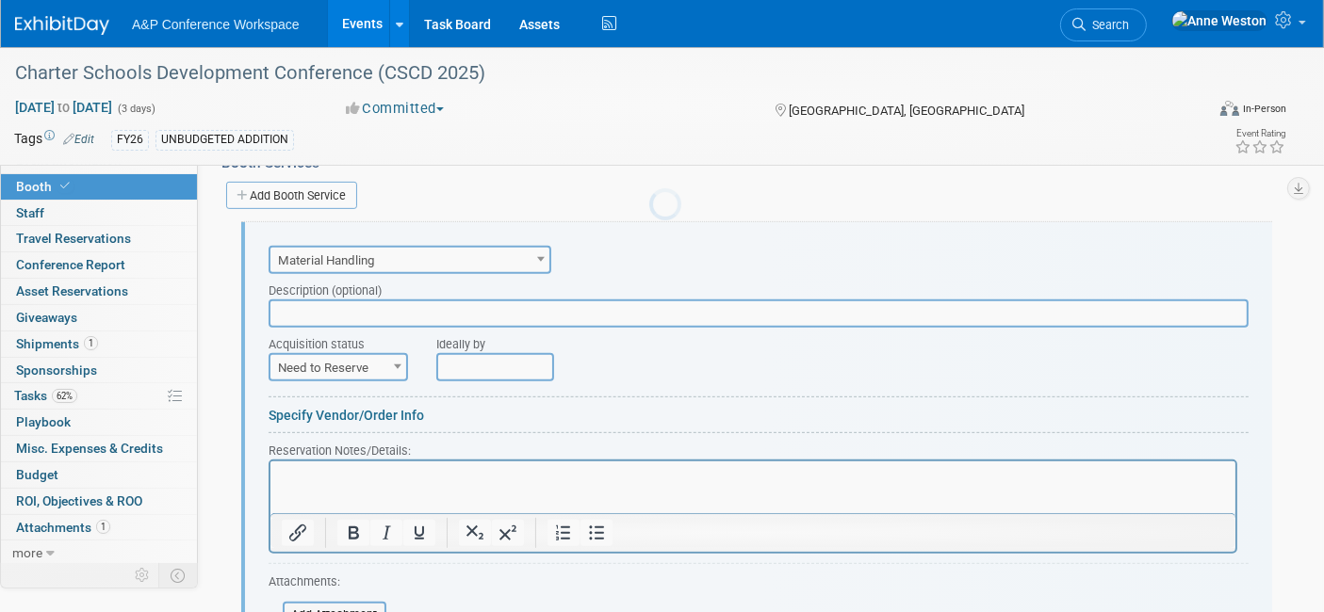
scroll to position [0, 0]
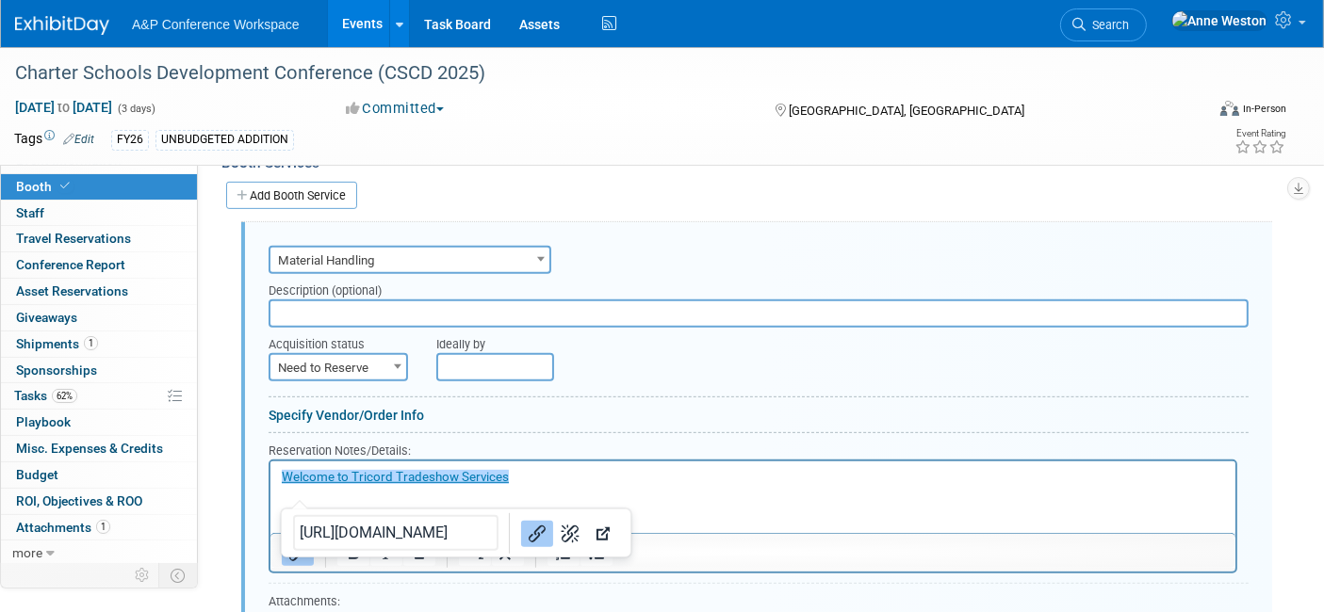
click at [679, 472] on p "﻿Welcome to Tricord Tradeshow Services" at bounding box center [752, 477] width 943 height 18
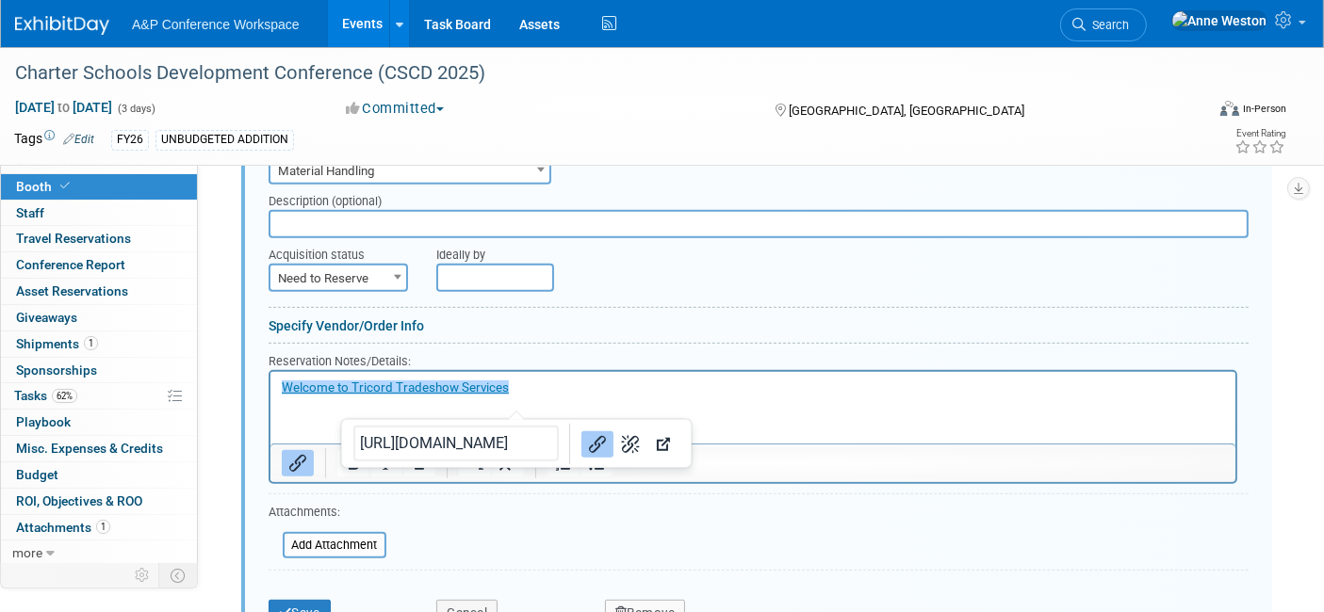
scroll to position [1089, 0]
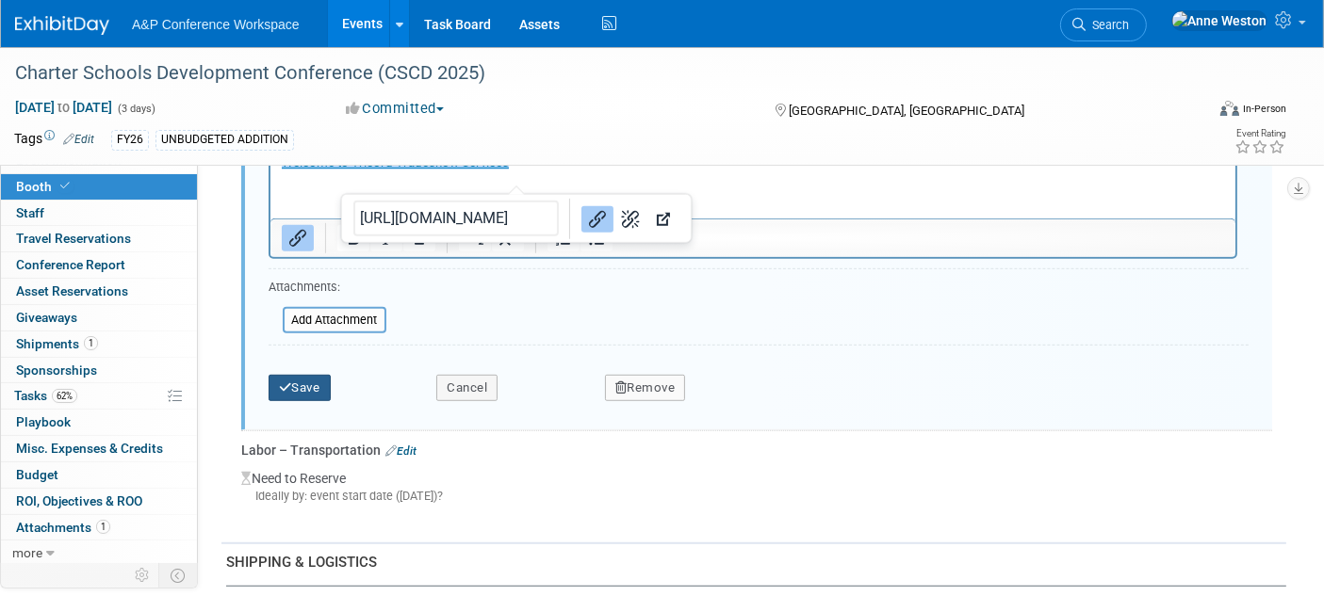
click at [300, 375] on button "Save" at bounding box center [300, 388] width 62 height 26
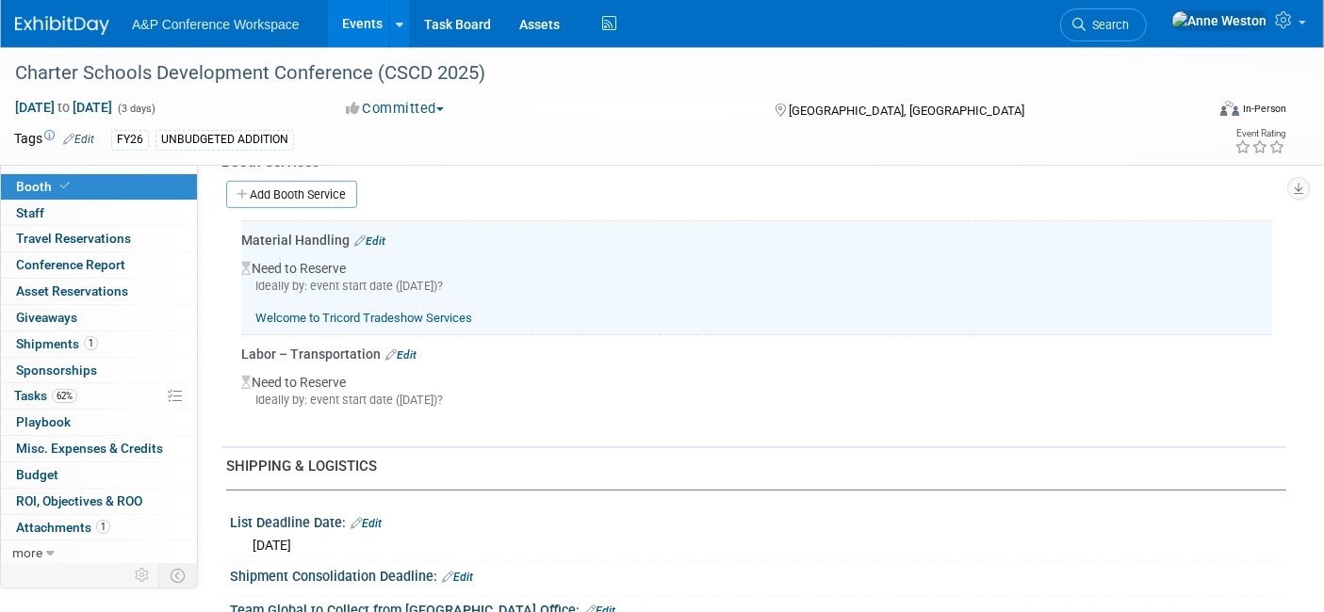
scroll to position [775, 0]
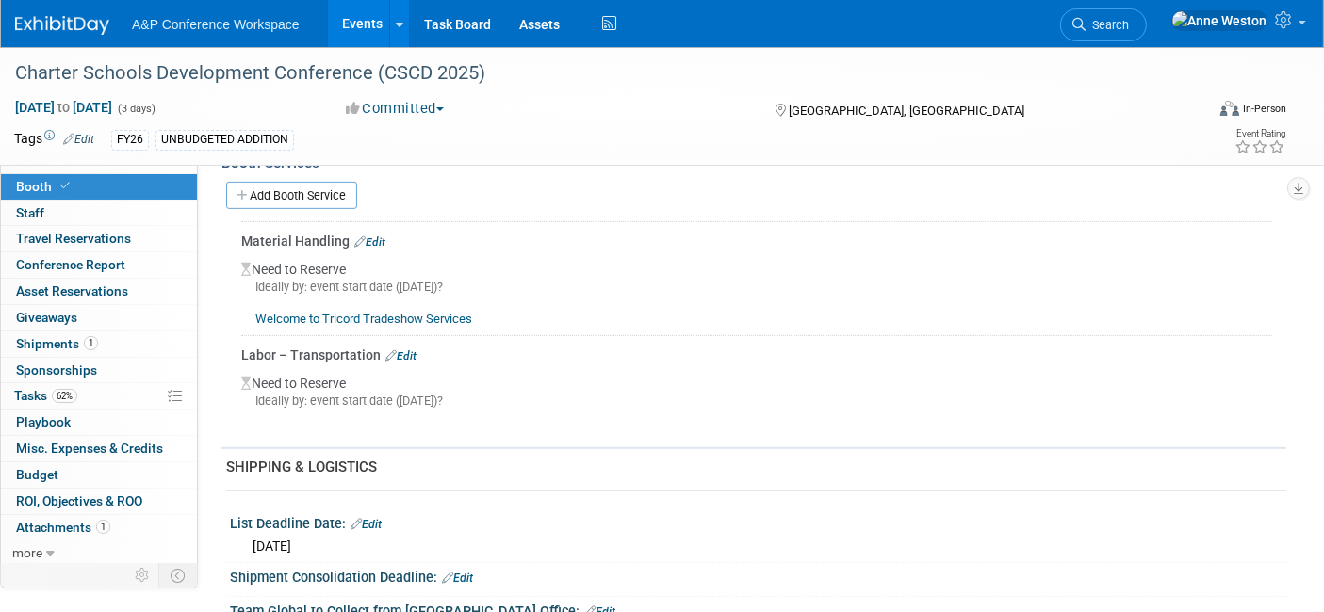
click at [367, 236] on link "Edit" at bounding box center [369, 242] width 31 height 13
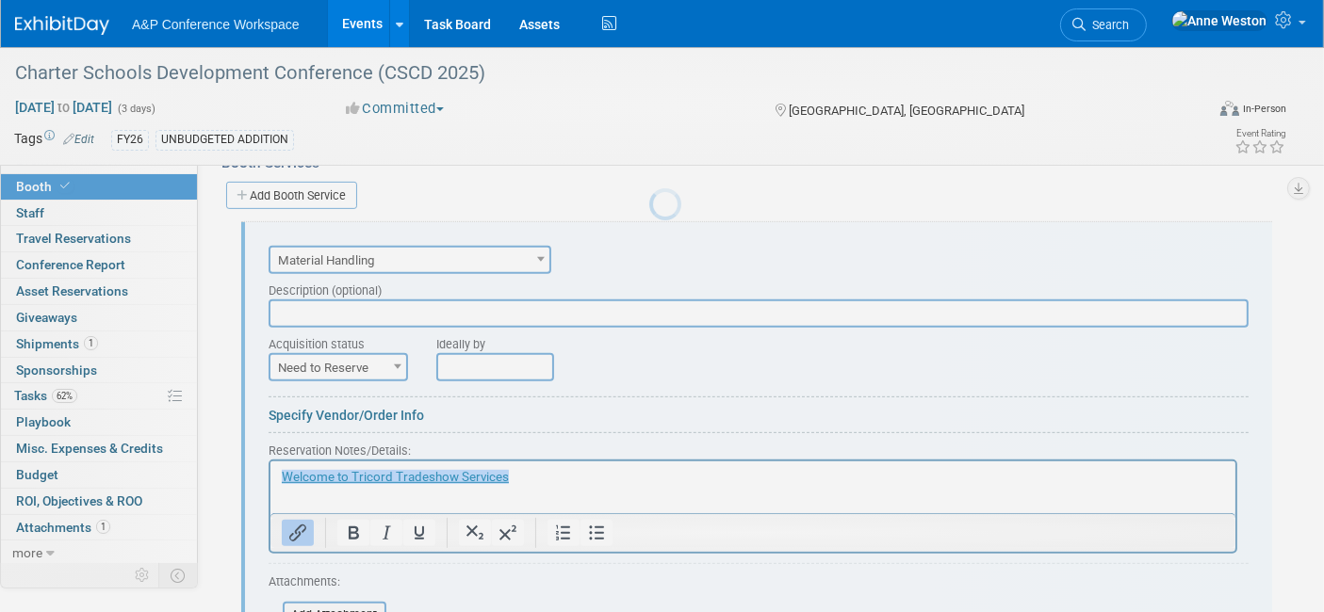
scroll to position [0, 0]
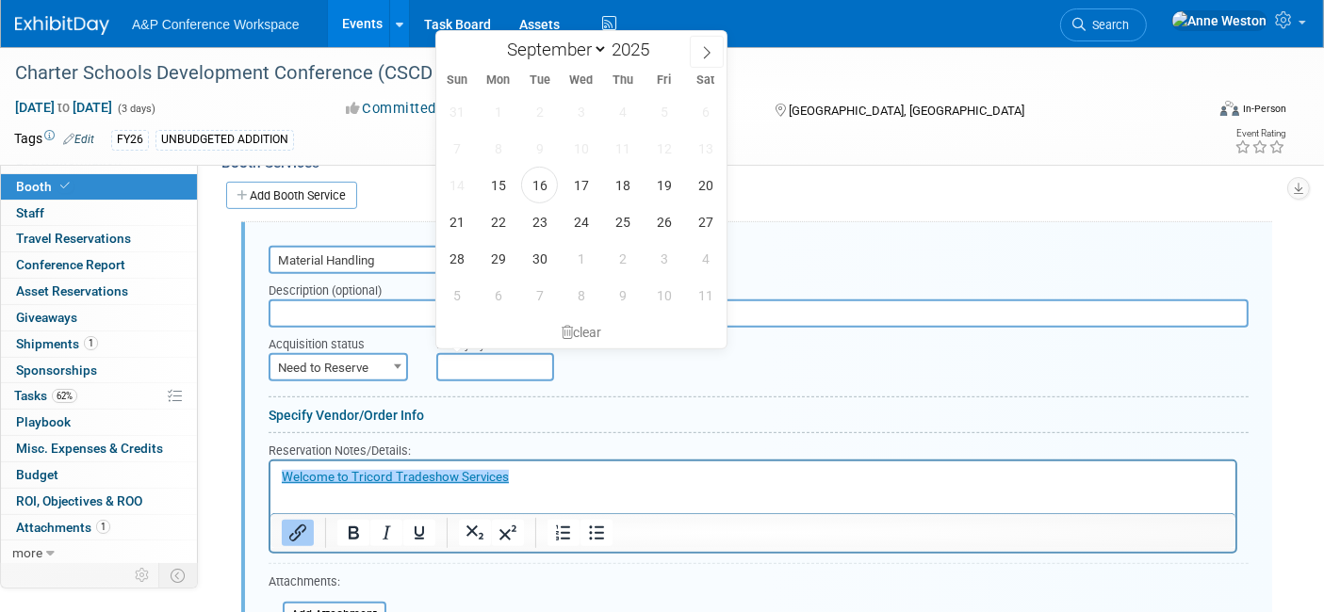
click at [449, 353] on input "text" at bounding box center [495, 367] width 118 height 28
click at [665, 433] on div at bounding box center [759, 437] width 980 height 8
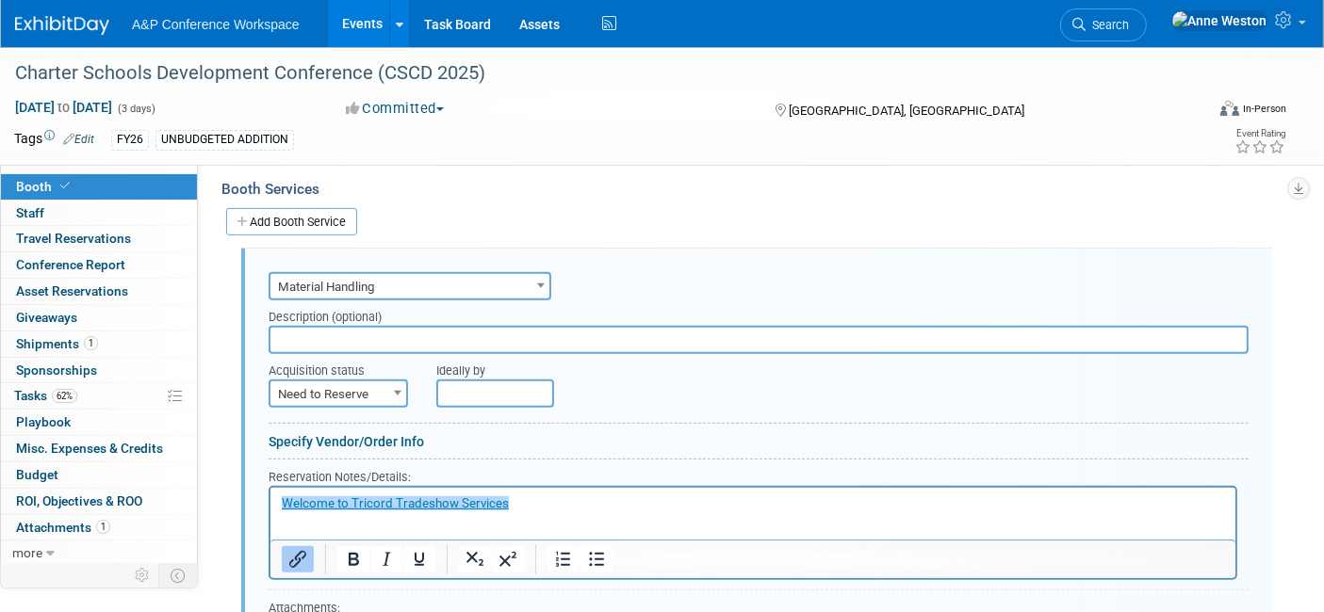
scroll to position [775, 0]
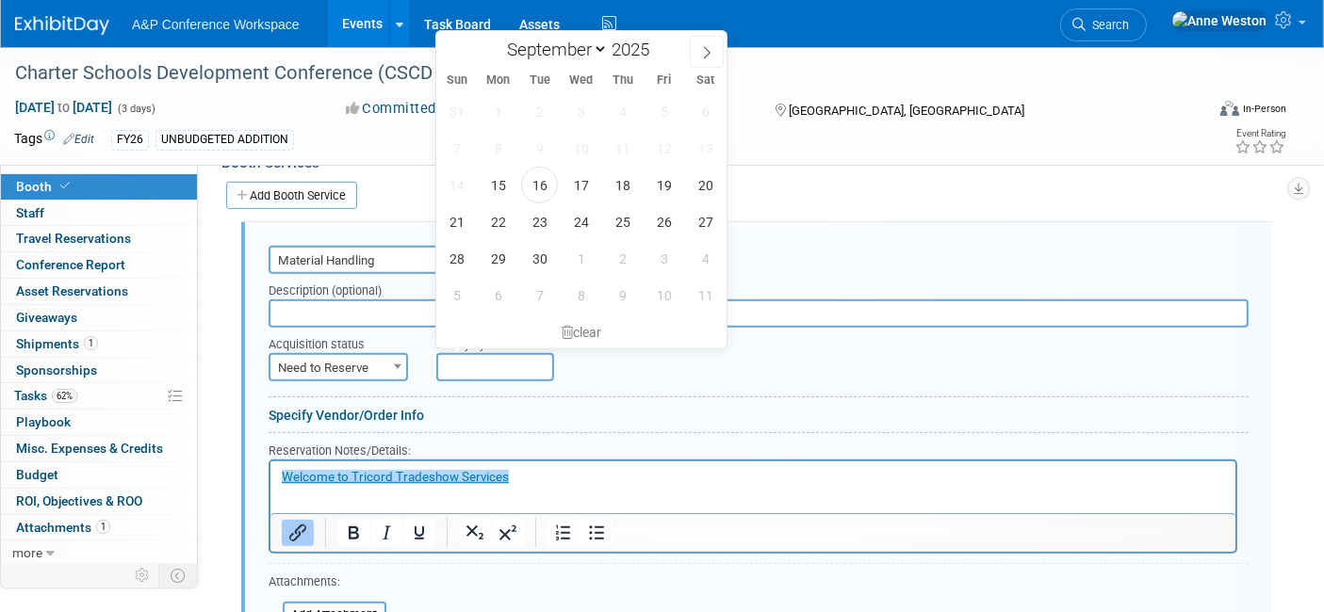
click at [482, 356] on input "text" at bounding box center [495, 367] width 118 height 28
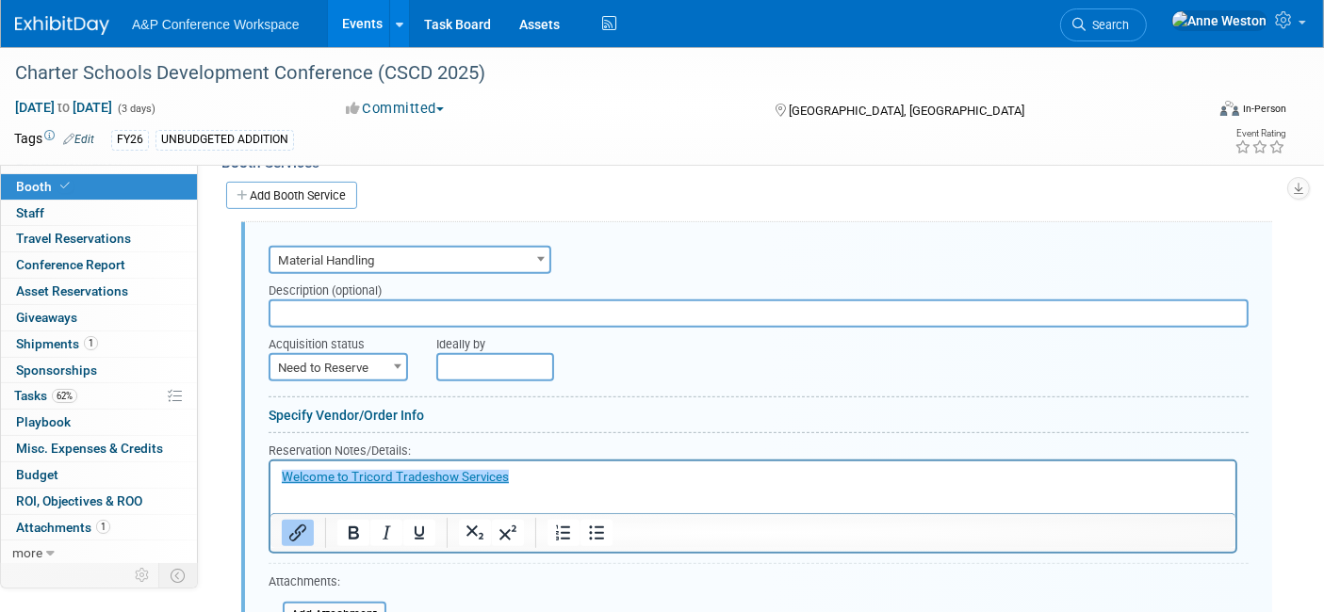
click at [605, 441] on div "Reservation Notes/Details:" at bounding box center [753, 450] width 969 height 19
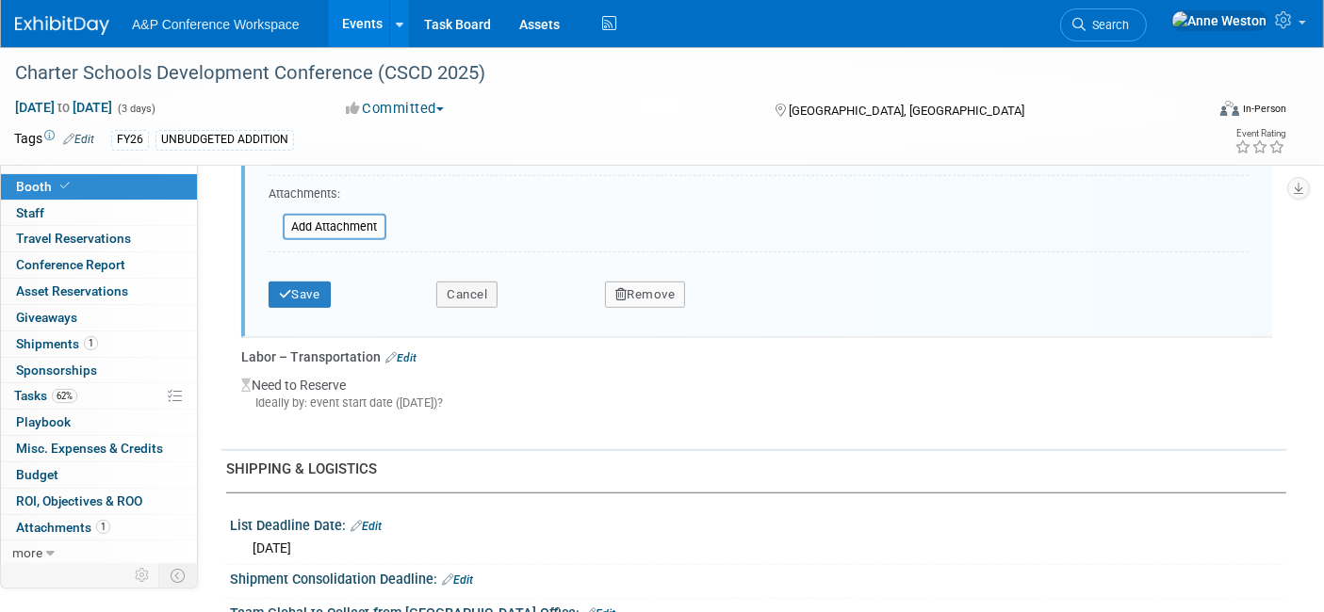
scroll to position [1194, 0]
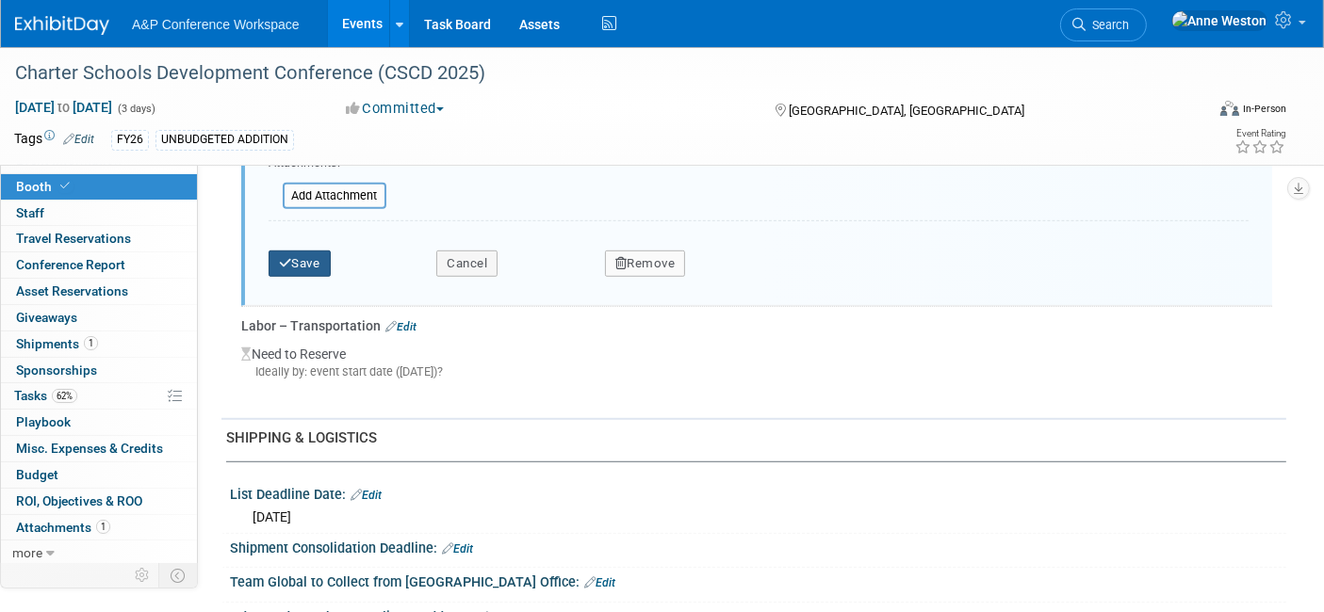
click at [296, 251] on button "Save" at bounding box center [300, 264] width 62 height 26
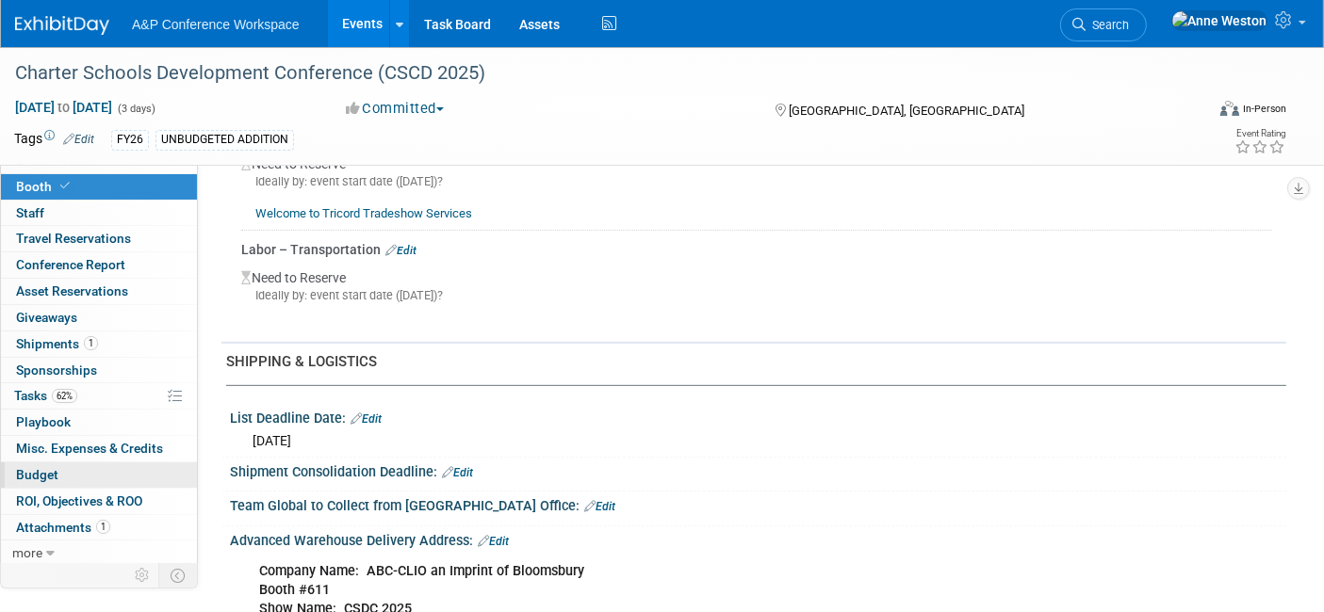
scroll to position [985, 0]
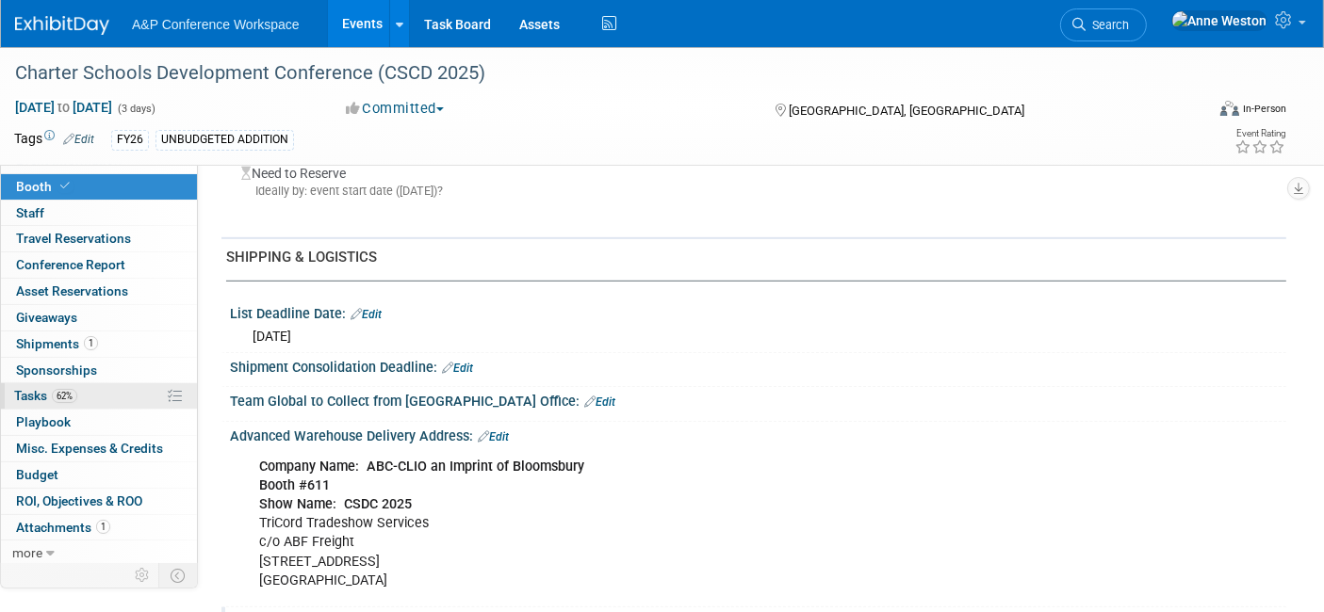
click at [57, 396] on span "62%" at bounding box center [64, 396] width 25 height 14
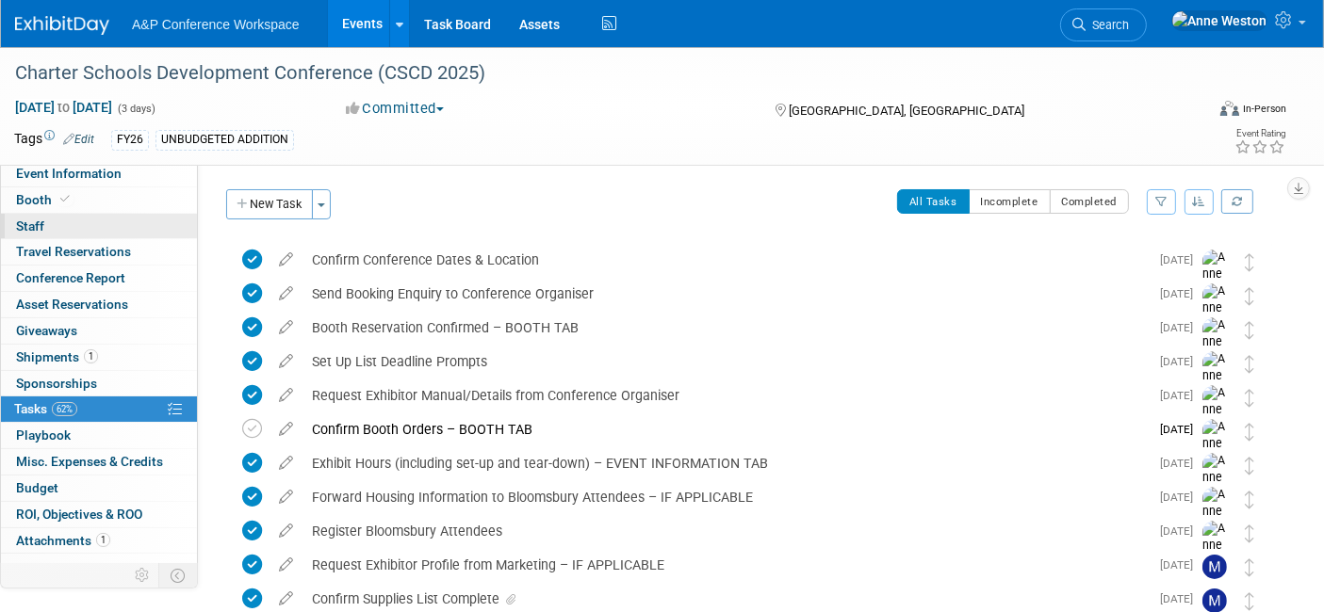
scroll to position [0, 0]
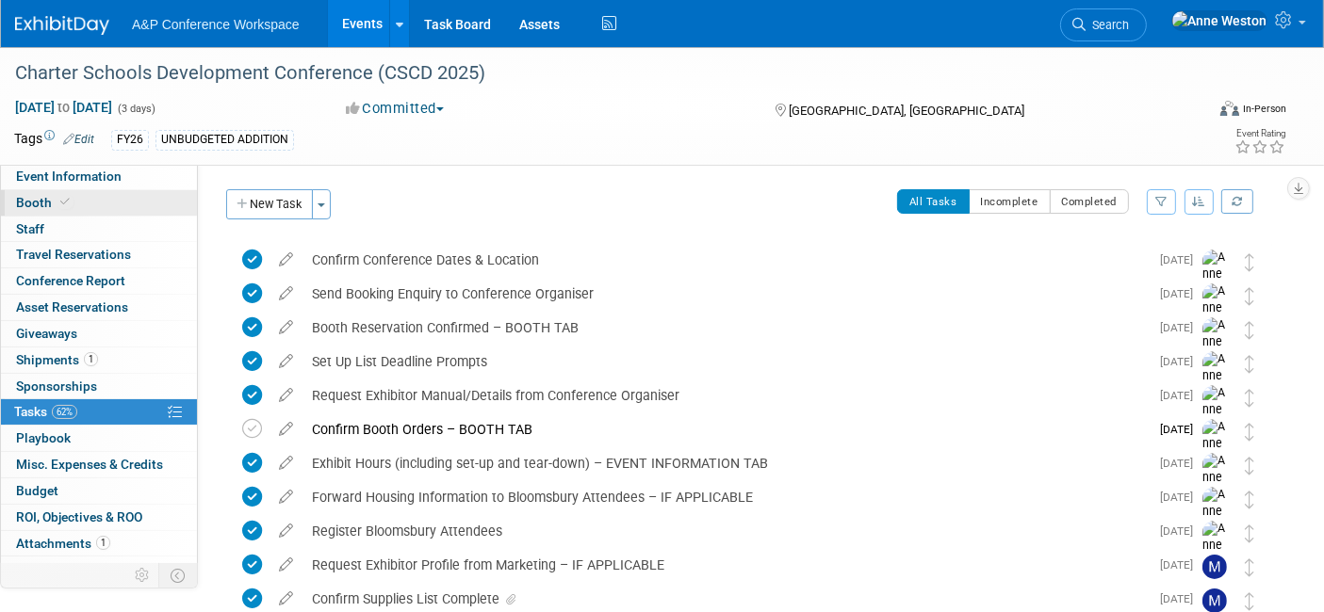
click at [81, 208] on link "Booth" at bounding box center [99, 202] width 196 height 25
select select "CLDC - Digital/BDR"
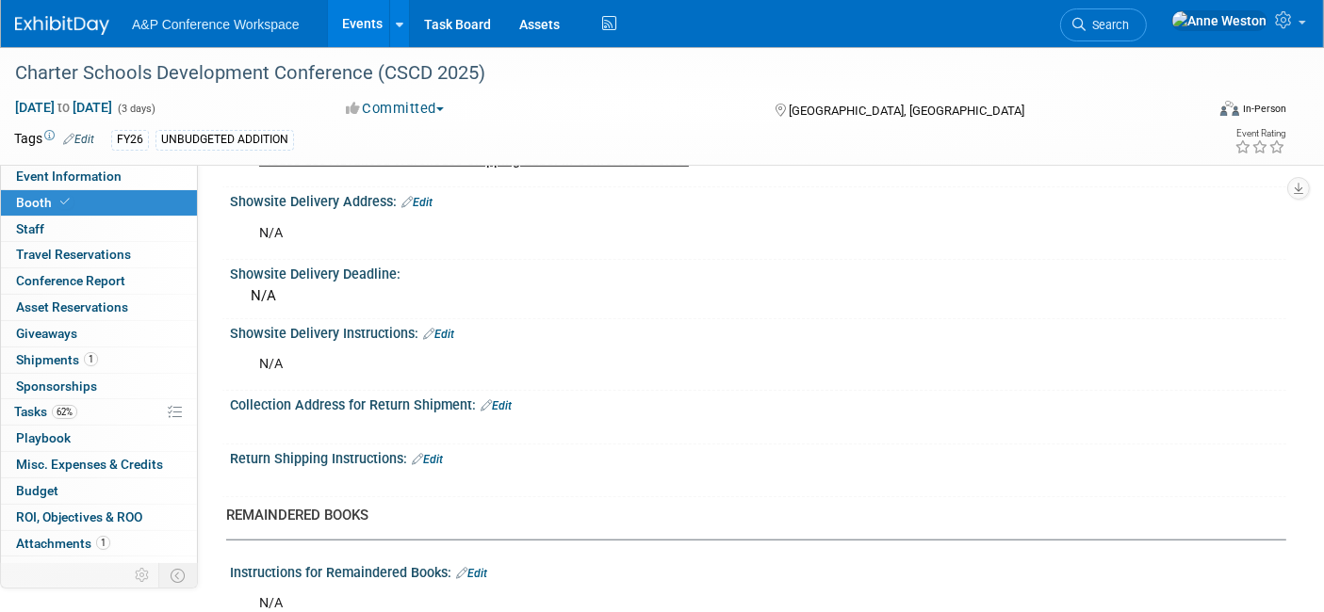
scroll to position [1570, 0]
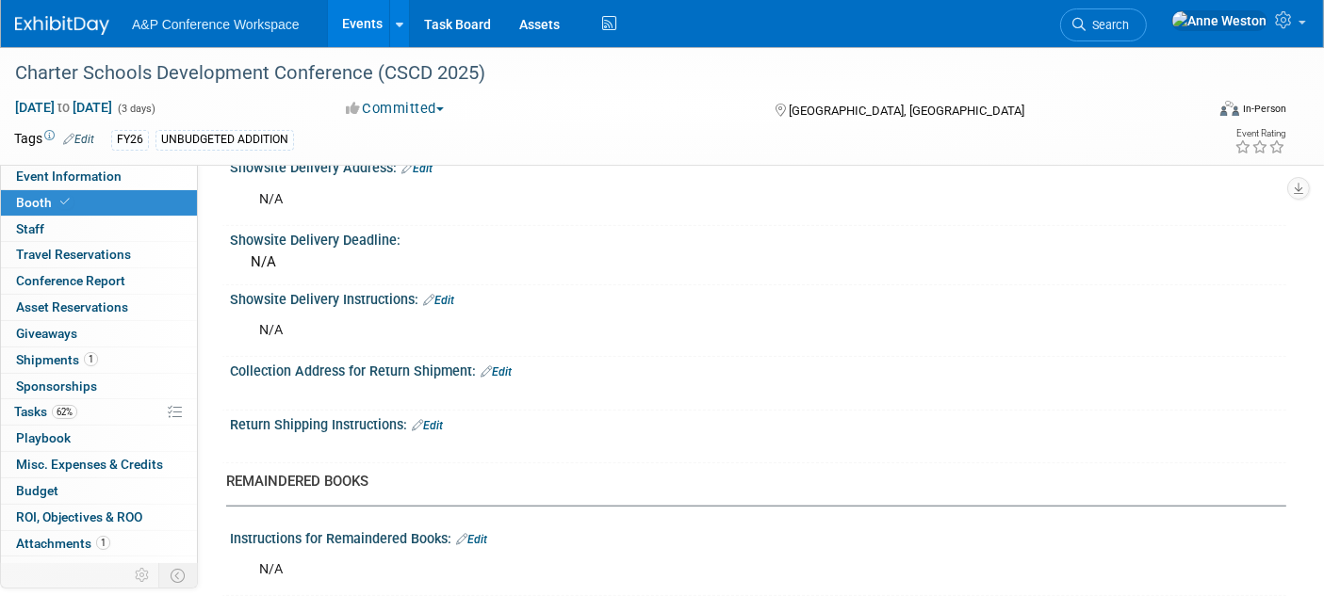
click at [504, 366] on link "Edit" at bounding box center [496, 372] width 31 height 13
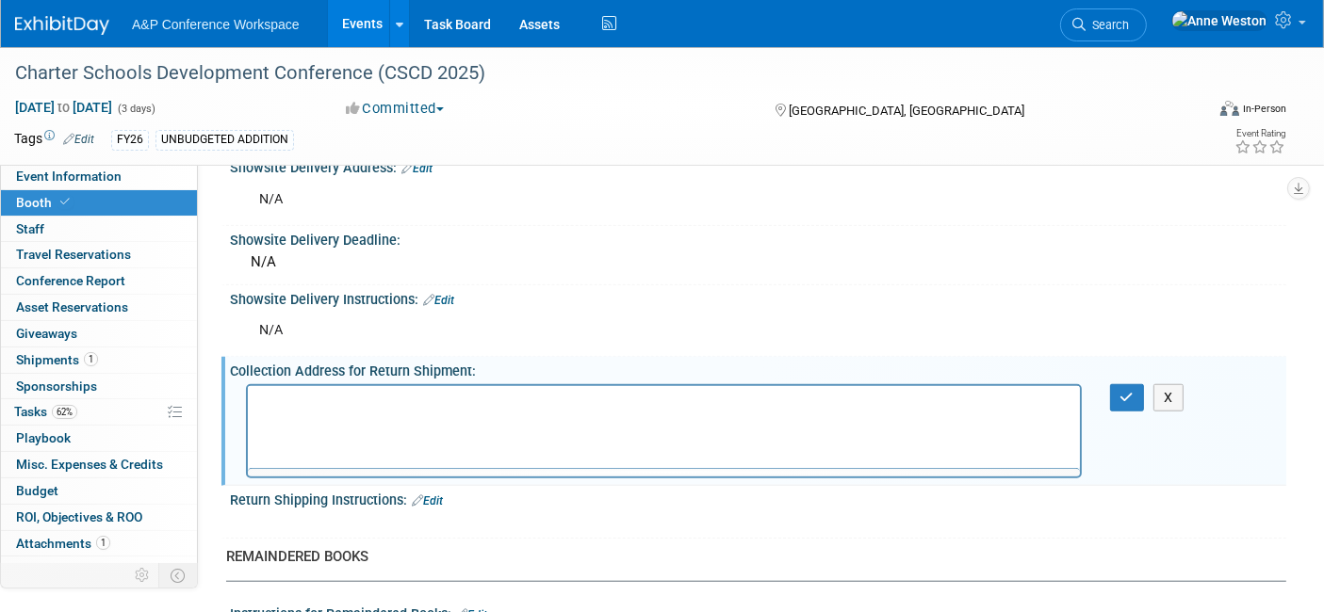
scroll to position [0, 0]
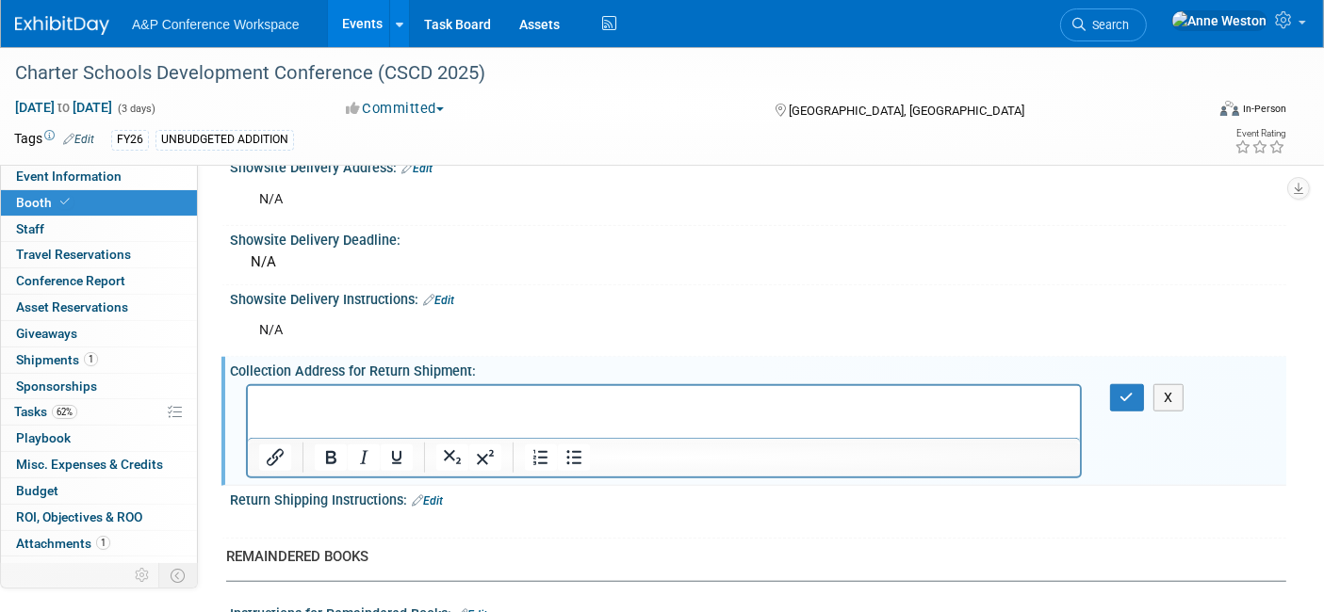
drag, startPoint x: 344, startPoint y: 407, endPoint x: 273, endPoint y: 409, distance: 70.7
click at [273, 409] on p "Rich Text Area. Press ALT-0 for help." at bounding box center [663, 402] width 810 height 19
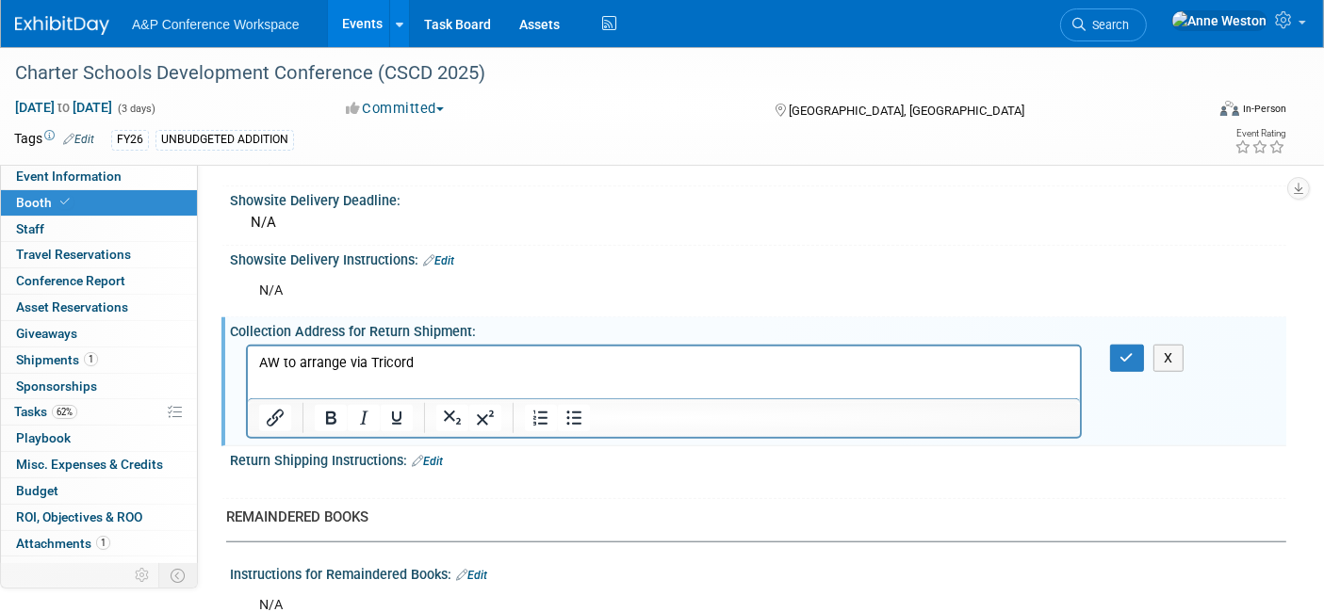
scroll to position [1648, 0]
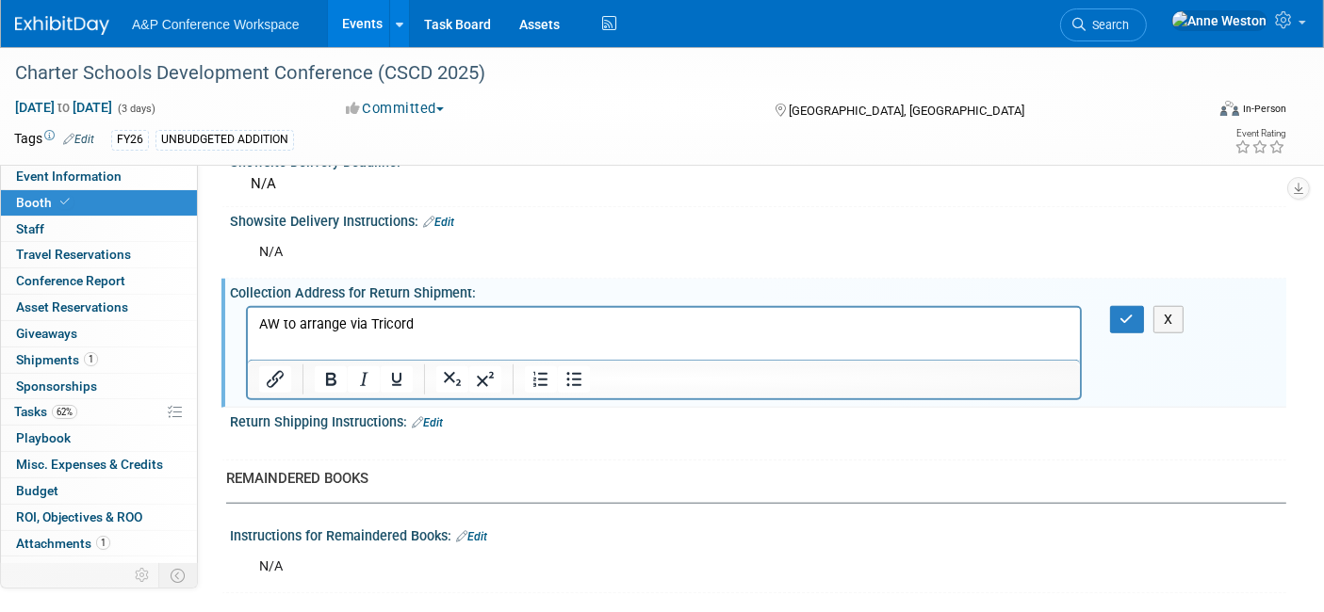
click at [386, 325] on p "AW to arrange via Tricord" at bounding box center [663, 324] width 810 height 19
click at [509, 320] on p "AW to arrange via TriCord" at bounding box center [663, 324] width 810 height 19
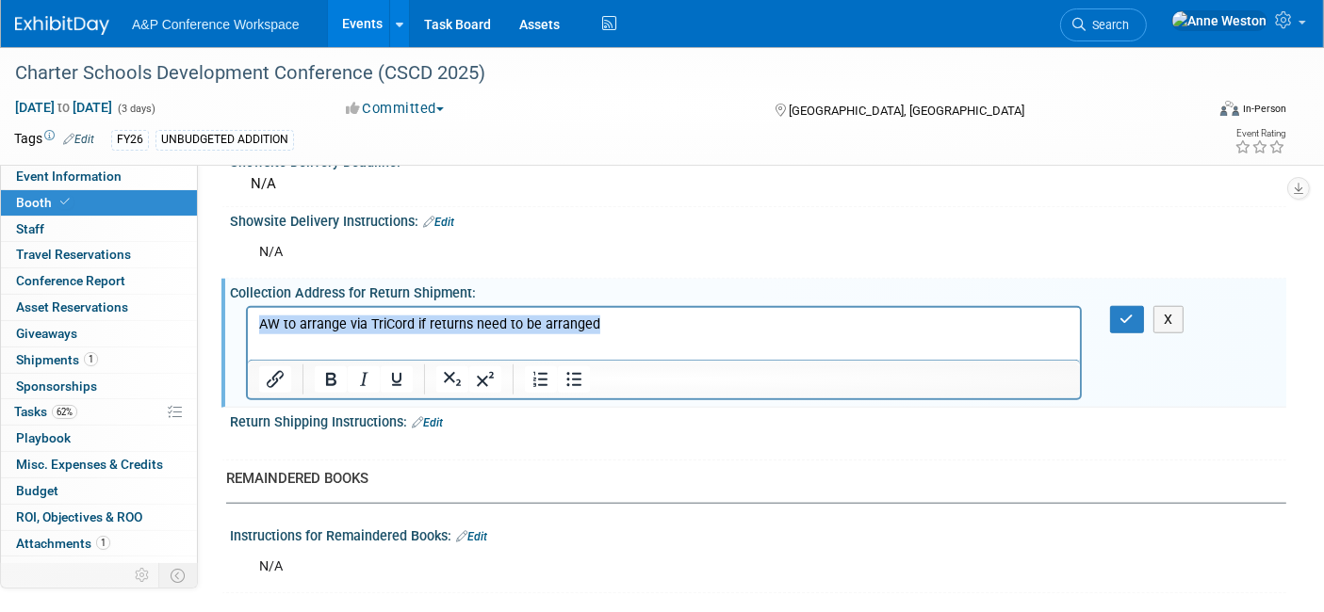
drag, startPoint x: 640, startPoint y: 314, endPoint x: 493, endPoint y: 588, distance: 311.1
click at [247, 307] on html "AW to arrange via TriCord if returns need to be arranged" at bounding box center [663, 320] width 832 height 26
click at [320, 368] on icon "Bold" at bounding box center [330, 379] width 23 height 23
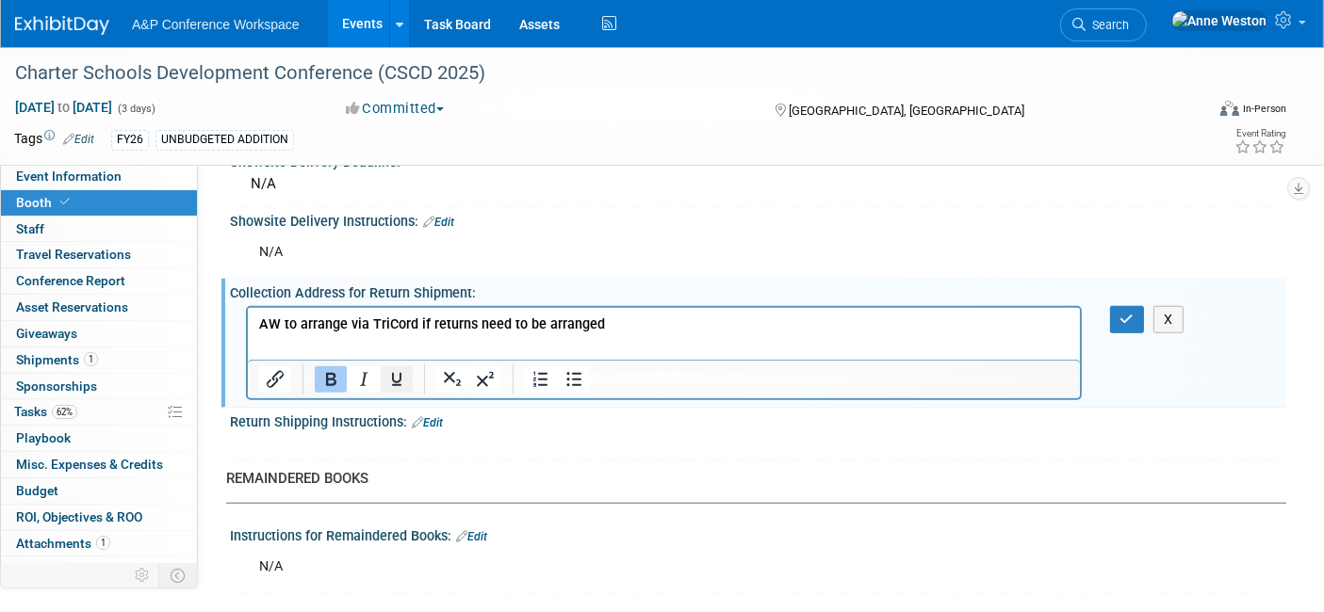
click at [387, 368] on icon "Underline" at bounding box center [396, 379] width 23 height 23
click at [1125, 313] on icon "button" at bounding box center [1127, 319] width 14 height 13
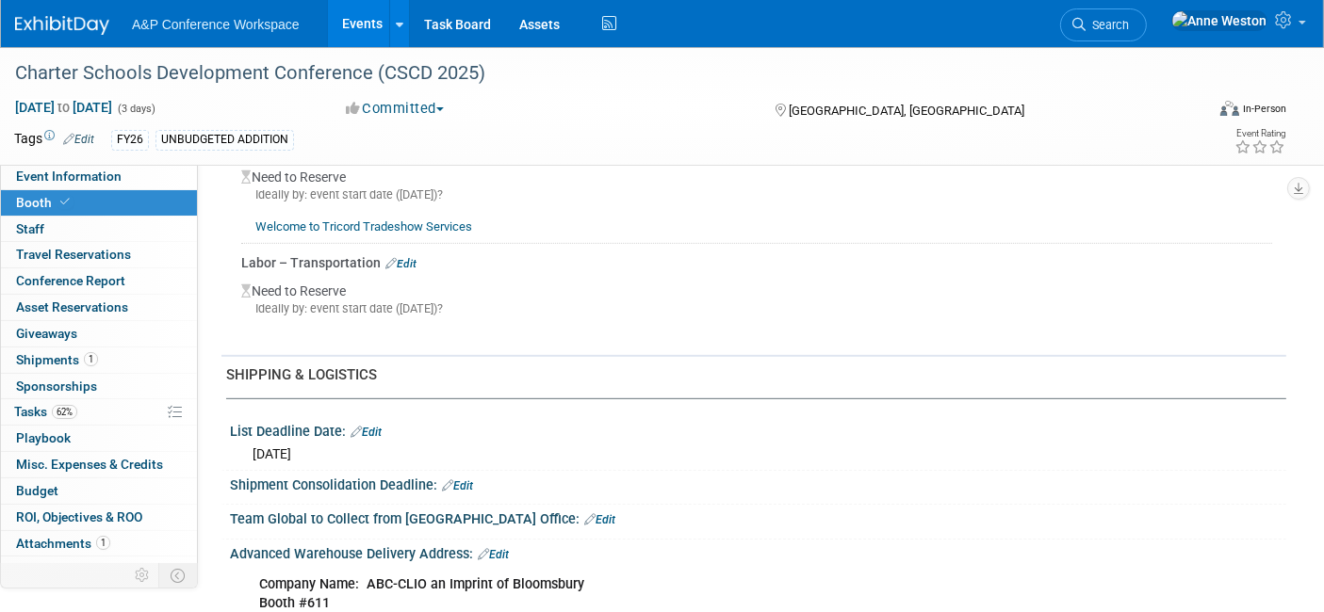
scroll to position [837, 0]
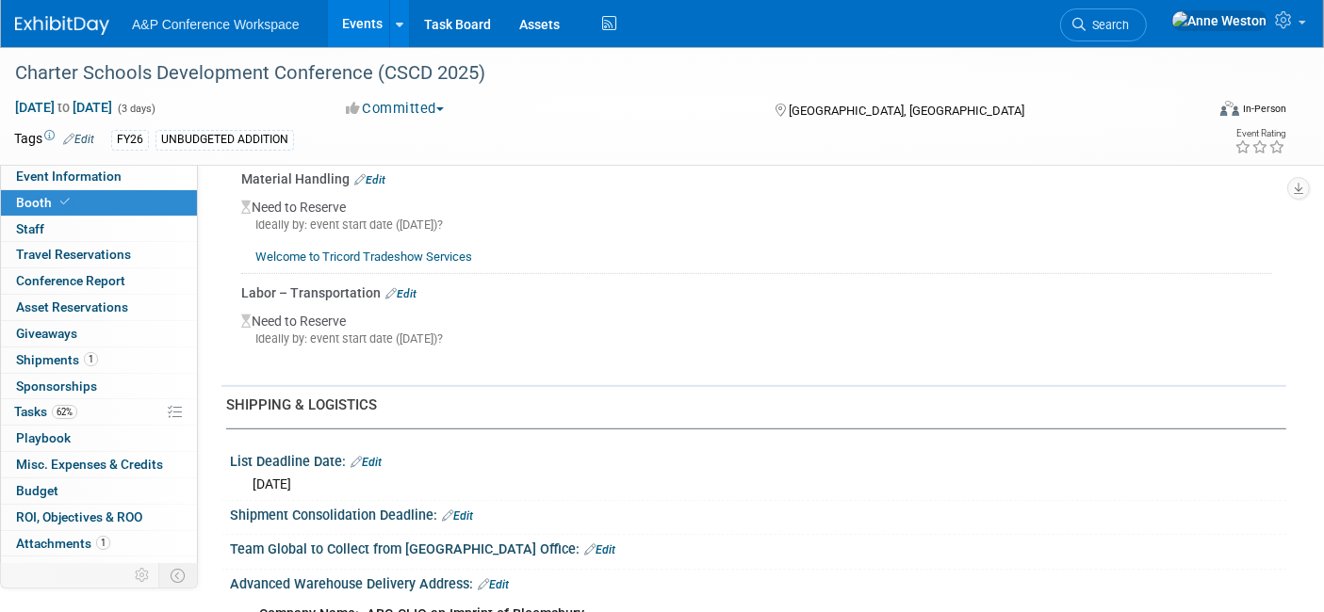
click at [408, 287] on link "Edit" at bounding box center [400, 293] width 31 height 13
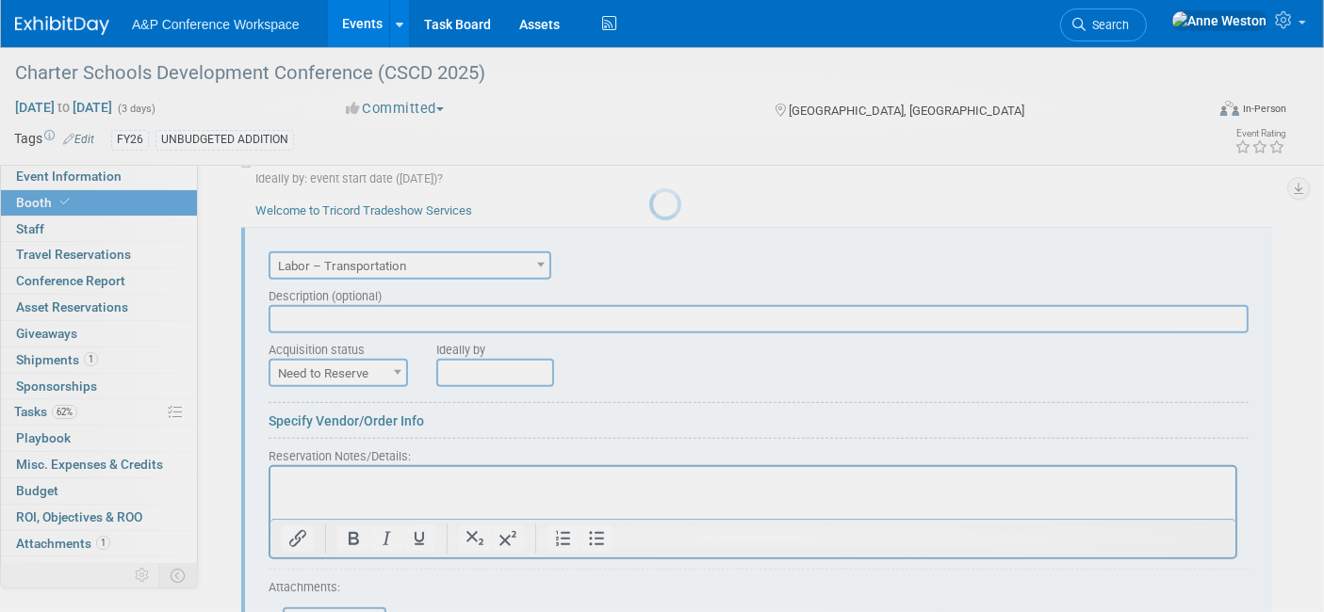
scroll to position [889, 0]
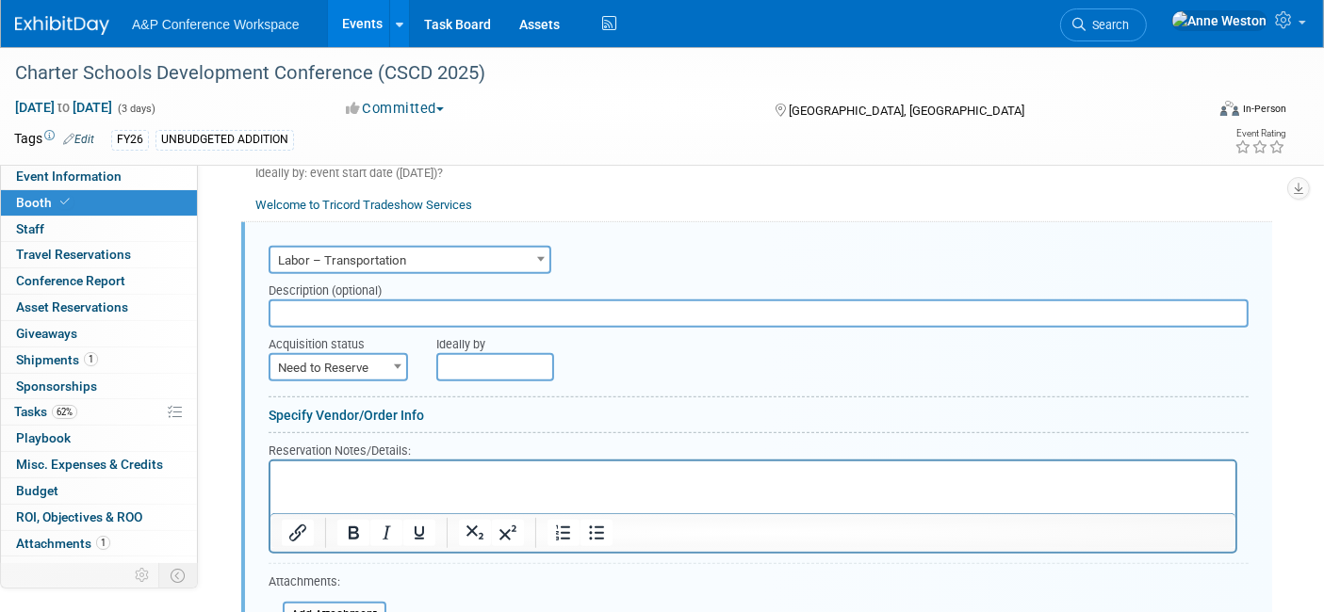
click at [322, 472] on p "Rich Text Area. Press ALT-0 for help." at bounding box center [752, 477] width 943 height 18
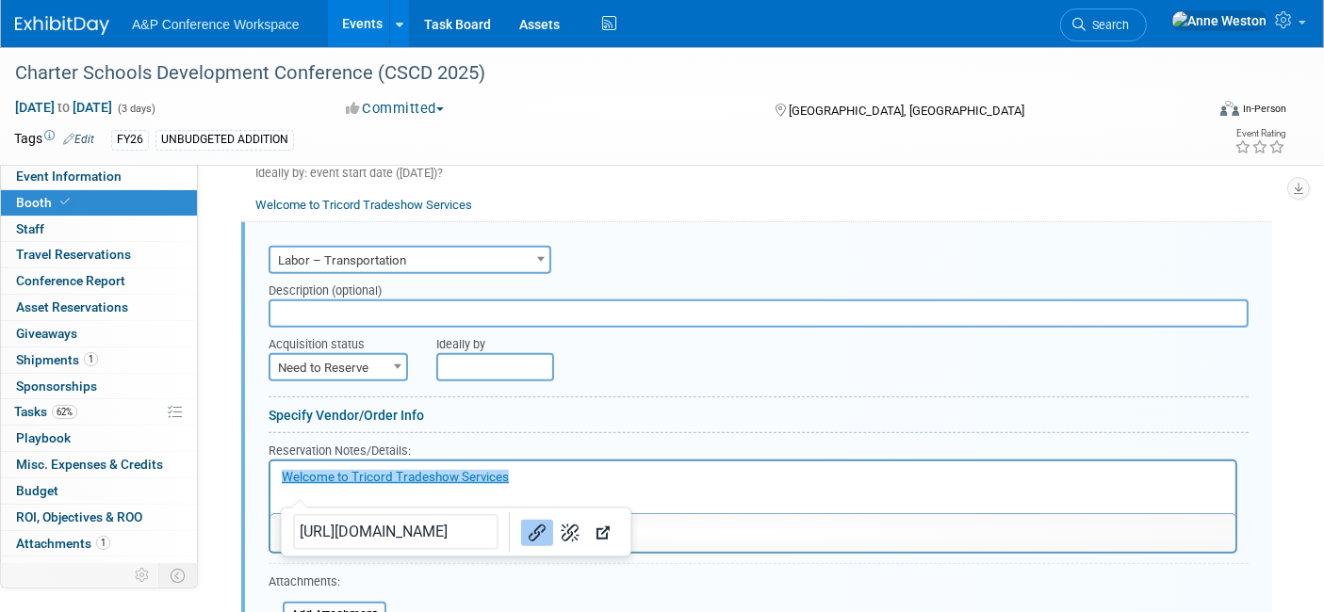
scroll to position [993, 0]
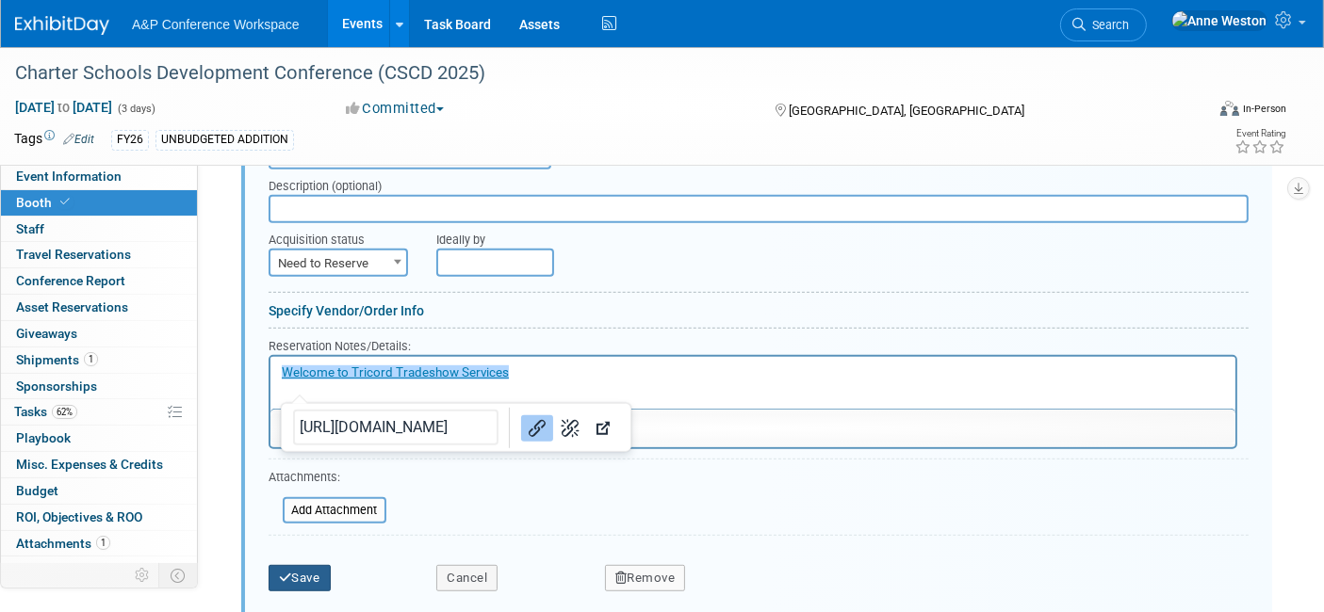
click at [308, 565] on button "Save" at bounding box center [300, 578] width 62 height 26
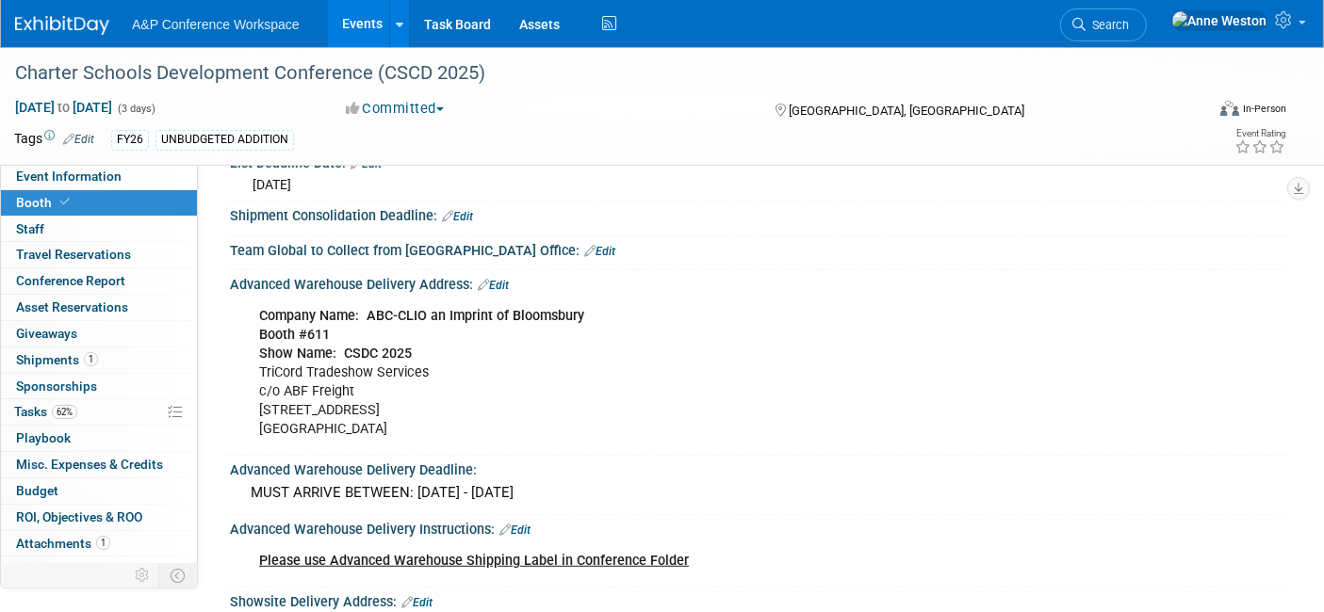
scroll to position [1098, 0]
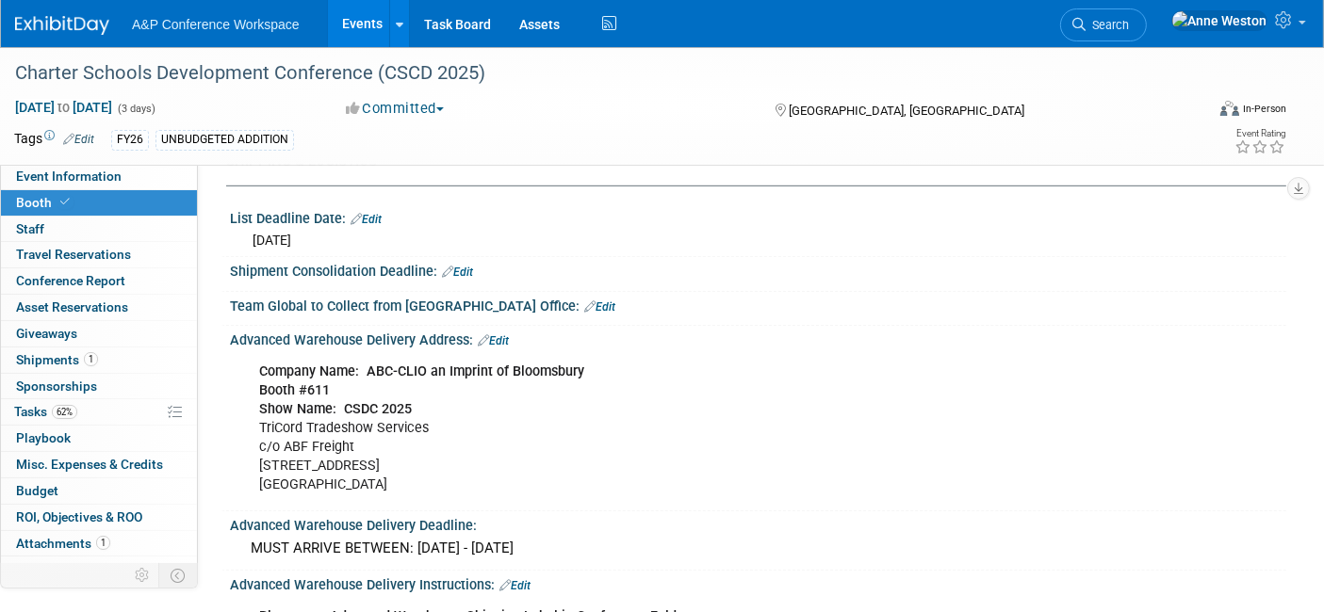
click at [460, 266] on link "Edit" at bounding box center [457, 272] width 31 height 13
select select "8"
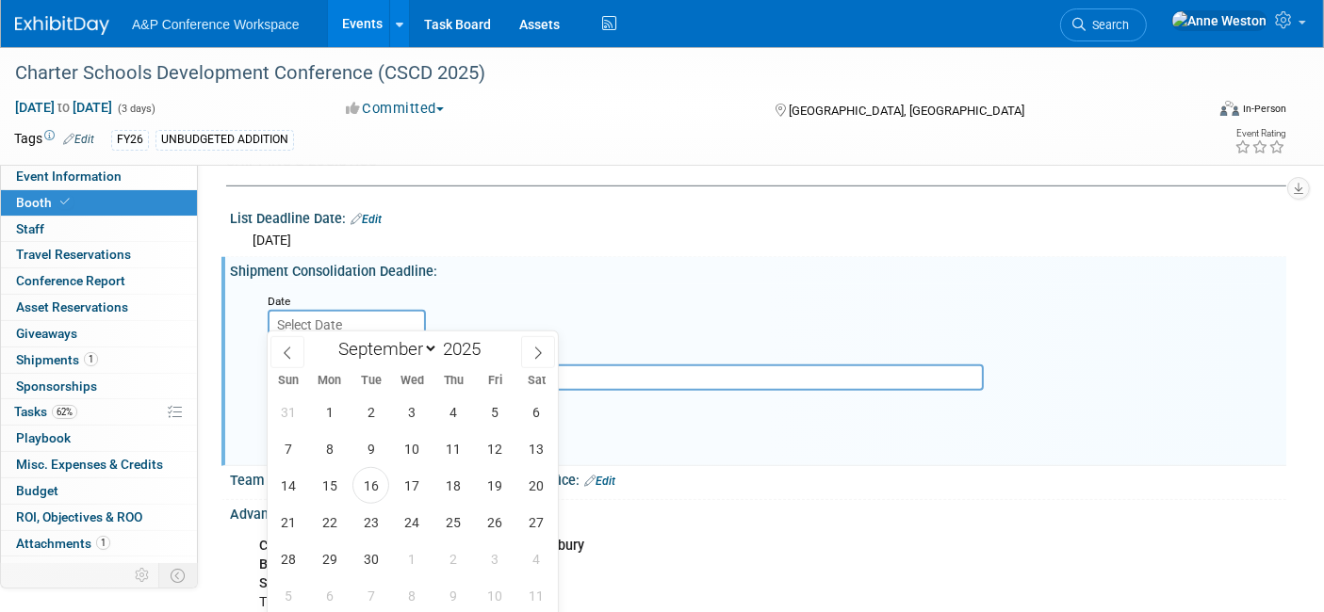
click at [320, 310] on input "text" at bounding box center [347, 325] width 158 height 30
click at [325, 516] on span "22" at bounding box center [329, 522] width 37 height 37
type input "[DATE]"
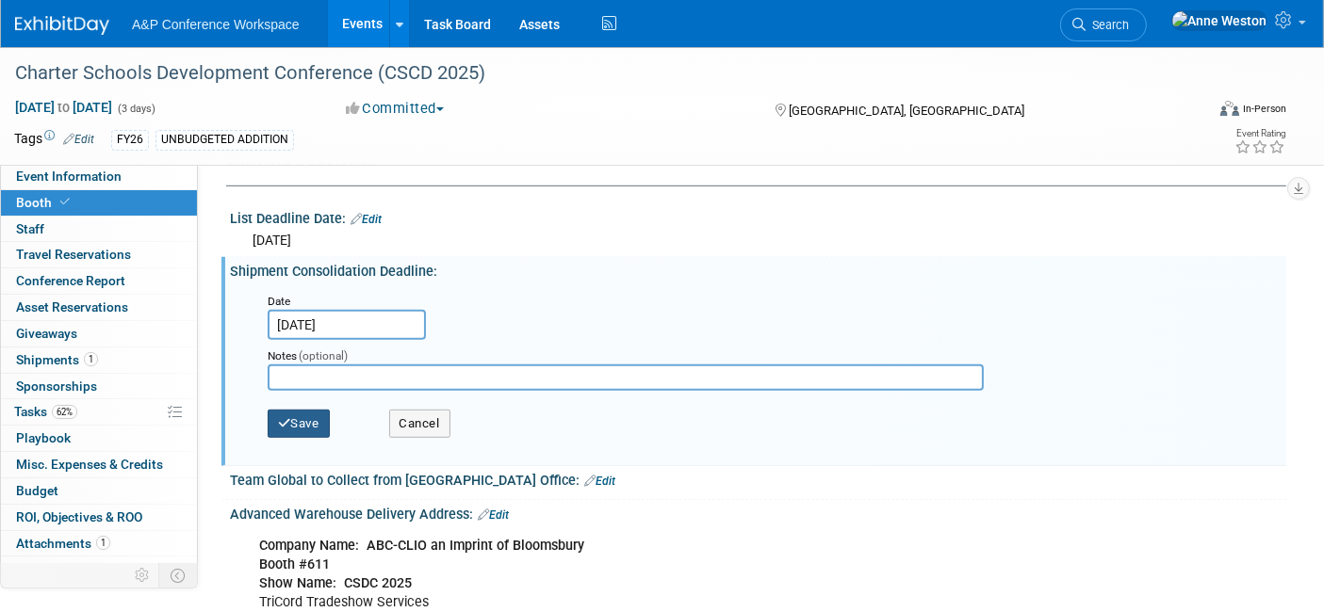
click at [291, 410] on button "Save" at bounding box center [299, 424] width 62 height 28
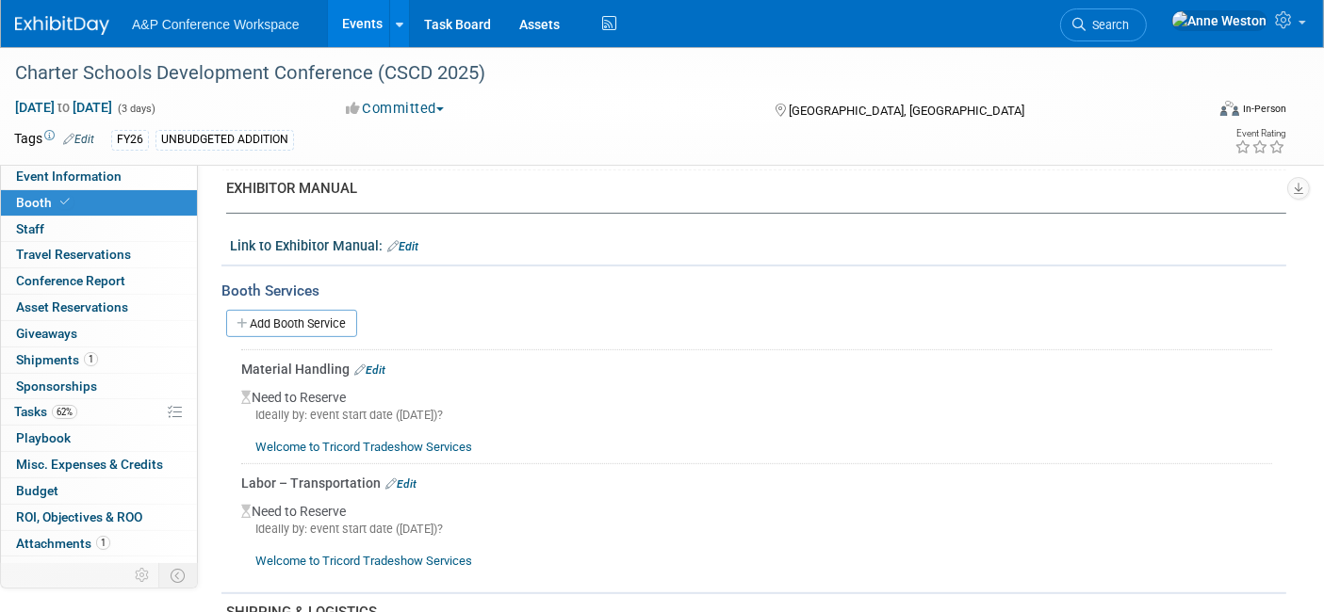
scroll to position [366, 0]
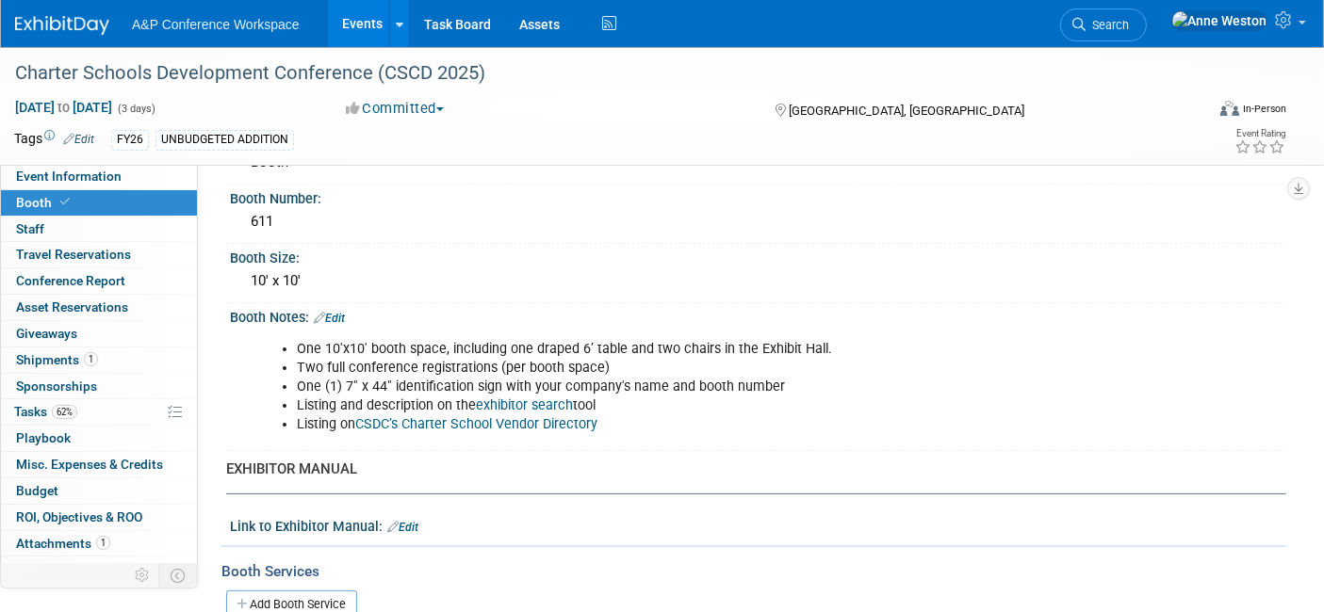
click at [476, 417] on link "CSDC’s Charter School Vendor Directory" at bounding box center [476, 424] width 242 height 16
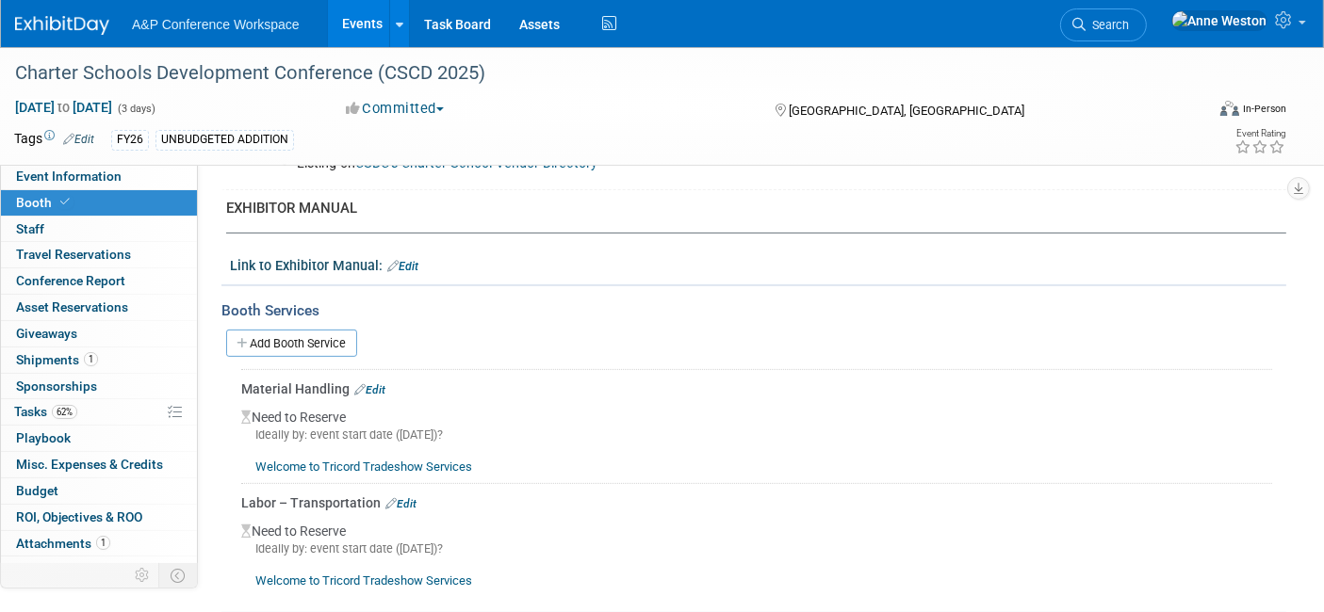
scroll to position [628, 0]
click at [404, 259] on link "Edit" at bounding box center [402, 265] width 31 height 13
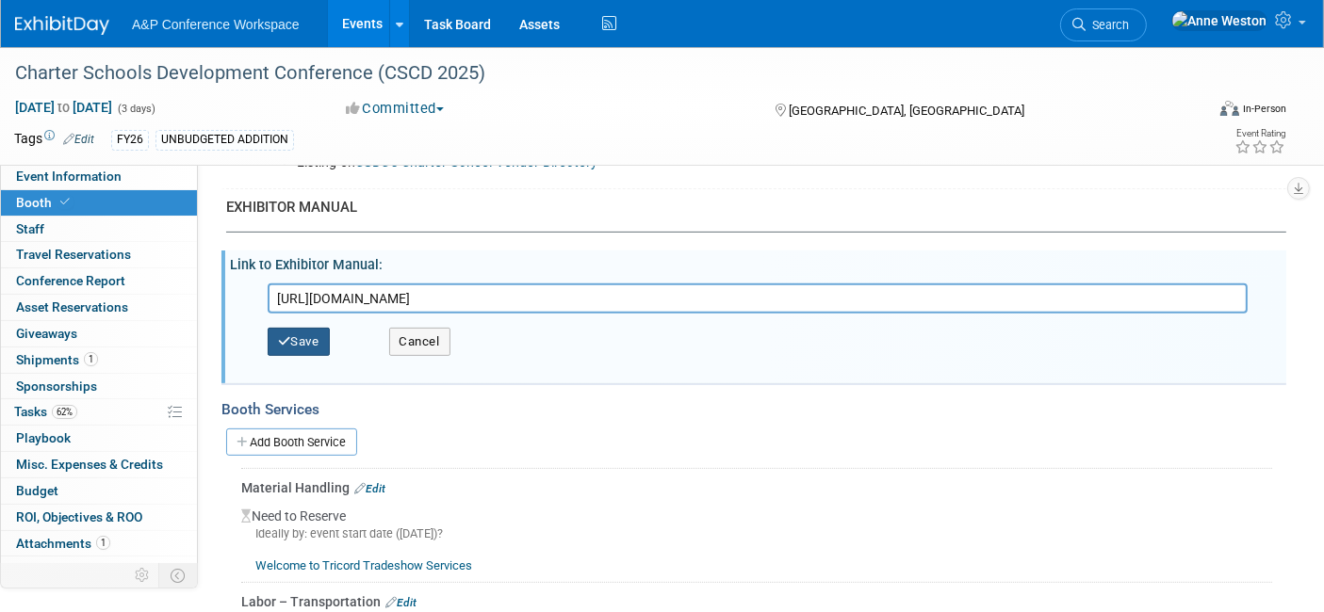
type input "[URL][DOMAIN_NAME]"
click at [312, 332] on button "Save" at bounding box center [299, 342] width 62 height 28
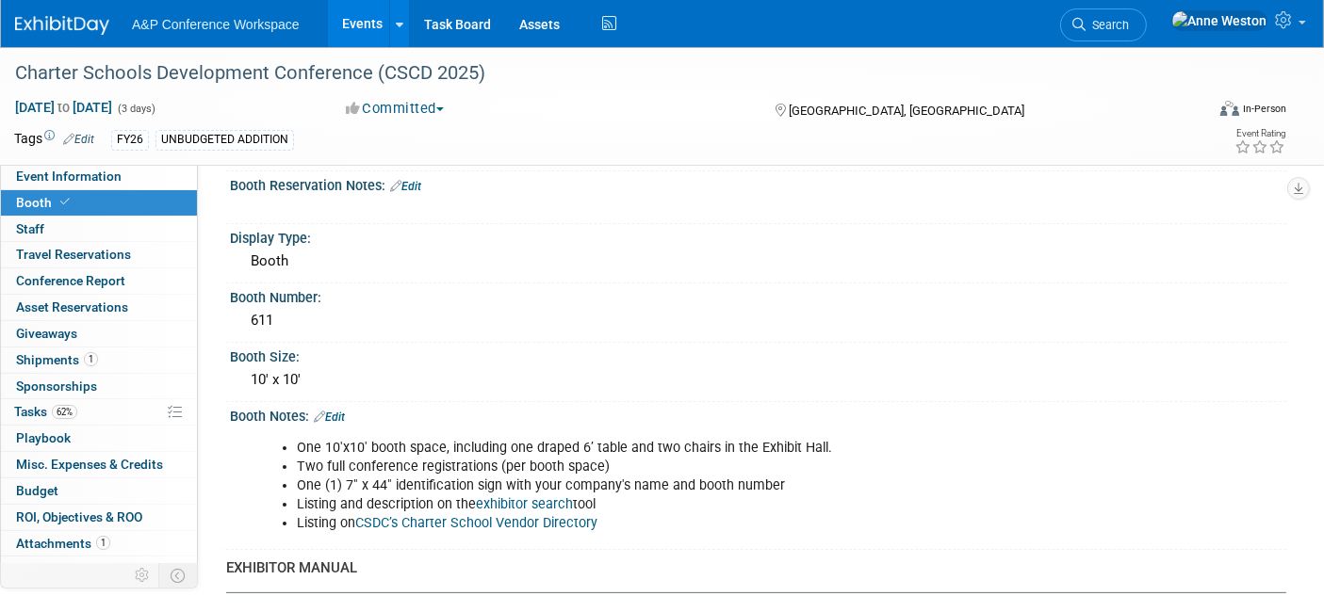
scroll to position [0, 0]
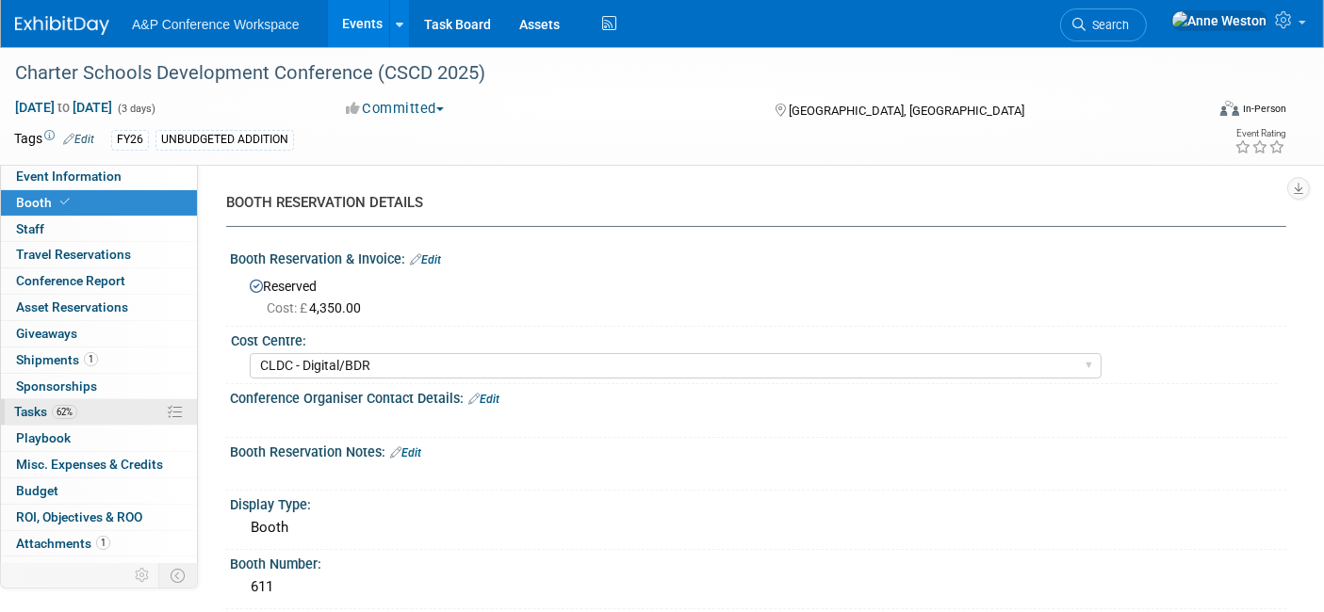
click at [48, 407] on span "Tasks 62%" at bounding box center [45, 411] width 63 height 15
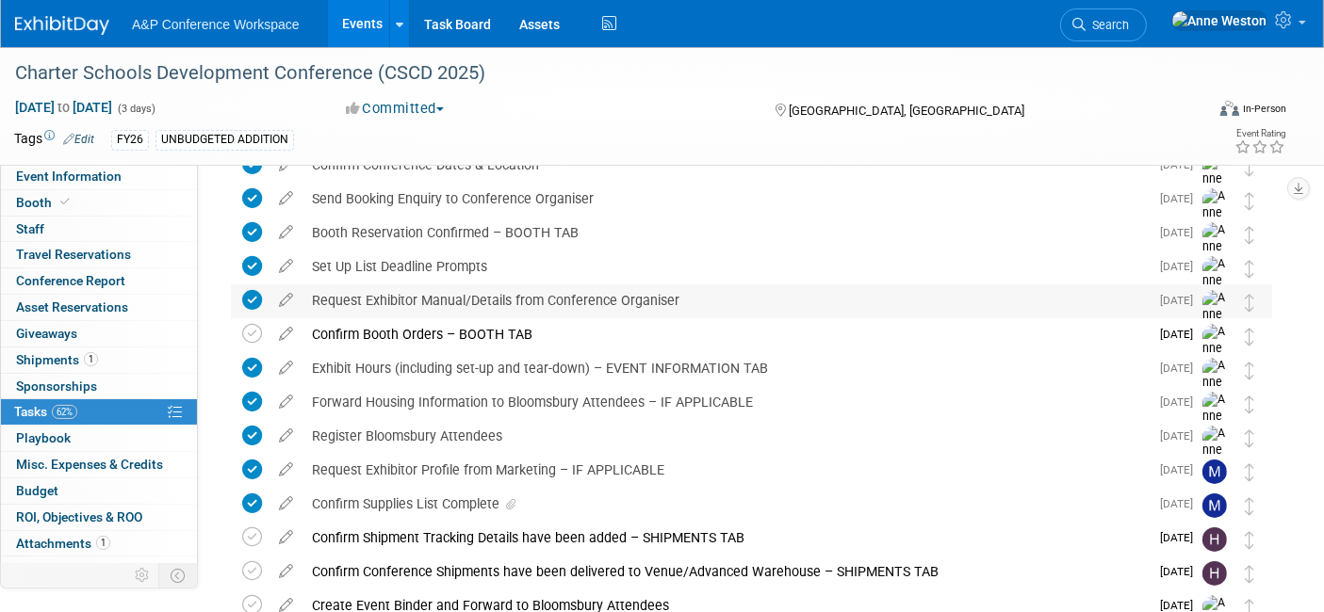
scroll to position [287, 0]
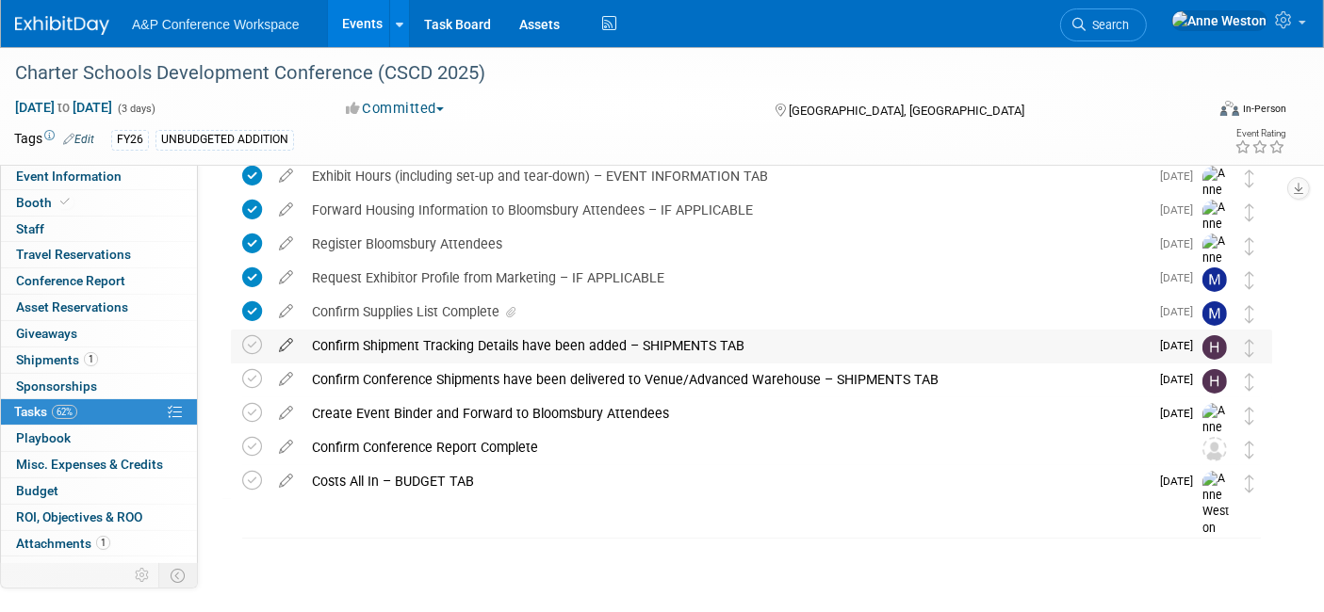
click at [282, 340] on icon at bounding box center [285, 342] width 33 height 24
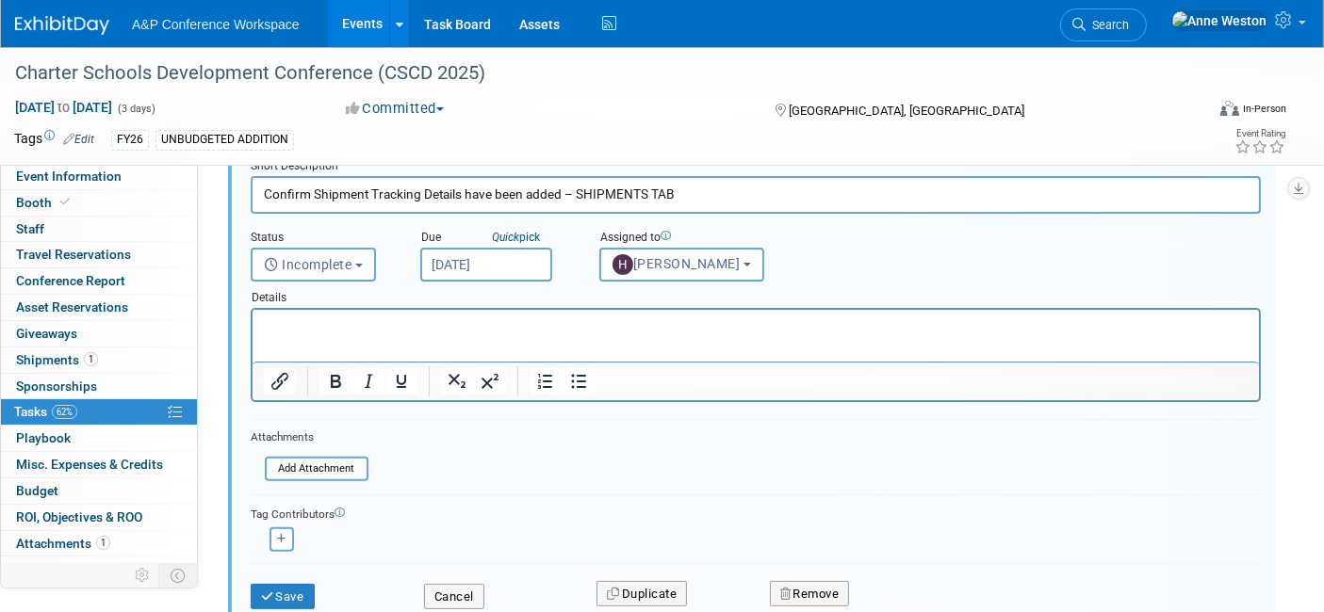
scroll to position [550, 0]
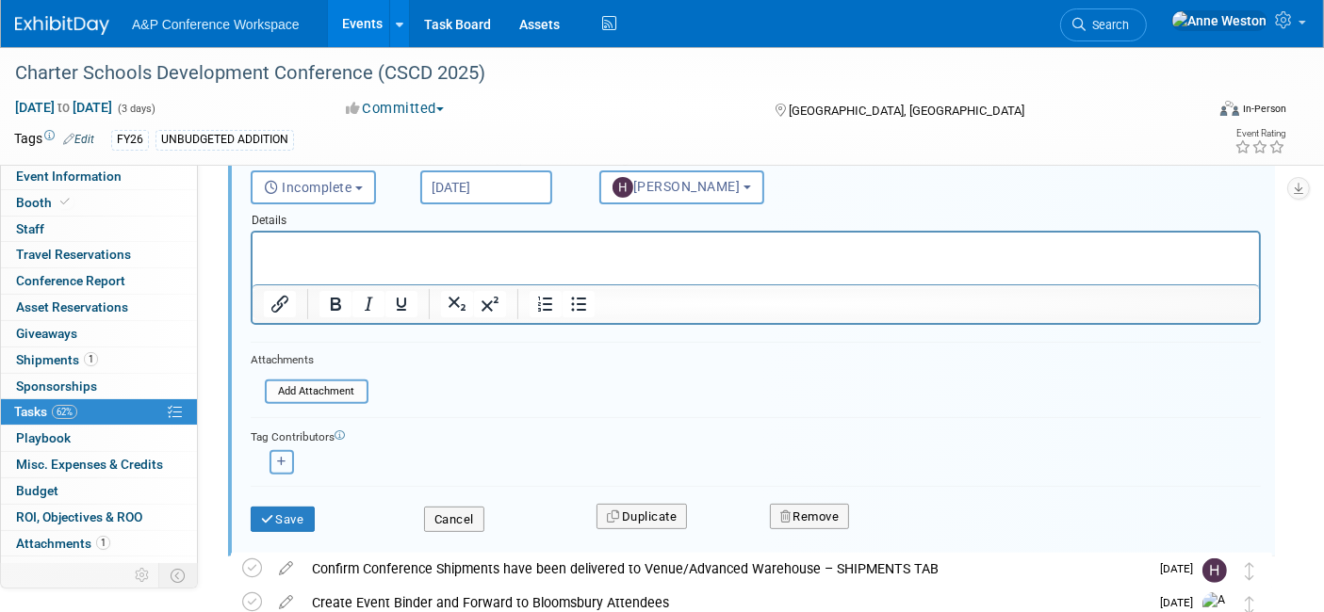
click at [280, 460] on icon "button" at bounding box center [281, 462] width 9 height 10
select select
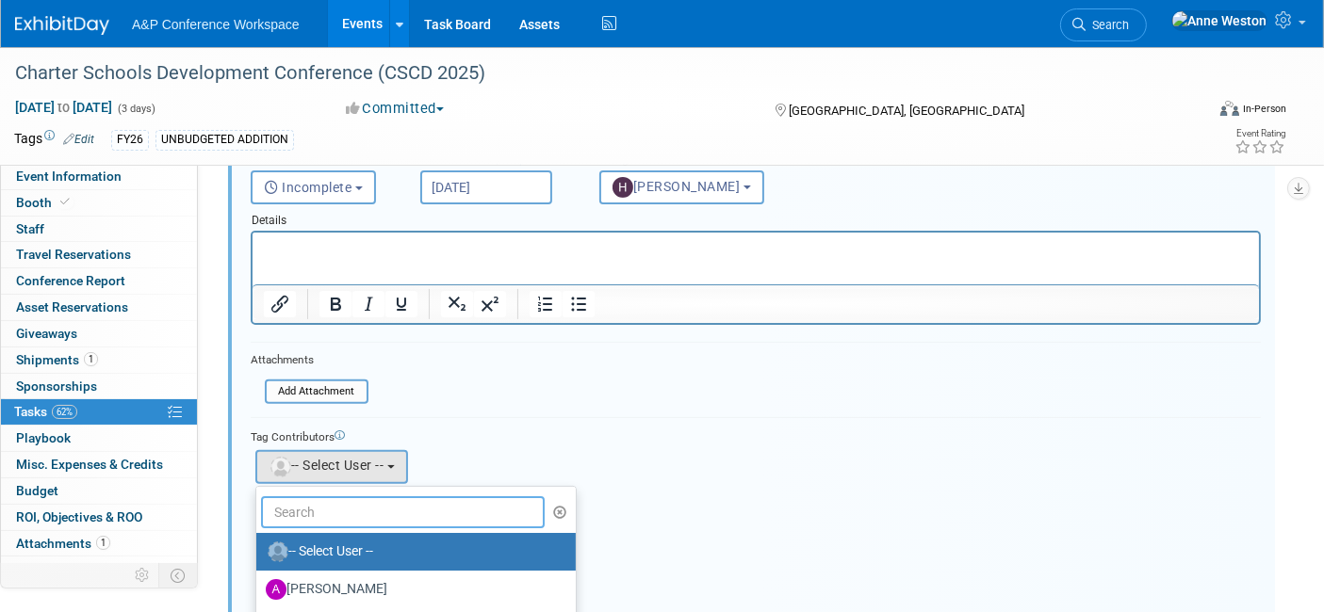
click at [297, 510] on input "text" at bounding box center [403, 513] width 284 height 32
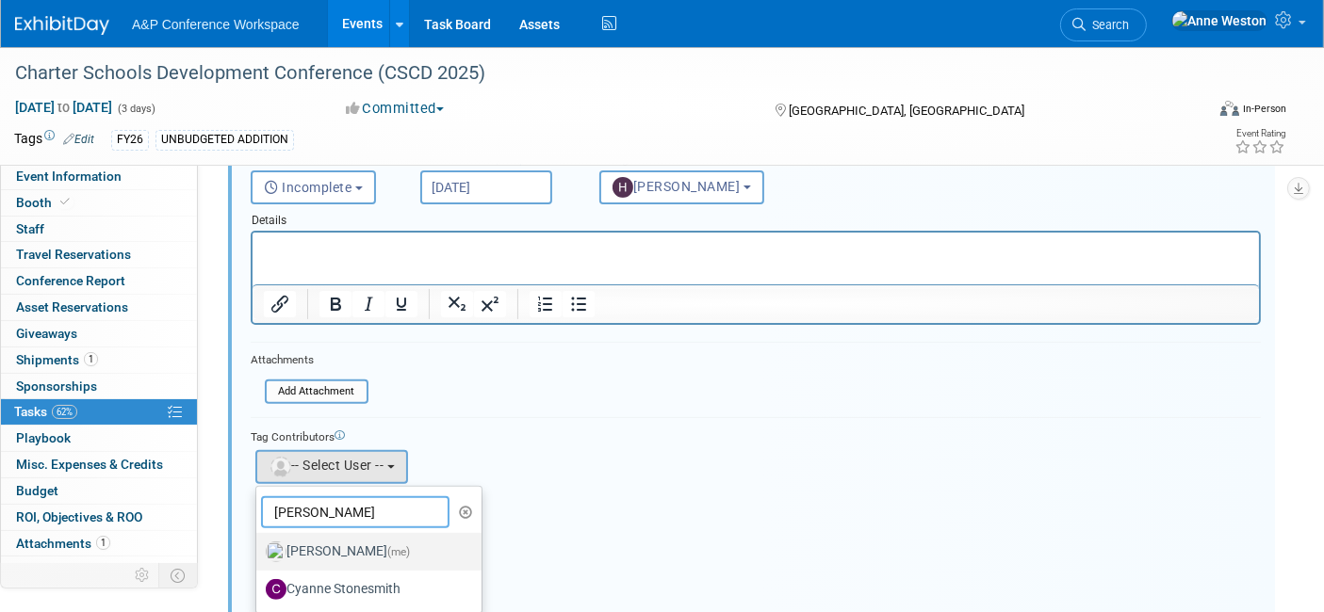
type input "[PERSON_NAME]"
click at [302, 550] on label "[PERSON_NAME] (me)" at bounding box center [364, 552] width 197 height 30
click at [259, 550] on input "[PERSON_NAME] (me)" at bounding box center [253, 550] width 12 height 12
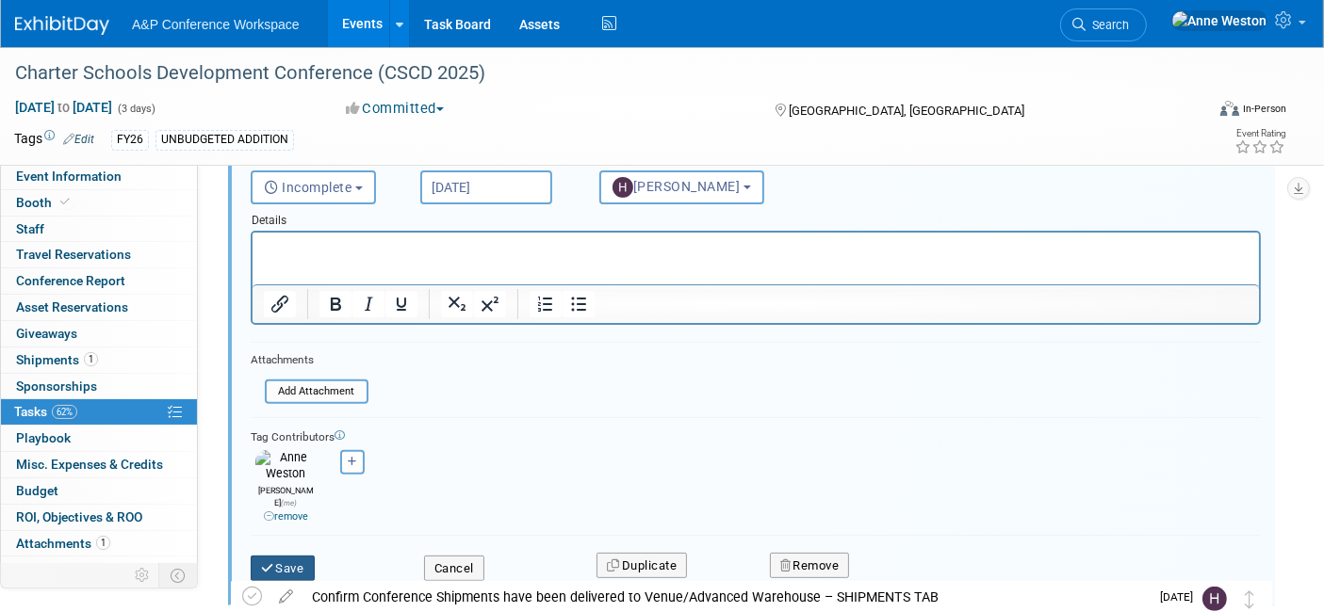
click at [300, 556] on button "Save" at bounding box center [283, 569] width 64 height 26
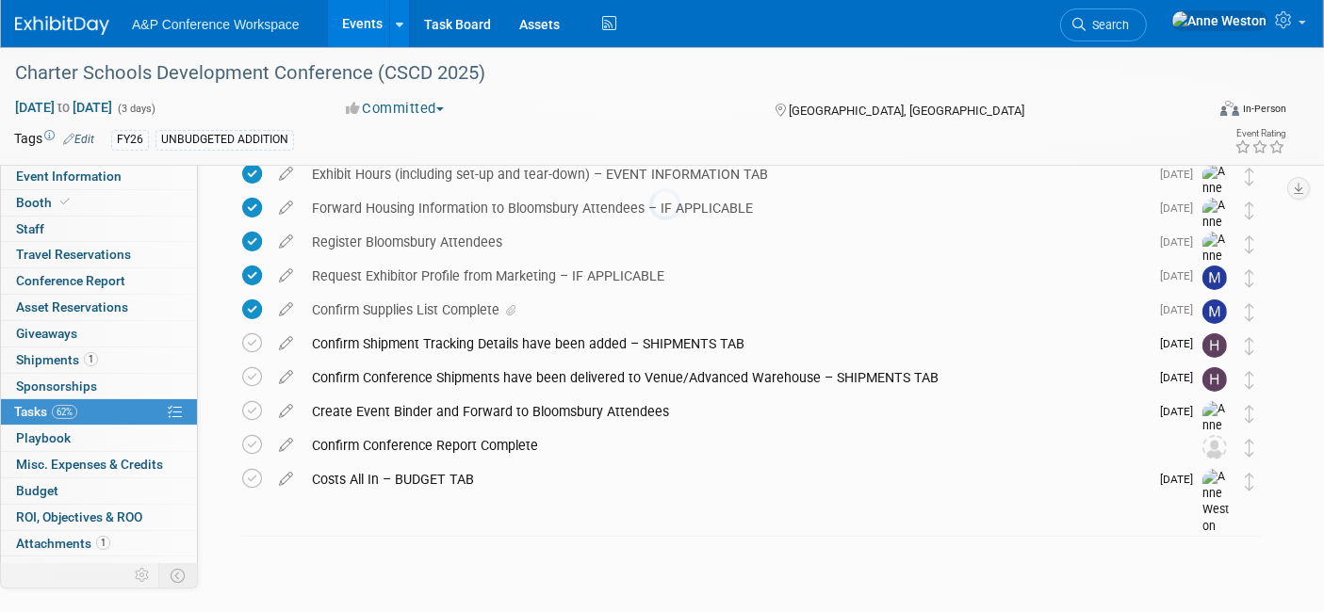
scroll to position [287, 0]
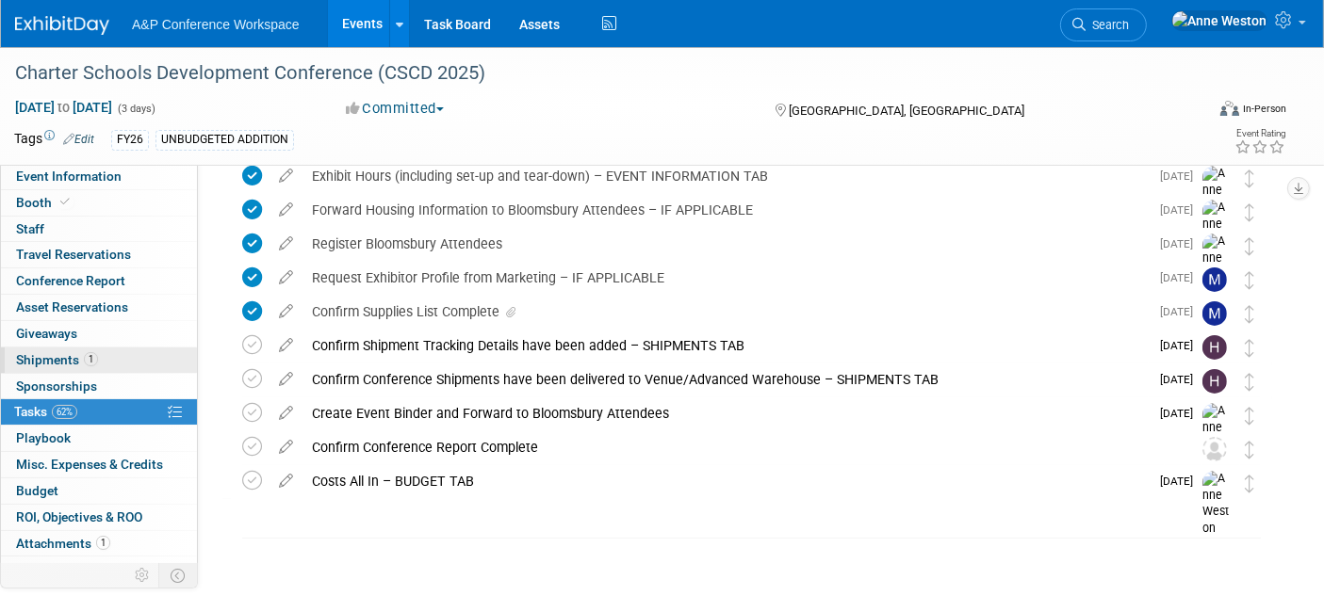
click at [68, 355] on span "Shipments 1" at bounding box center [57, 359] width 82 height 15
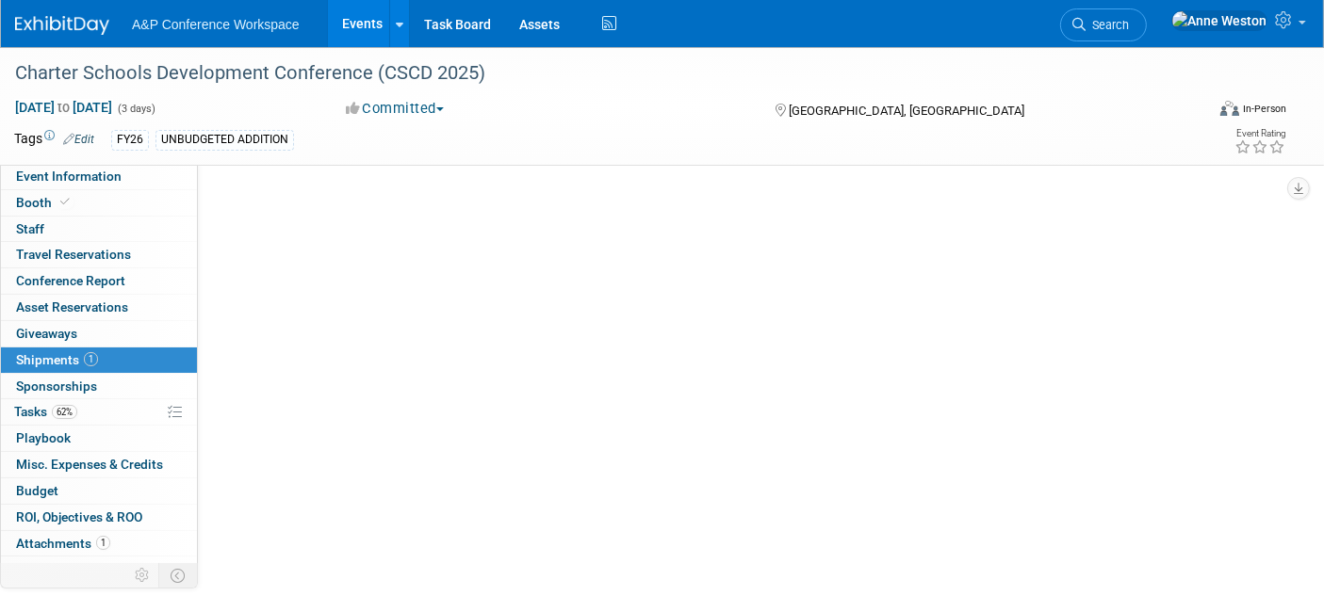
scroll to position [0, 0]
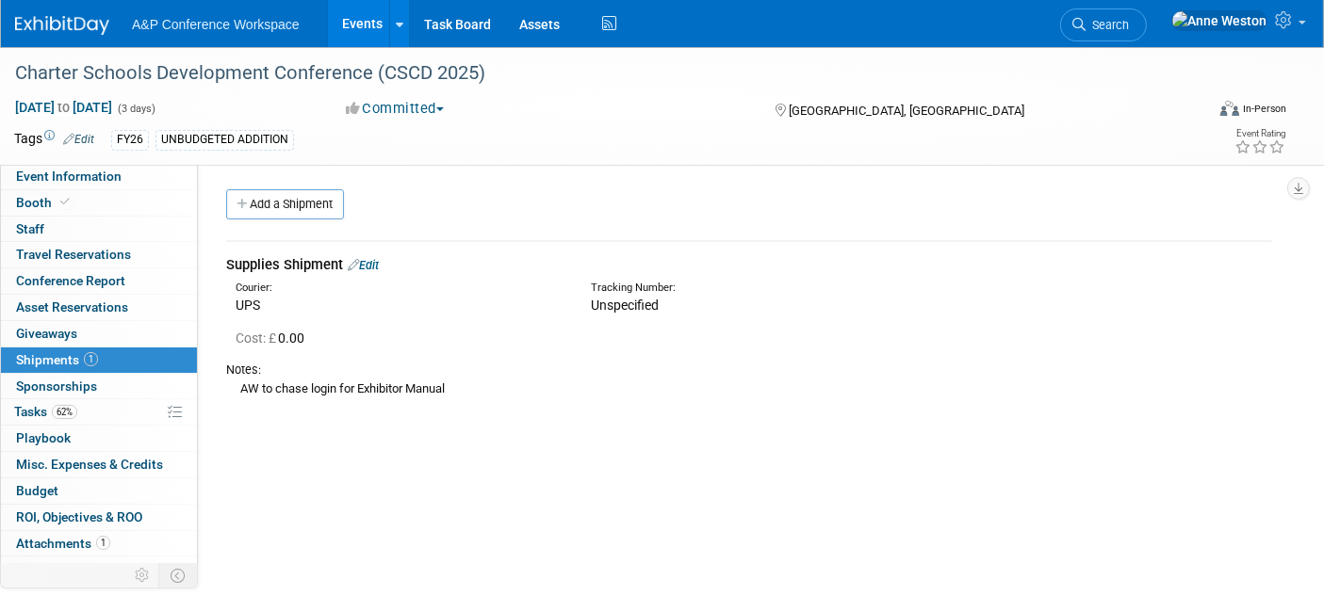
click at [375, 264] on link "Edit" at bounding box center [363, 265] width 31 height 14
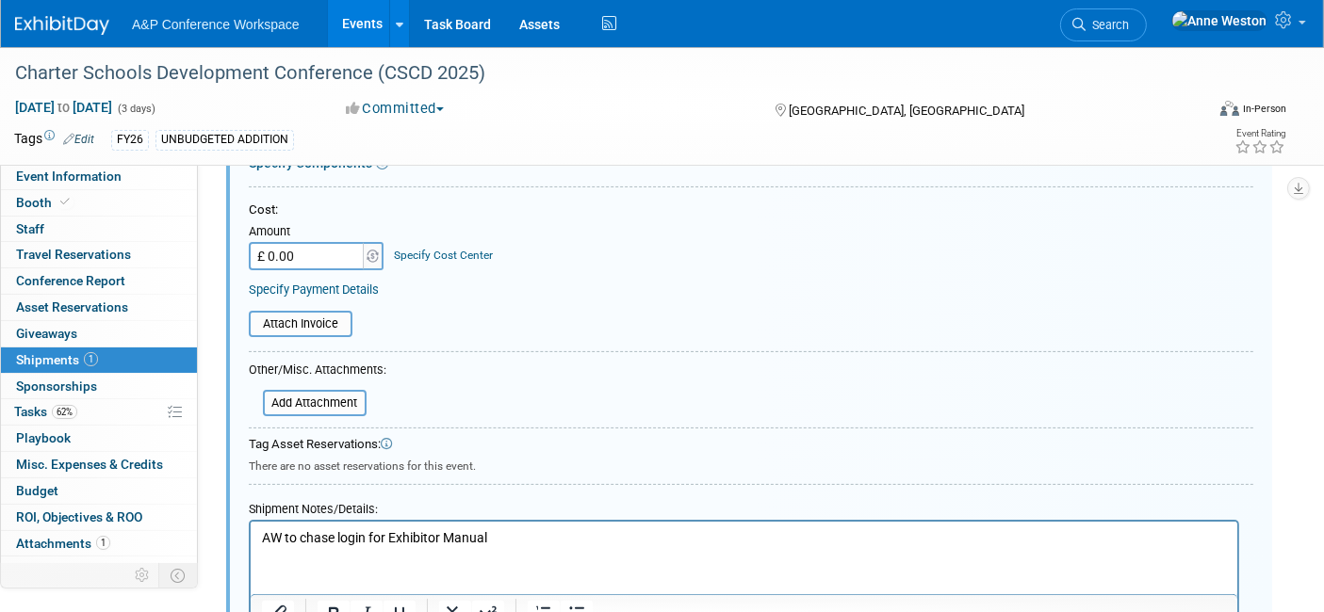
scroll to position [446, 0]
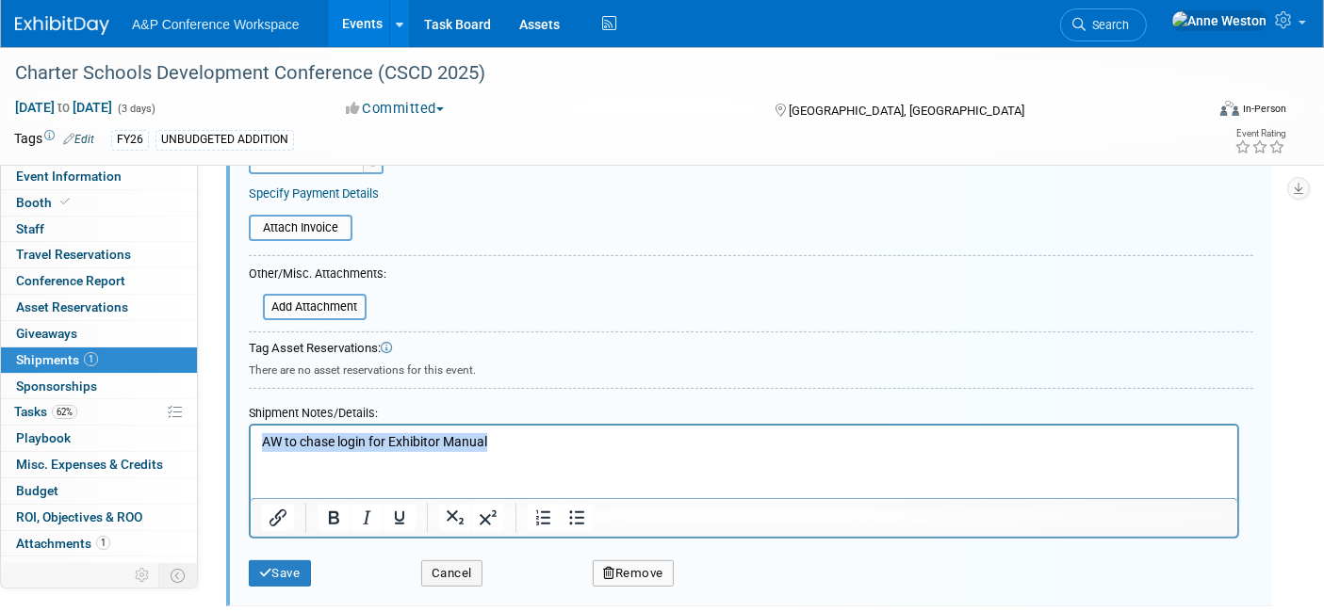
drag, startPoint x: 506, startPoint y: 435, endPoint x: 215, endPoint y: 445, distance: 291.3
click at [250, 445] on html "AW to chase login for Exhibitor Manual" at bounding box center [743, 439] width 987 height 26
click at [281, 561] on button "Save" at bounding box center [280, 574] width 62 height 26
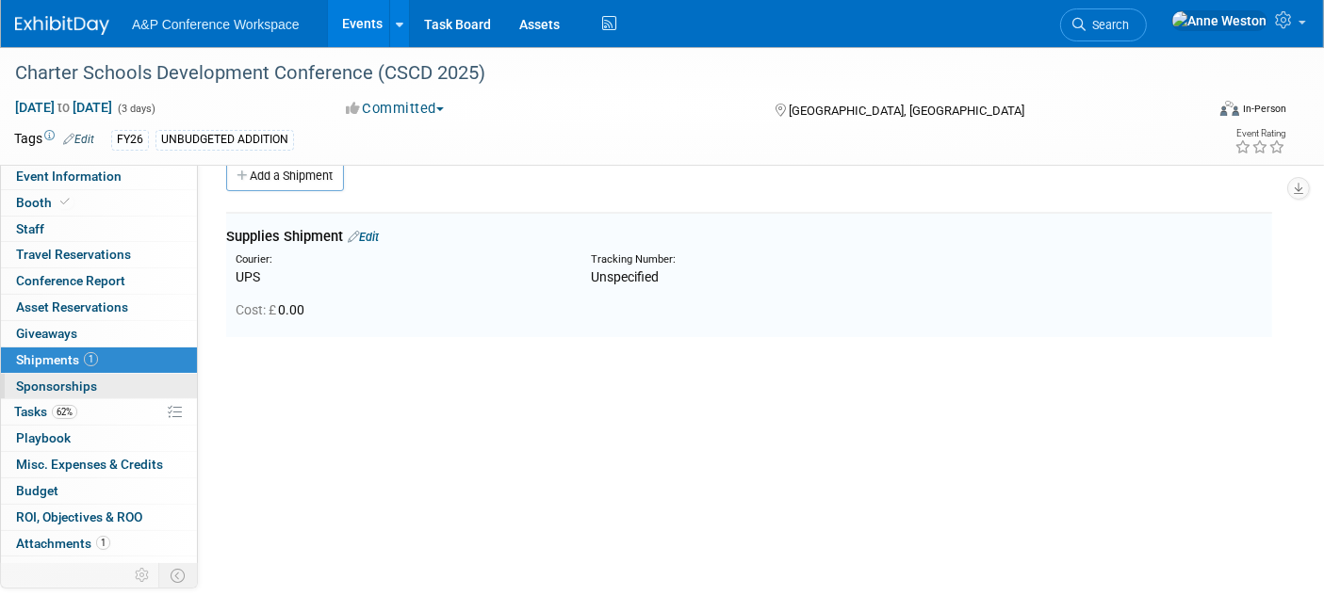
scroll to position [26, 0]
click at [374, 234] on link "Edit" at bounding box center [363, 239] width 31 height 14
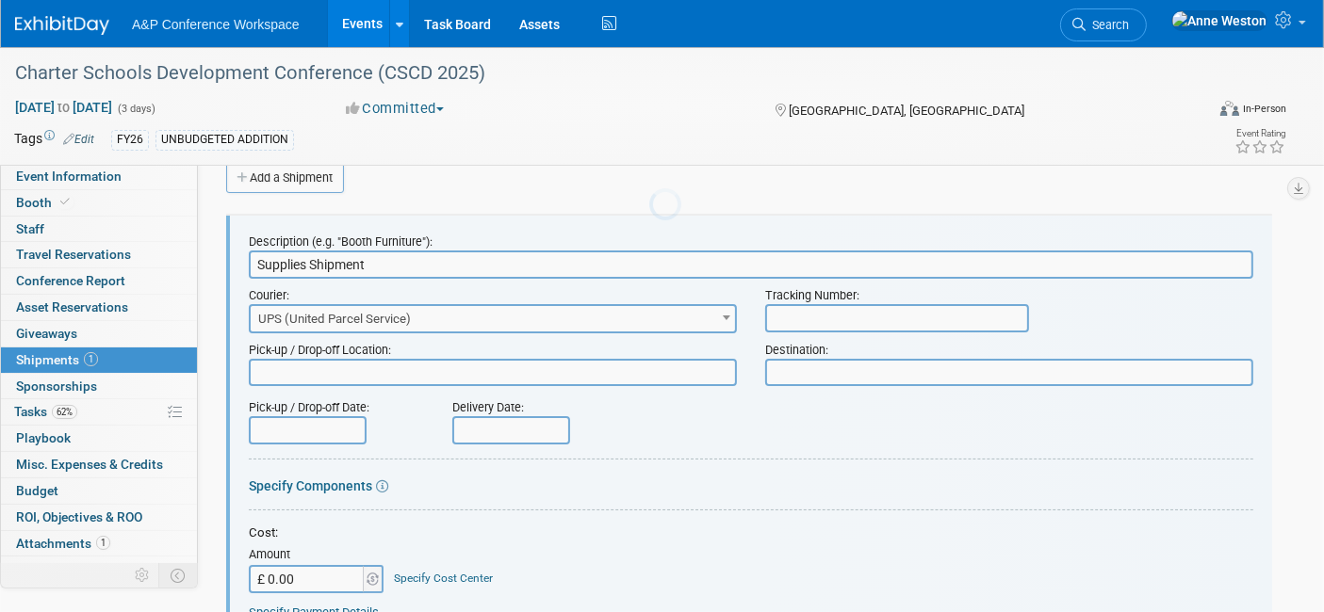
scroll to position [0, 0]
click at [837, 379] on textarea at bounding box center [1009, 372] width 488 height 27
type textarea "Advanced Warehouse Address"
click at [450, 364] on textarea at bounding box center [493, 372] width 488 height 27
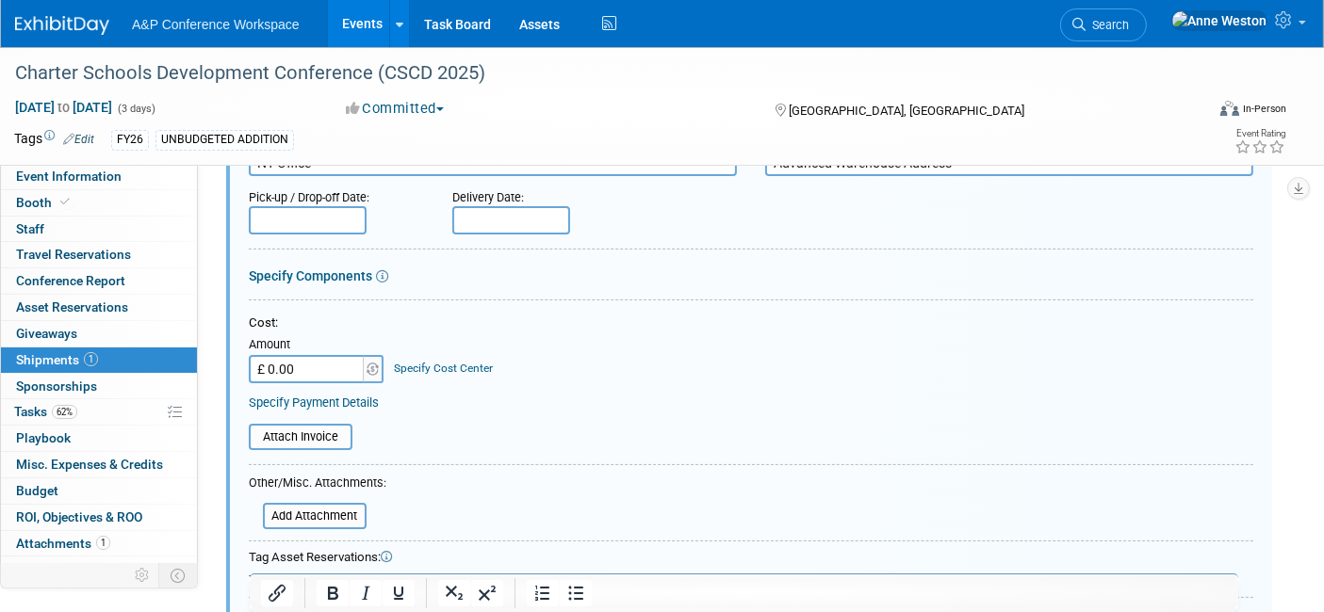
scroll to position [446, 0]
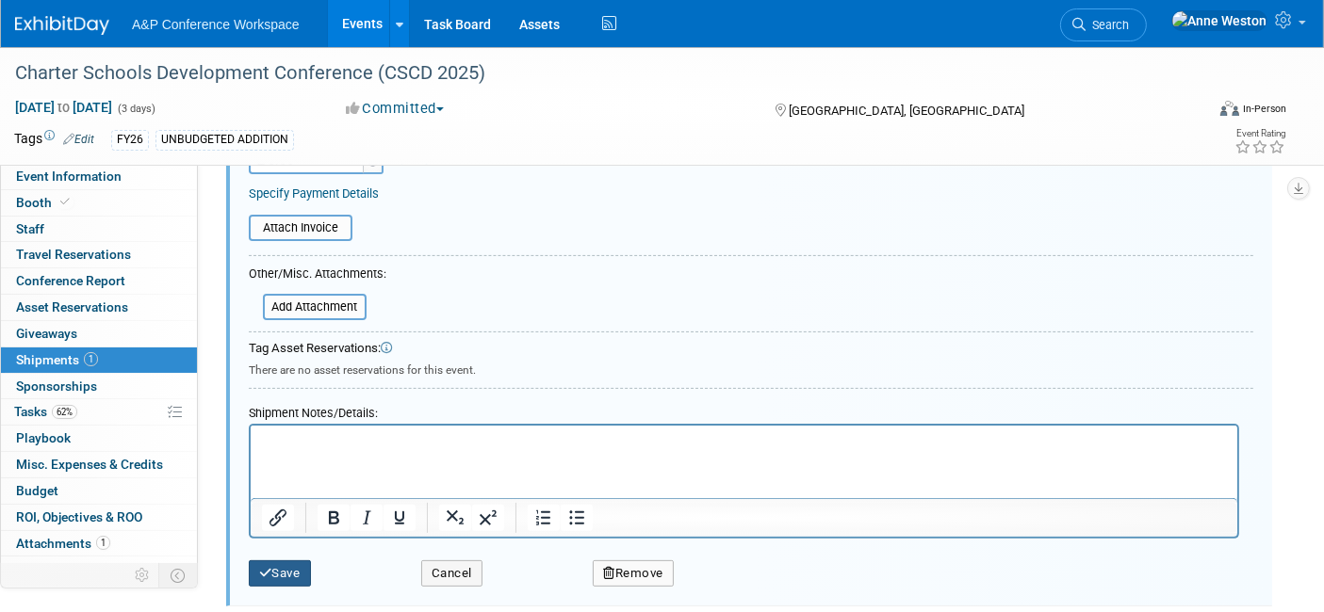
type textarea "NY Office"
click at [296, 561] on button "Save" at bounding box center [280, 574] width 62 height 26
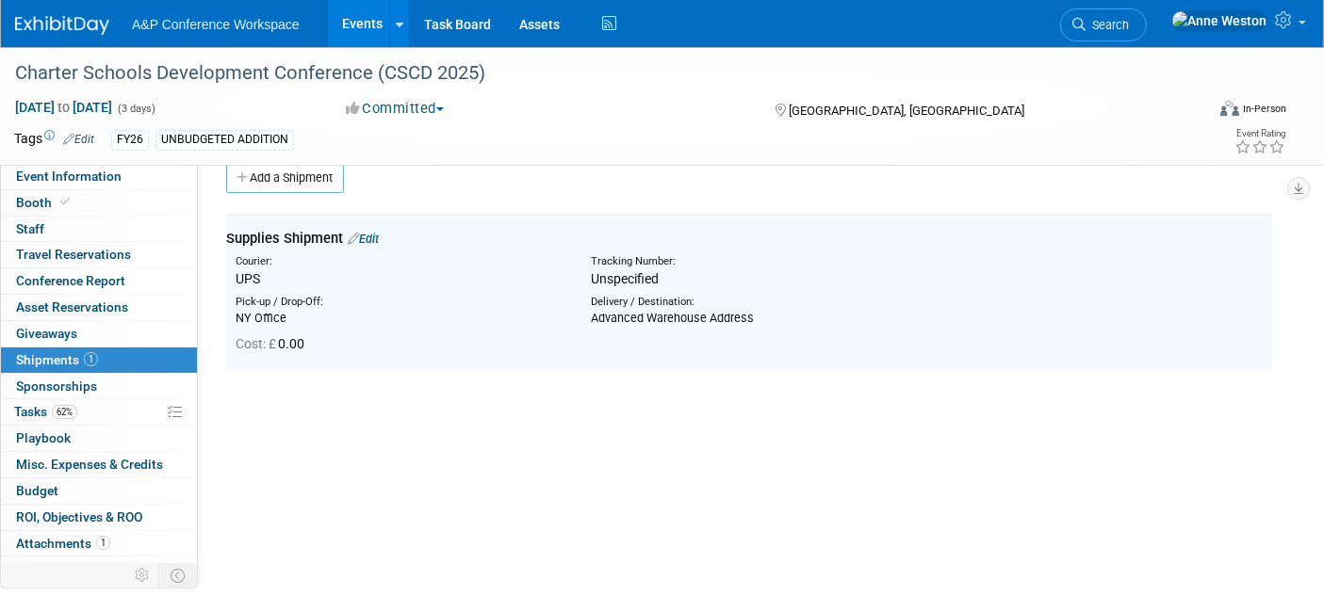
scroll to position [0, 0]
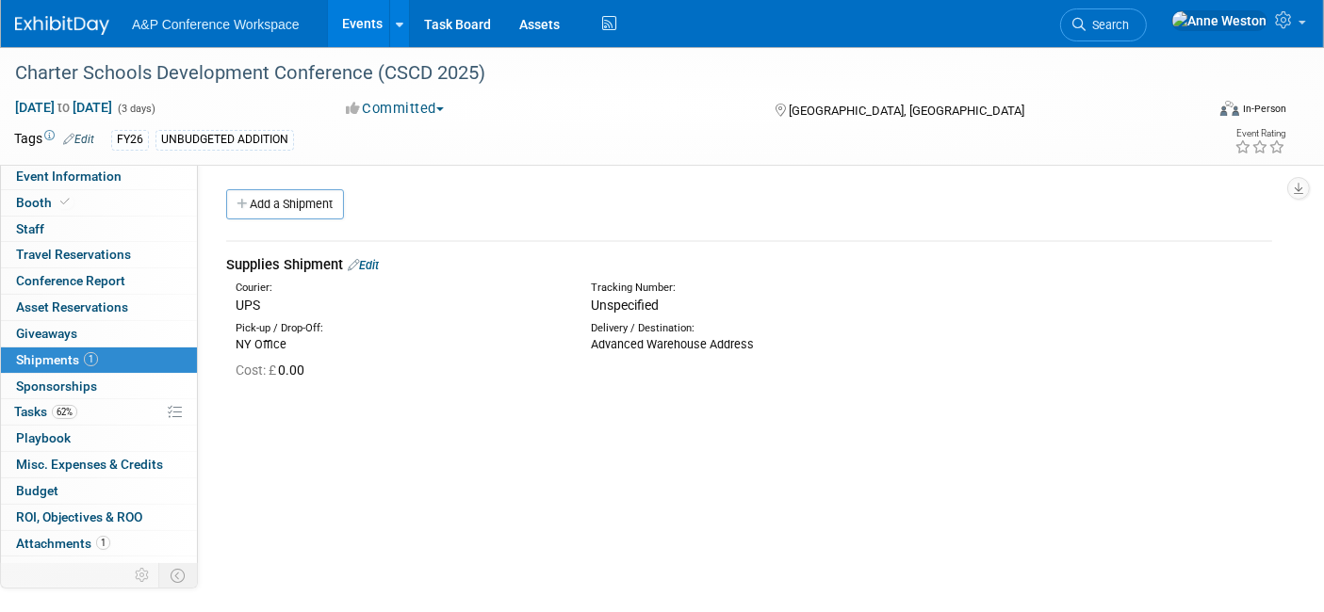
drag, startPoint x: 1261, startPoint y: 0, endPoint x: 921, endPoint y: 405, distance: 529.1
click at [921, 405] on div "CONFERENCE DETAILS Event Venue Address: [GEOGRAPHIC_DATA] Exhibitor Prospectus:…" at bounding box center [742, 372] width 1088 height 416
click at [460, 33] on link "Task Board" at bounding box center [457, 23] width 95 height 47
